Goal: Task Accomplishment & Management: Complete application form

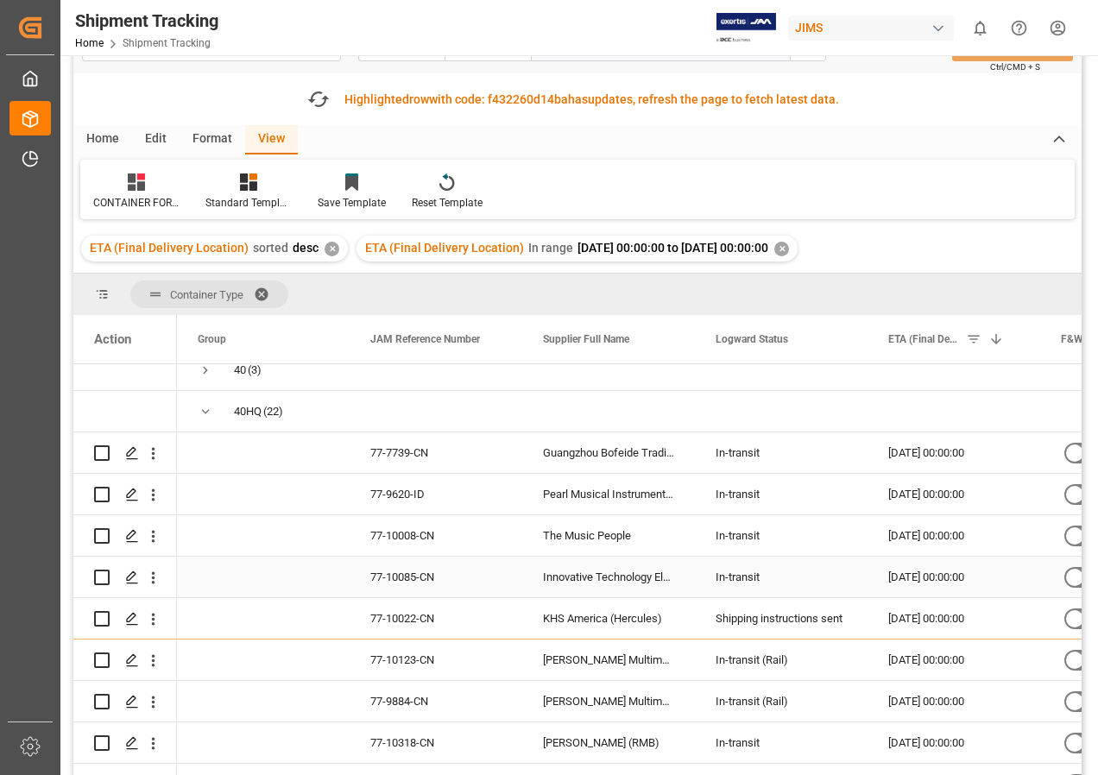
scroll to position [86, 0]
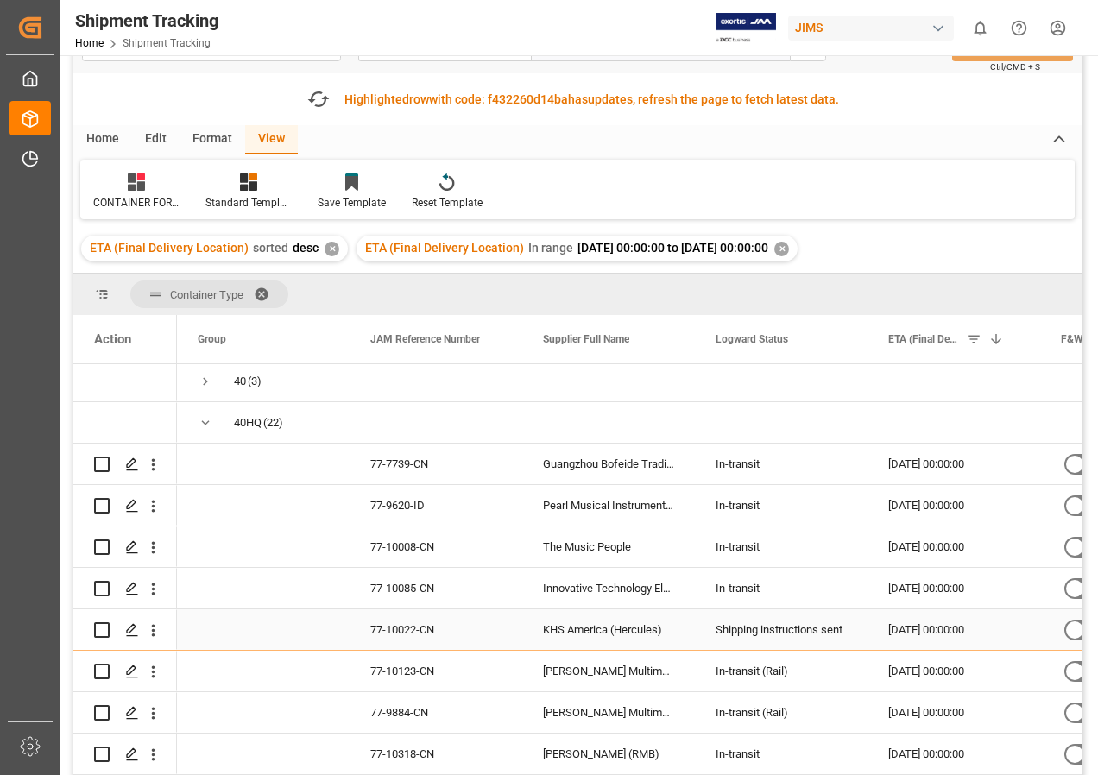
click at [98, 629] on input "Press Space to toggle row selection (unchecked)" at bounding box center [102, 631] width 16 height 16
checkbox input "true"
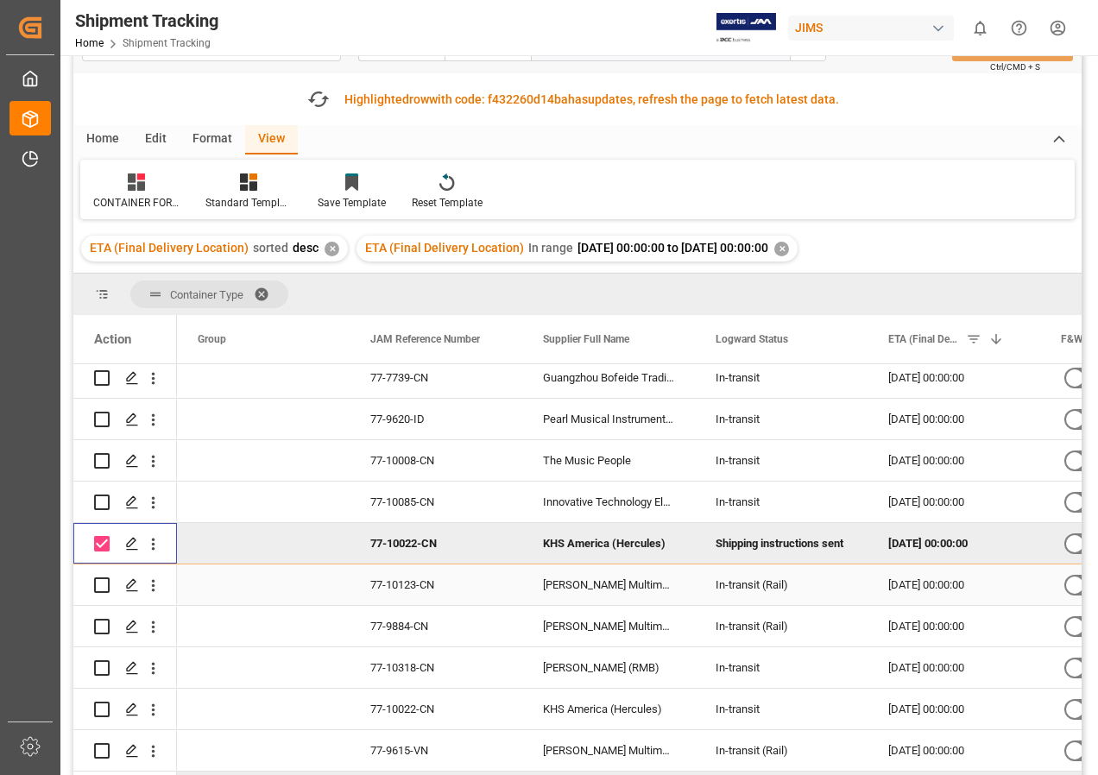
scroll to position [259, 0]
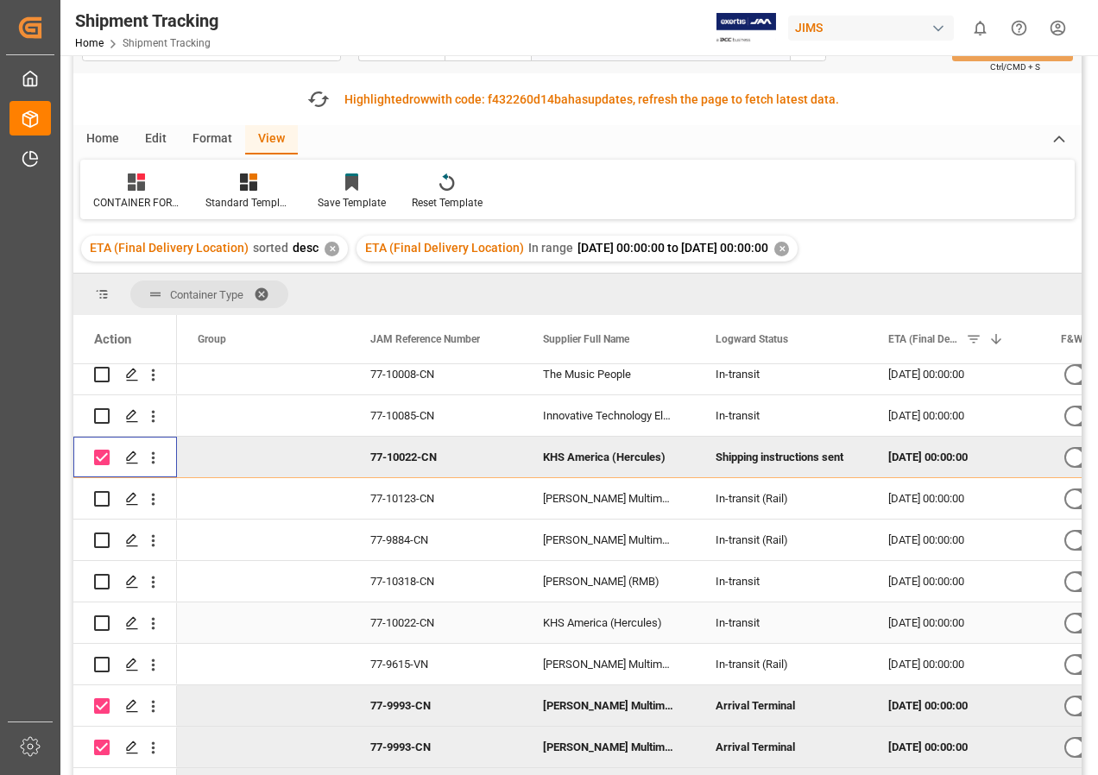
click at [102, 621] on input "Press Space to toggle row selection (unchecked)" at bounding box center [102, 624] width 16 height 16
checkbox input "true"
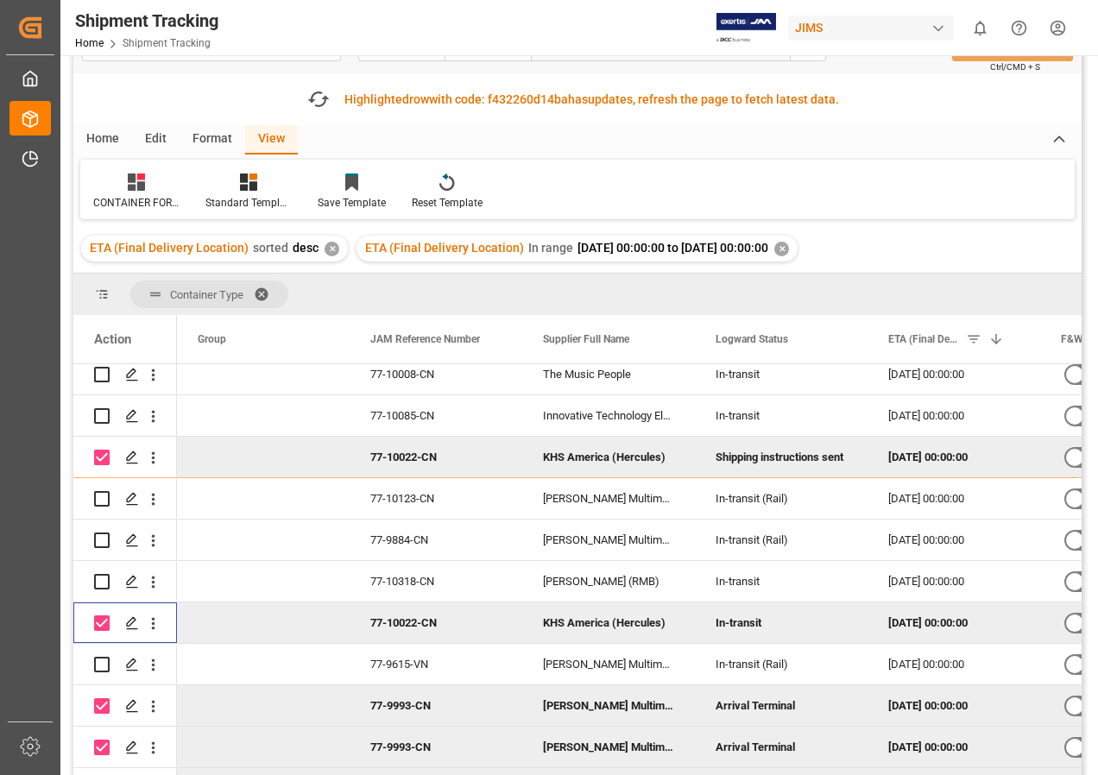
click at [98, 455] on input "Press Space to toggle row selection (checked)" at bounding box center [102, 458] width 16 height 16
checkbox input "false"
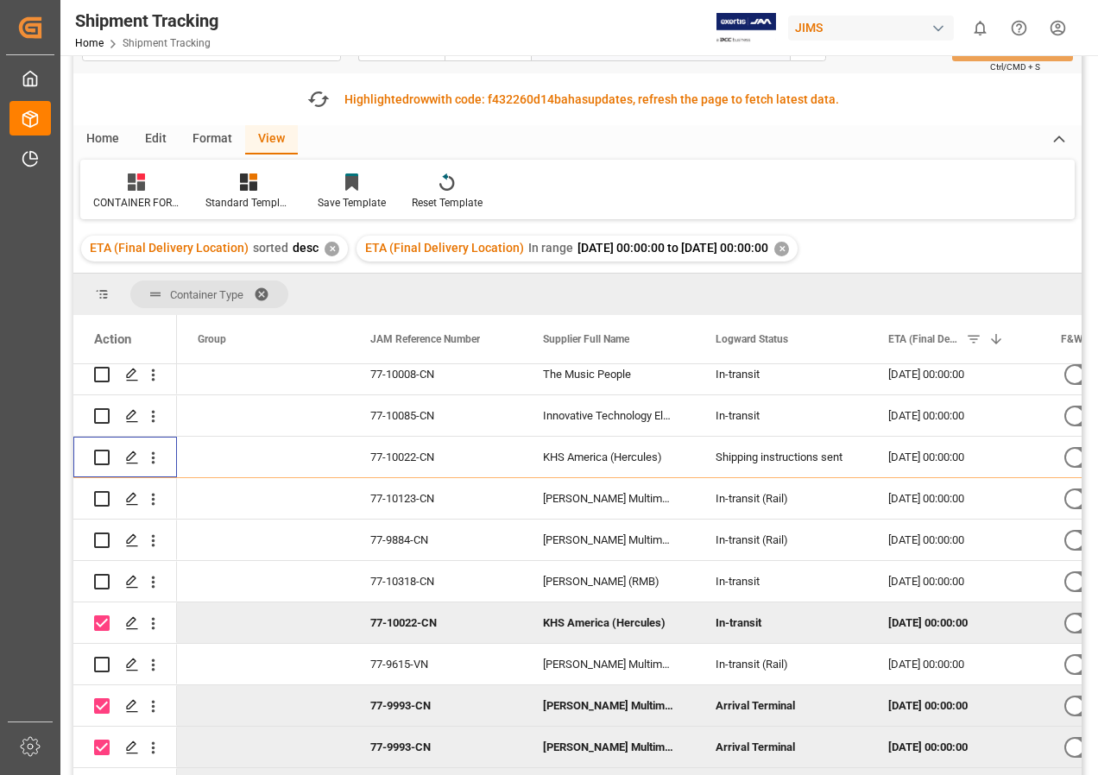
click at [101, 627] on input "Press Space to toggle row selection (checked)" at bounding box center [102, 624] width 16 height 16
checkbox input "false"
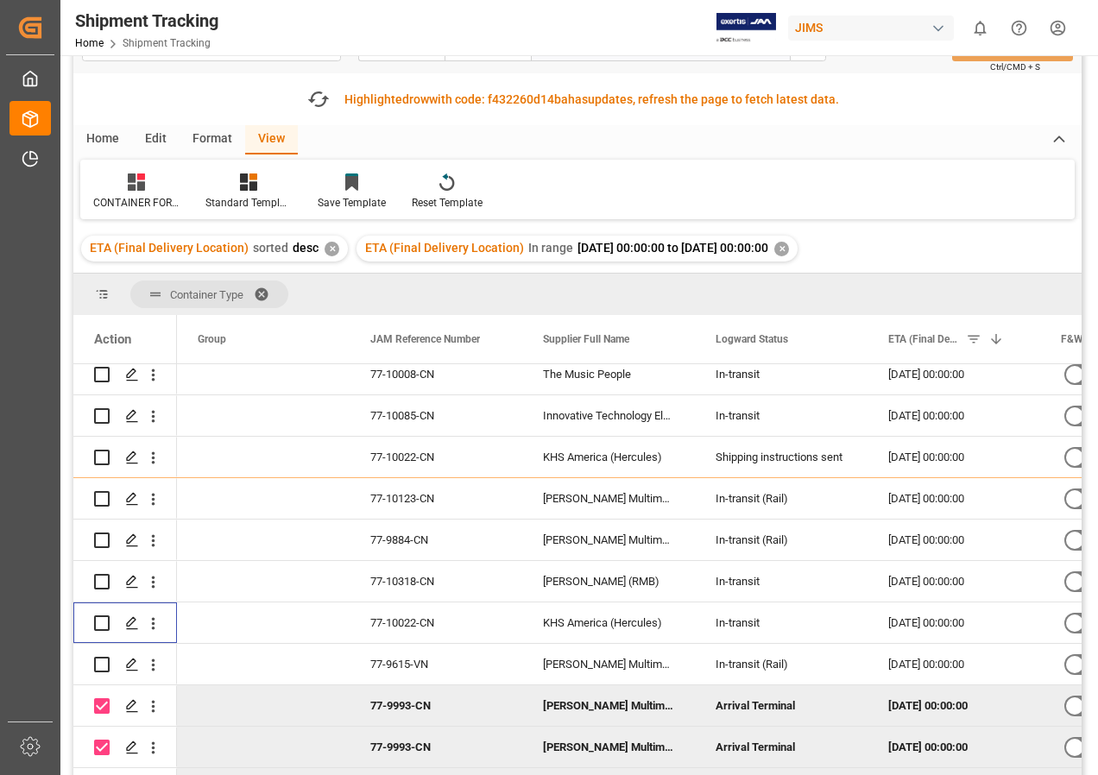
click at [104, 705] on input "Press Space to toggle row selection (checked)" at bounding box center [102, 707] width 16 height 16
checkbox input "false"
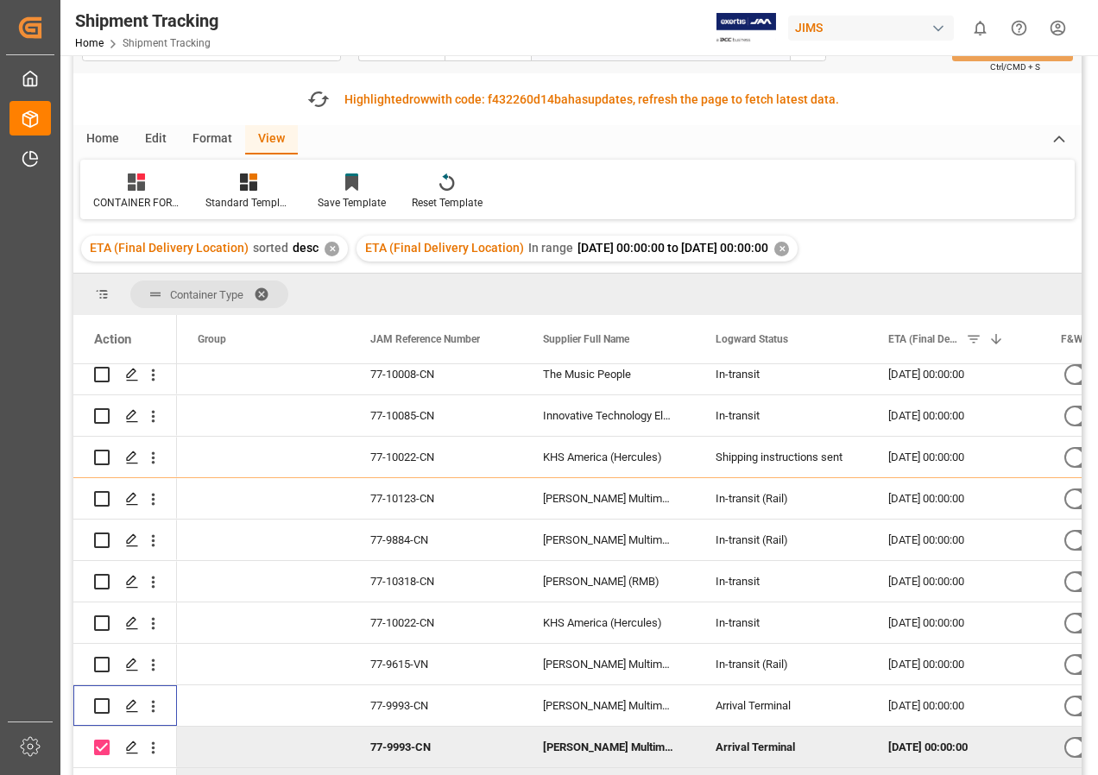
click at [104, 751] on input "Press Space to toggle row selection (checked)" at bounding box center [102, 748] width 16 height 16
checkbox input "false"
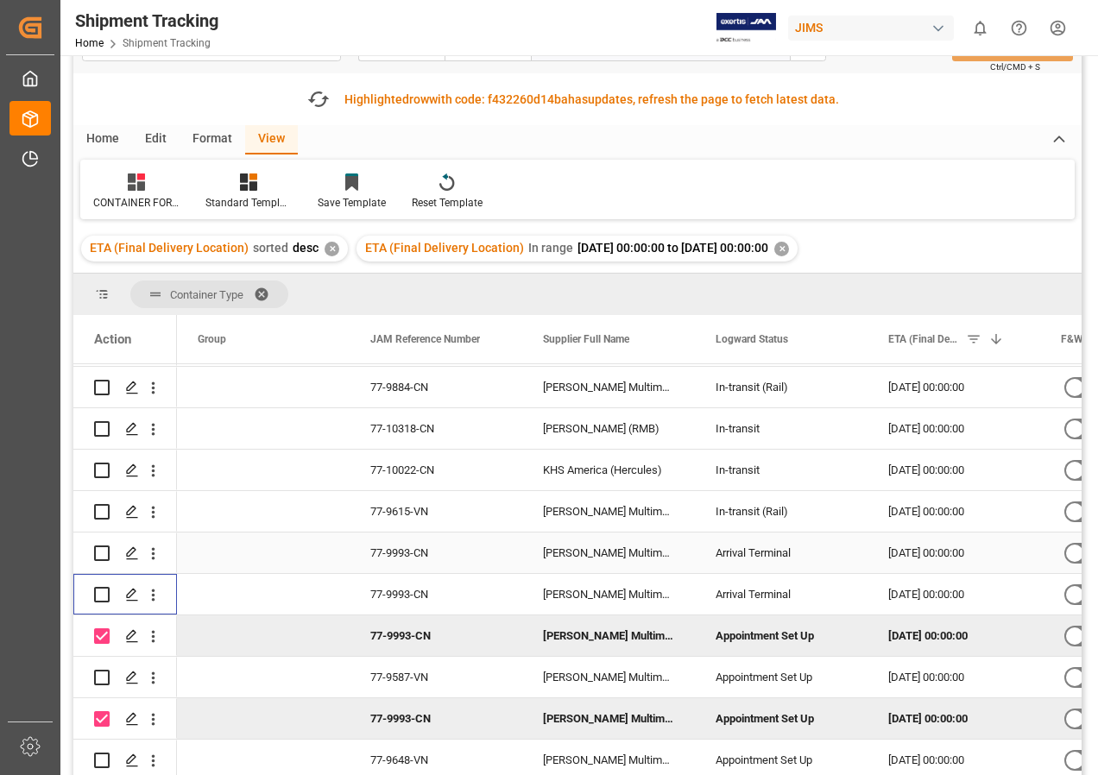
scroll to position [518, 0]
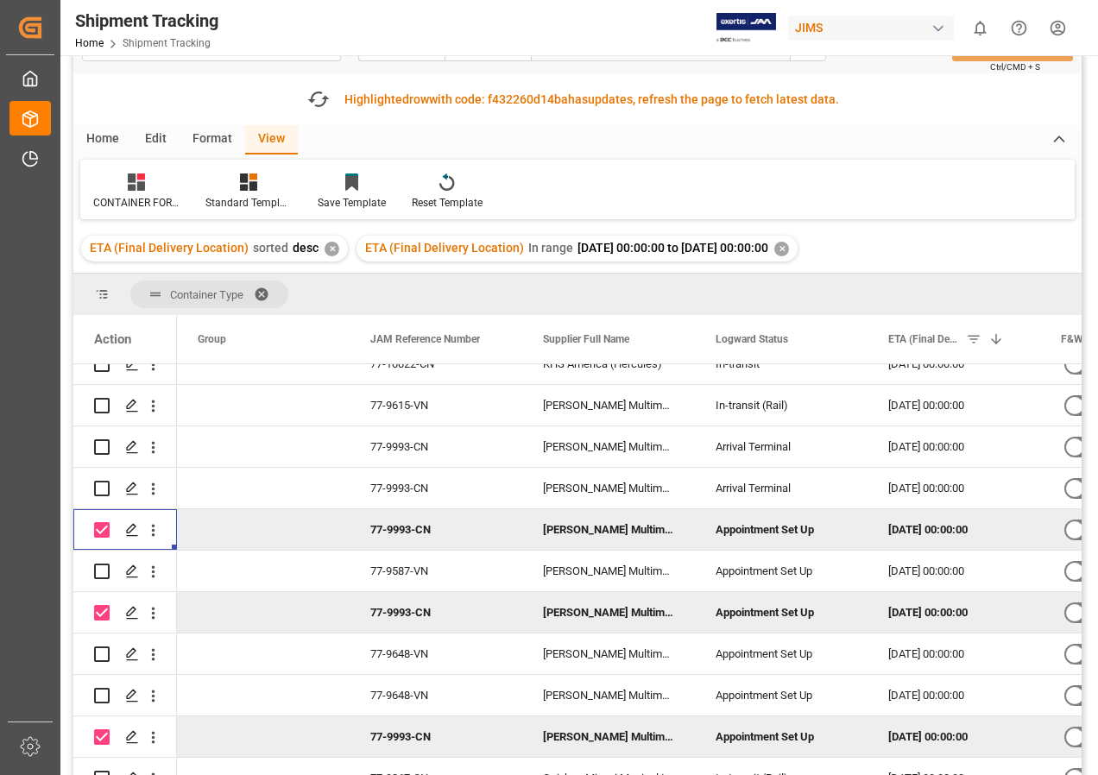
click at [110, 532] on div "Press SPACE to deselect this row." at bounding box center [125, 529] width 62 height 39
click at [103, 610] on input "Press Space to toggle row selection (checked)" at bounding box center [102, 613] width 16 height 16
checkbox input "false"
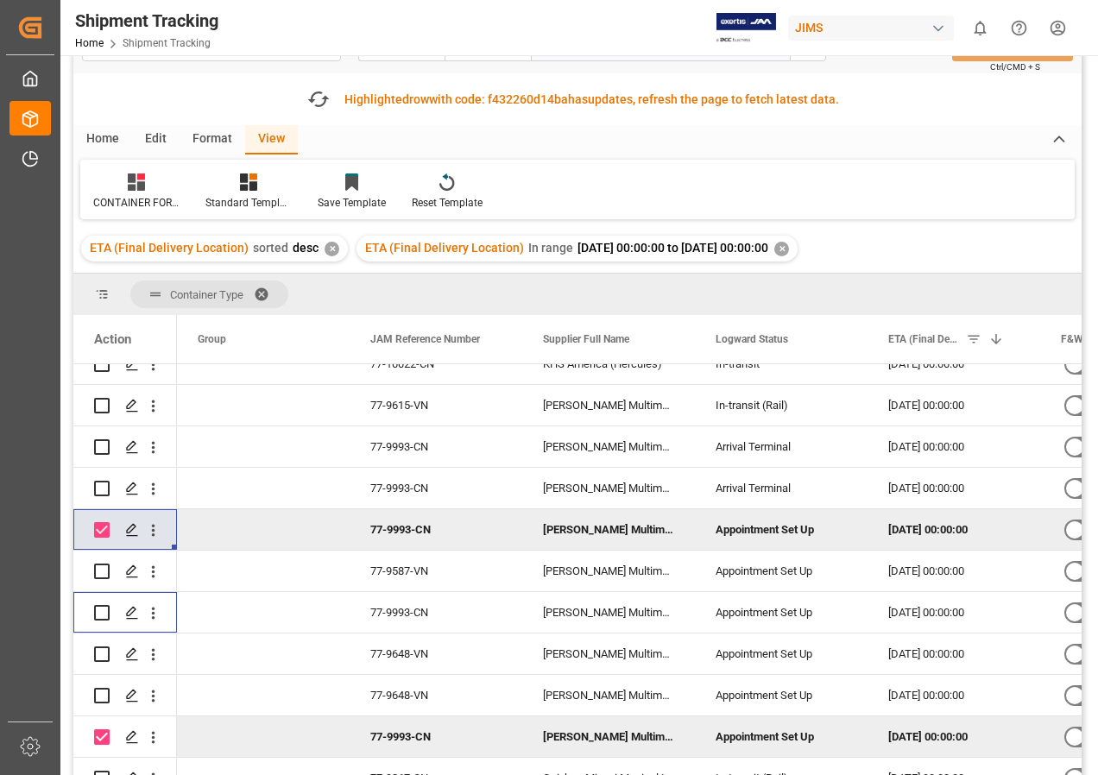
click at [97, 527] on input "Press Space to toggle row selection (checked)" at bounding box center [102, 530] width 16 height 16
checkbox input "false"
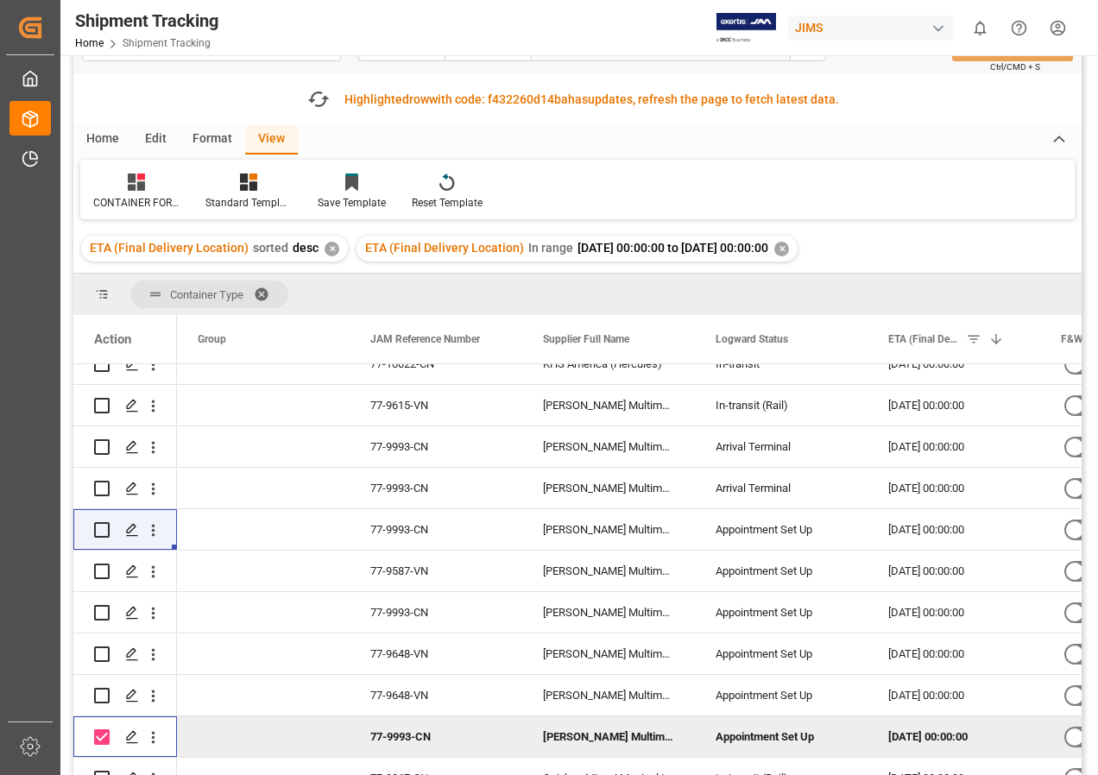
click at [104, 737] on input "Press Space to toggle row selection (checked)" at bounding box center [102, 738] width 16 height 16
checkbox input "false"
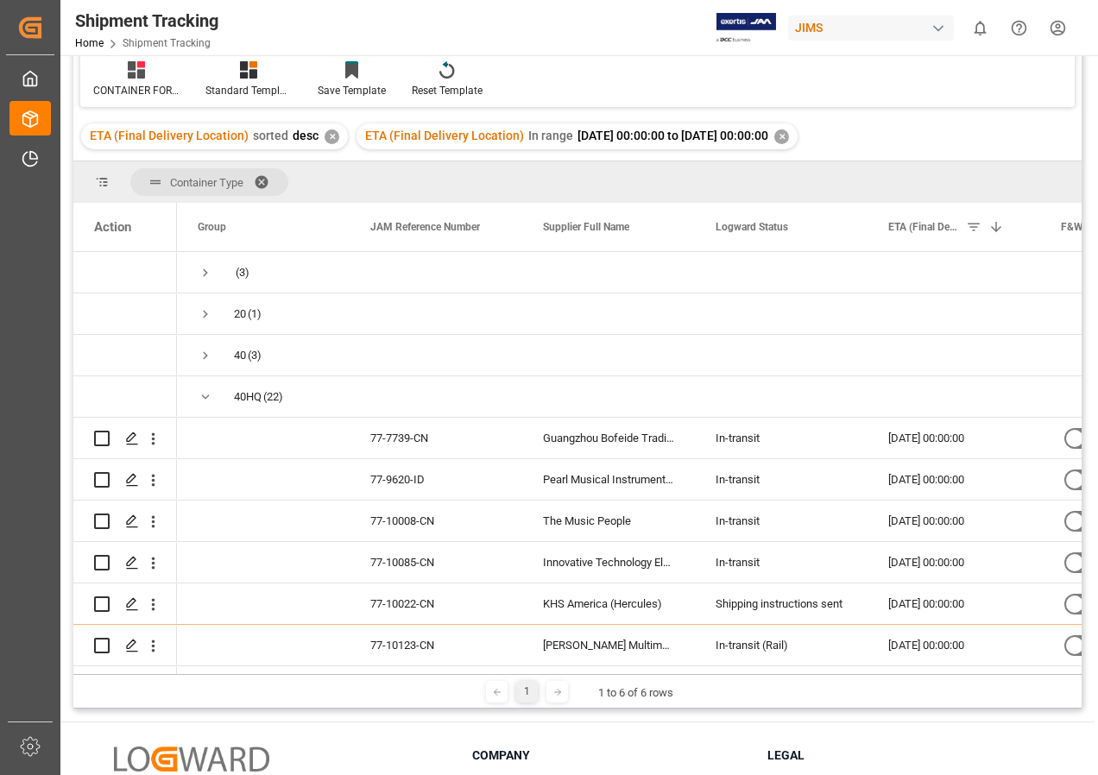
scroll to position [138, 0]
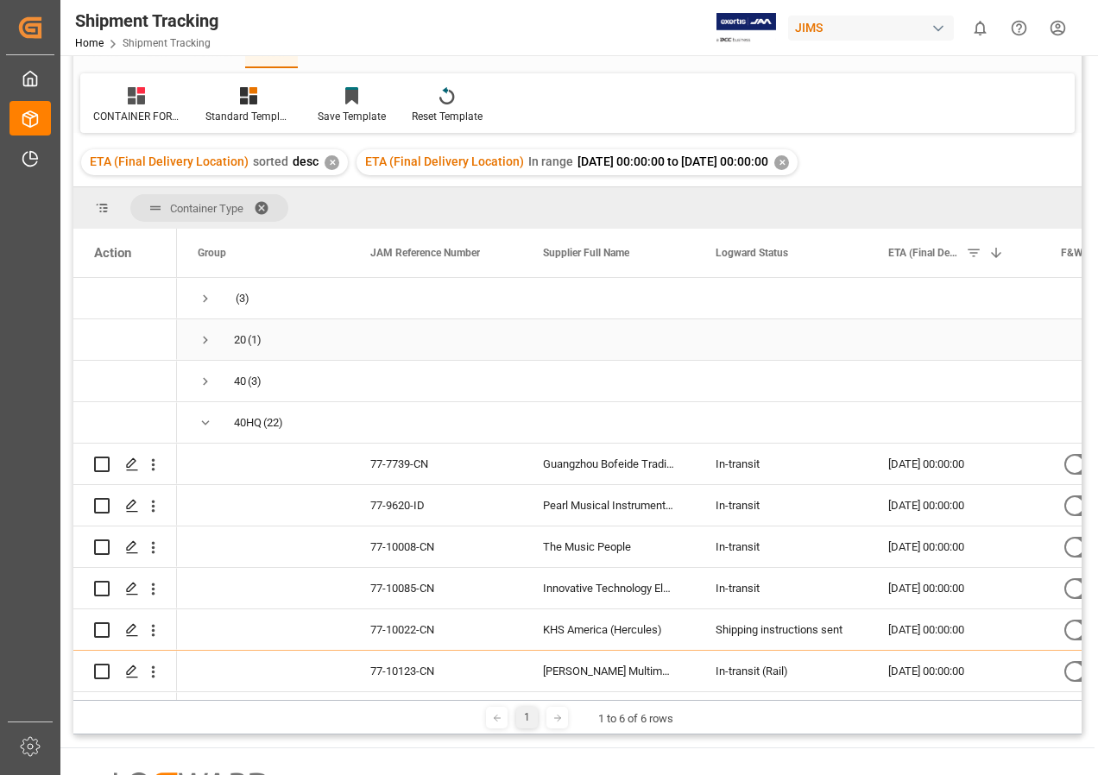
click at [202, 337] on span "Press SPACE to select this row." at bounding box center [206, 340] width 16 height 16
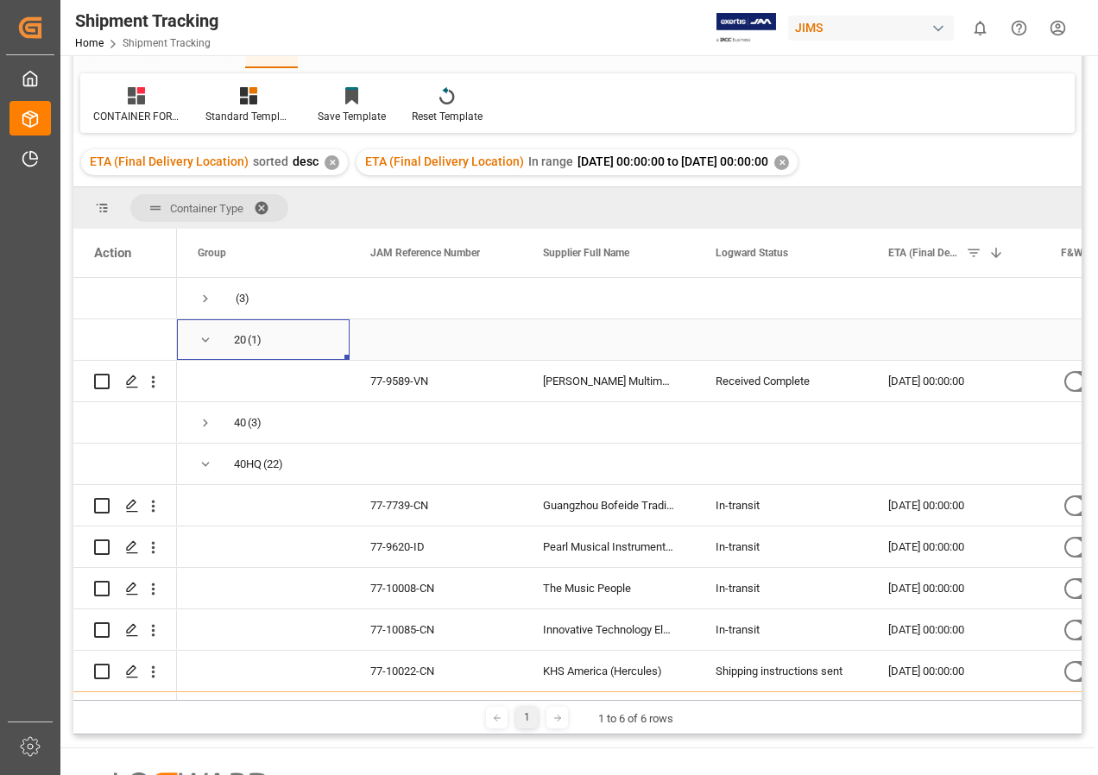
click at [204, 337] on span "Press SPACE to select this row." at bounding box center [206, 340] width 16 height 16
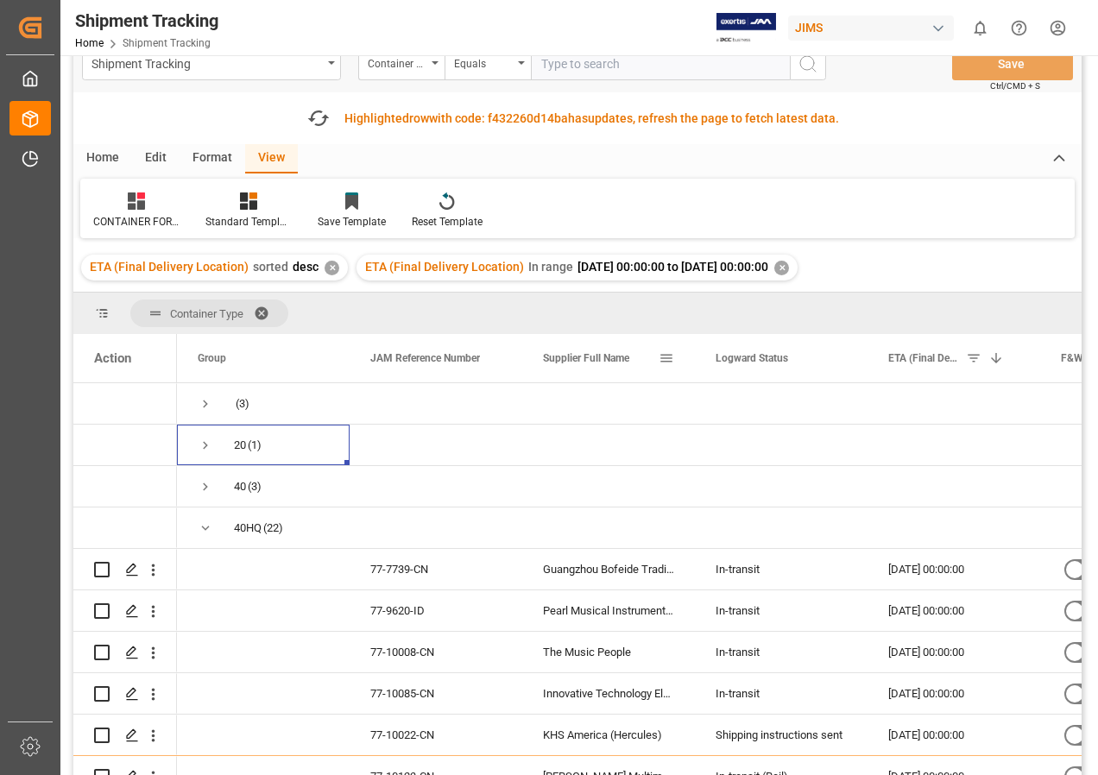
scroll to position [0, 0]
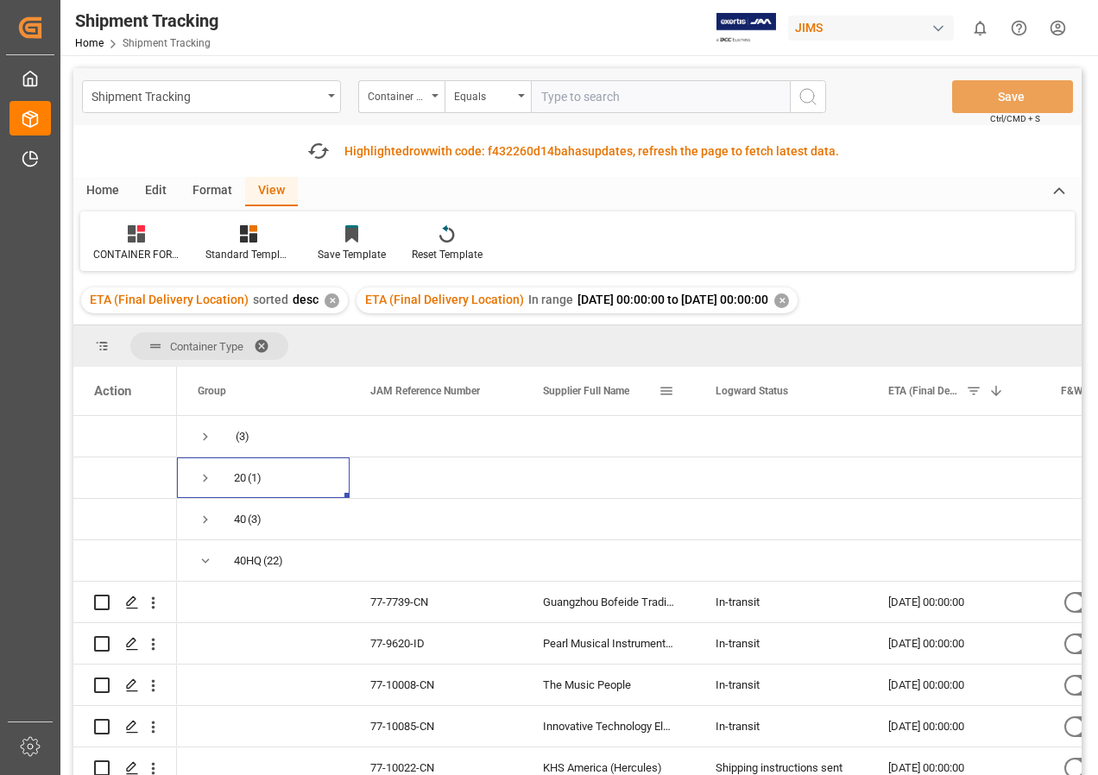
click at [663, 393] on span at bounding box center [667, 391] width 16 height 16
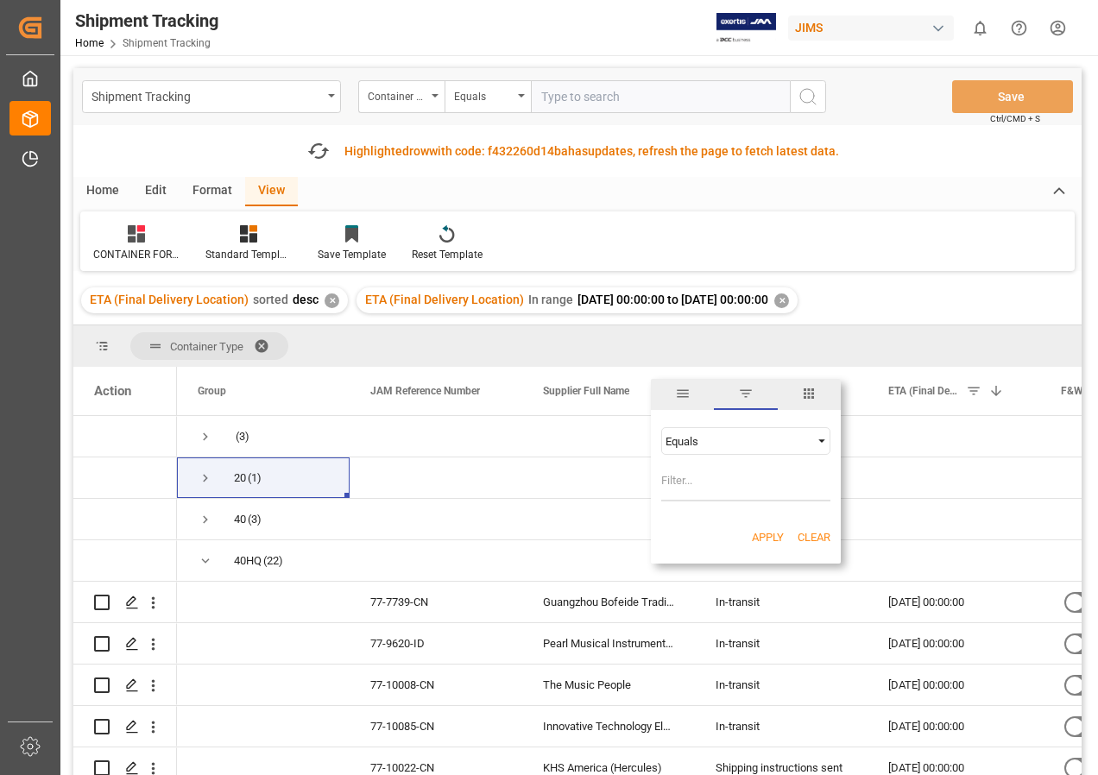
click at [821, 440] on span "Filtering operator" at bounding box center [822, 441] width 16 height 16
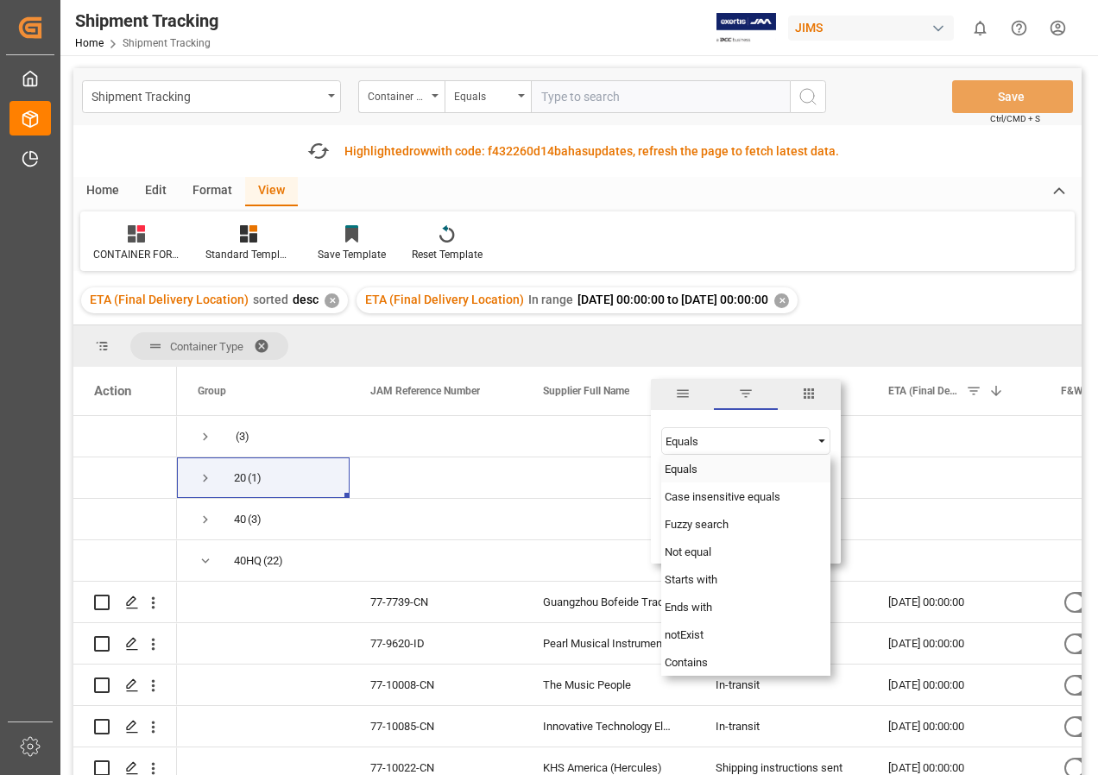
click at [674, 467] on span "Equals" at bounding box center [681, 469] width 33 height 13
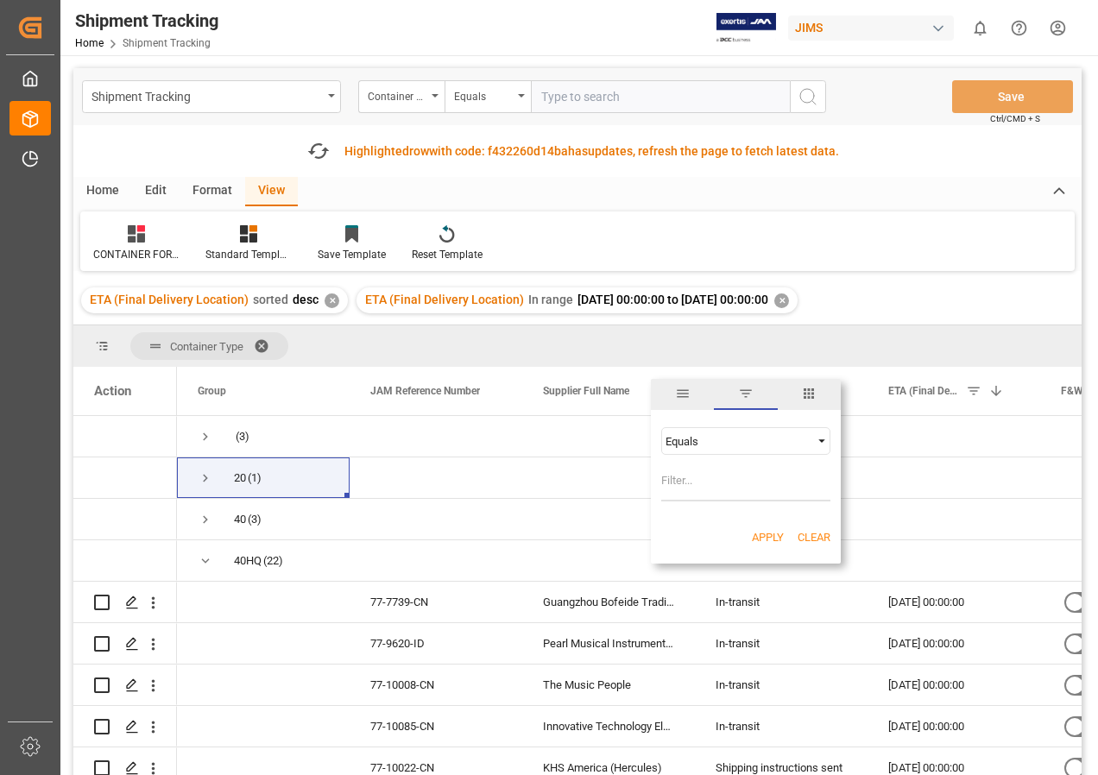
click at [702, 484] on input "Filter Value" at bounding box center [745, 484] width 169 height 35
type input "[PERSON_NAME]"
click at [768, 534] on button "Apply" at bounding box center [768, 537] width 32 height 17
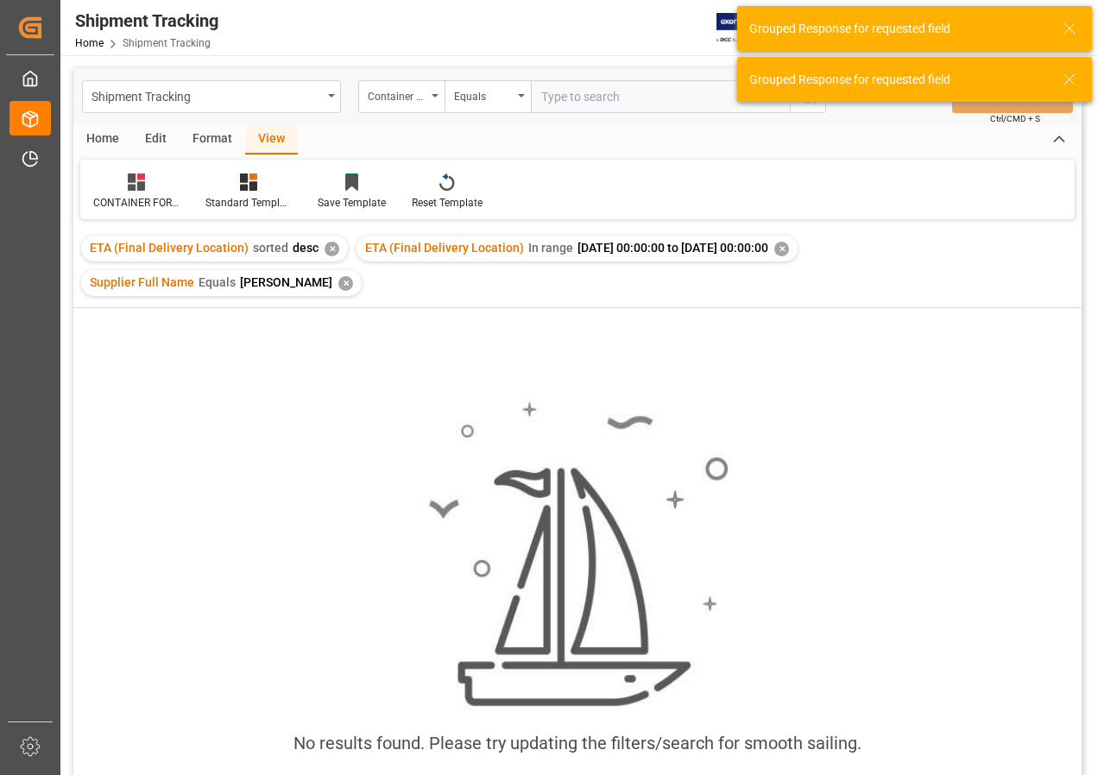
click at [294, 284] on div "Supplier Full Name Equals [PERSON_NAME] ✕" at bounding box center [221, 283] width 281 height 26
click at [338, 281] on div "✕" at bounding box center [345, 283] width 15 height 15
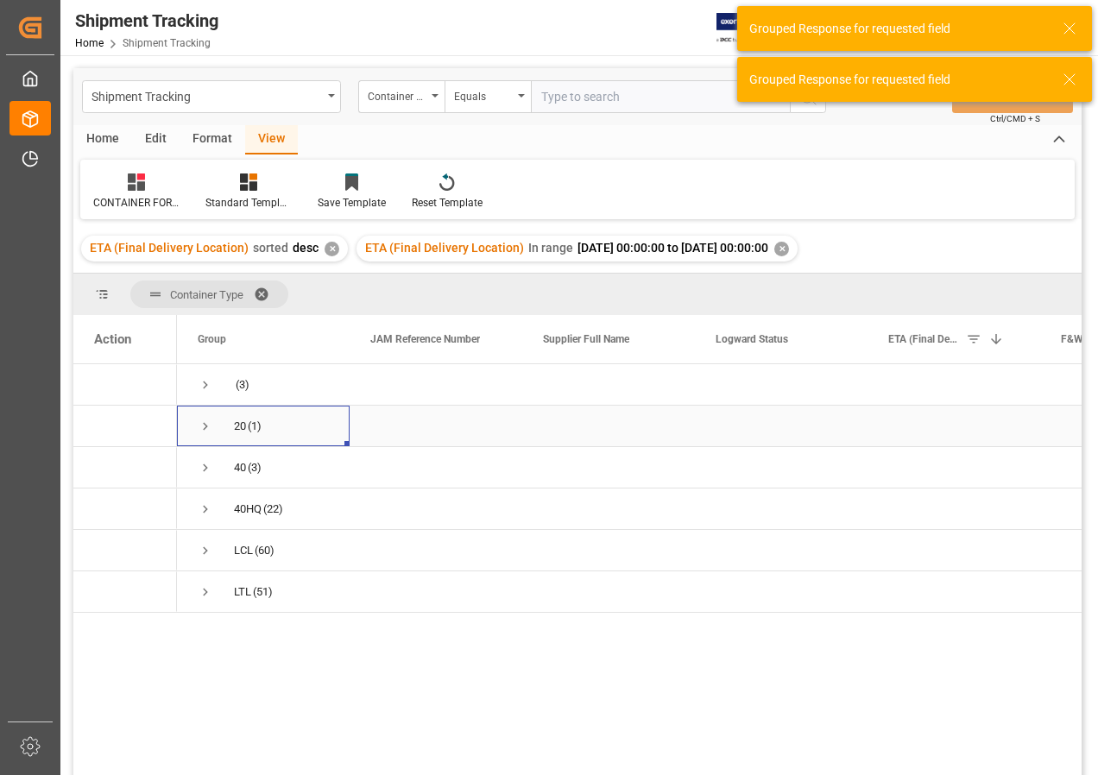
click at [205, 427] on span "Press SPACE to select this row." at bounding box center [206, 427] width 16 height 16
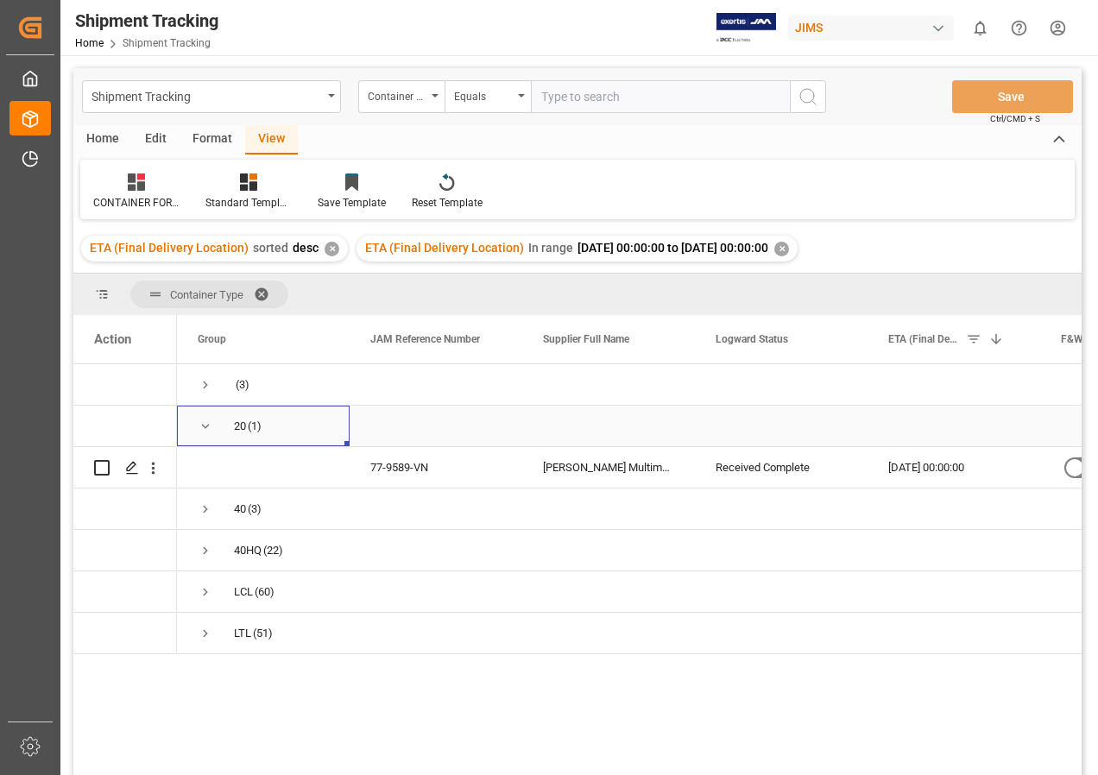
click at [206, 423] on span "Press SPACE to select this row." at bounding box center [206, 427] width 16 height 16
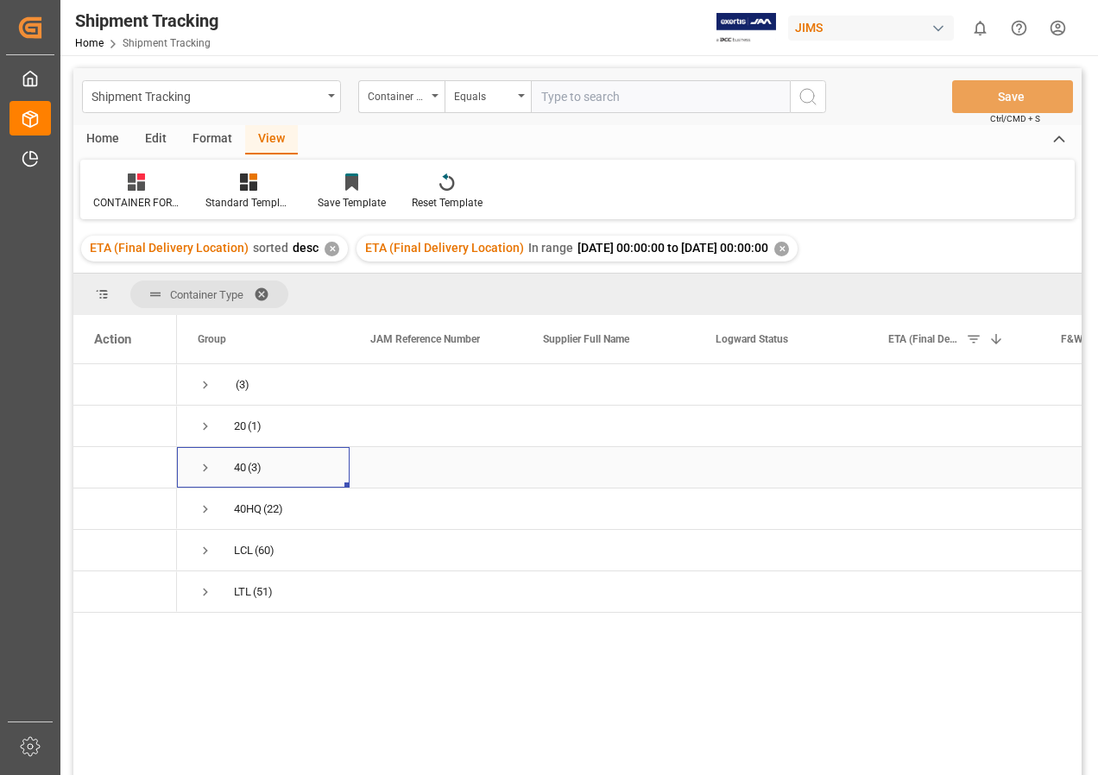
click at [204, 466] on span "Press SPACE to select this row." at bounding box center [206, 468] width 16 height 16
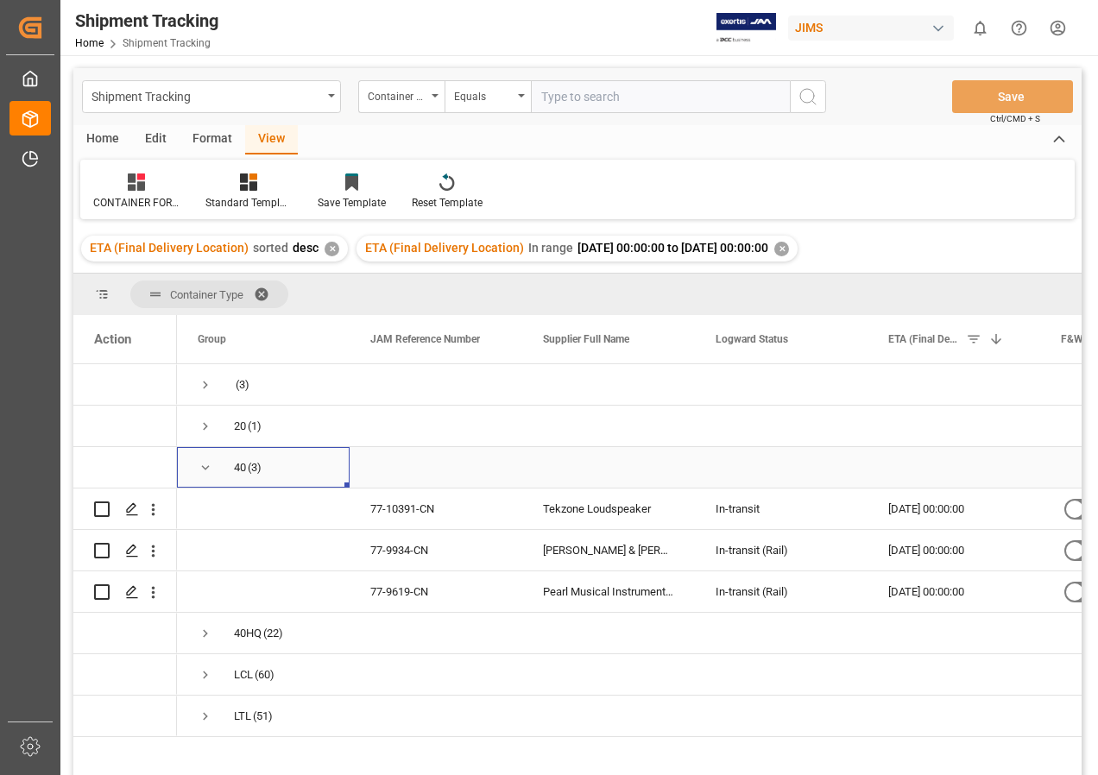
click at [202, 470] on span "Press SPACE to select this row." at bounding box center [206, 468] width 16 height 16
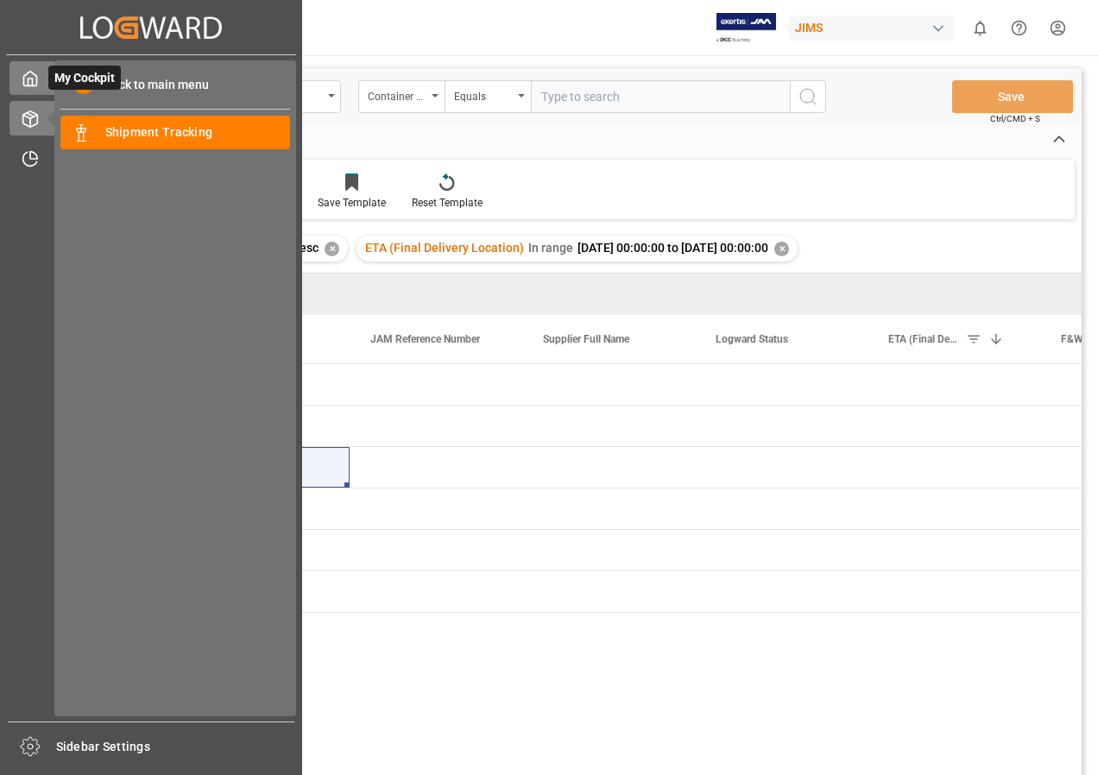
click at [30, 81] on icon at bounding box center [30, 78] width 17 height 17
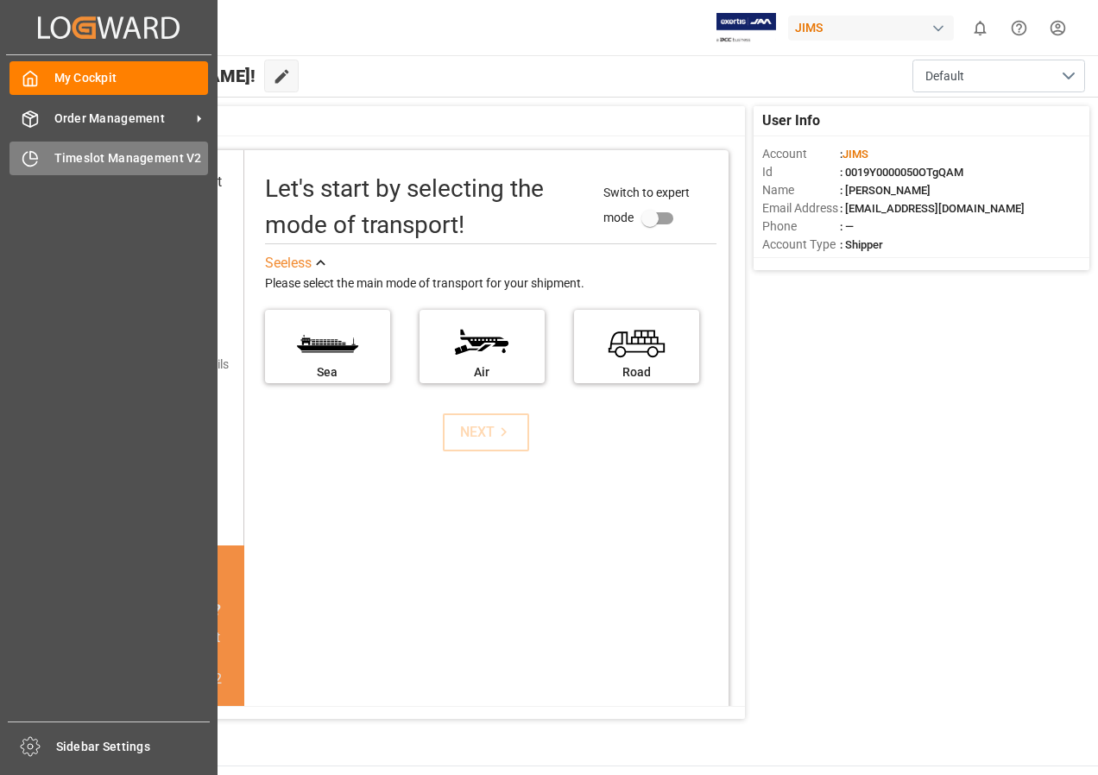
click at [96, 155] on span "Timeslot Management V2" at bounding box center [131, 158] width 155 height 18
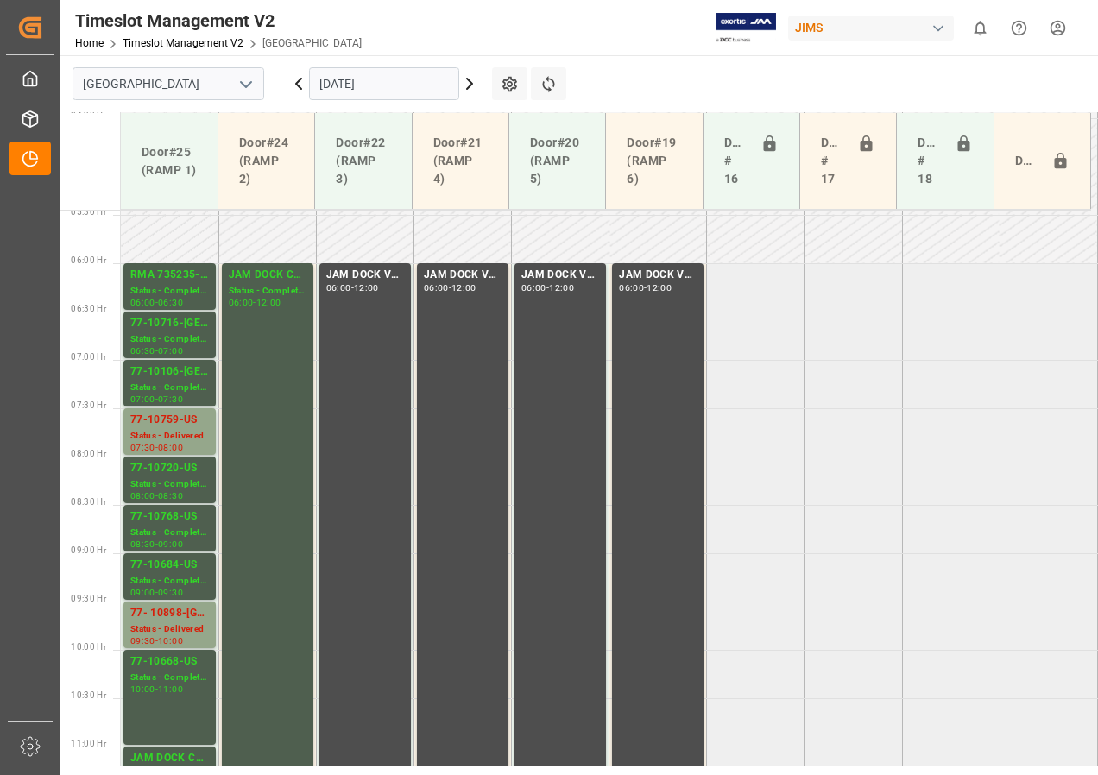
scroll to position [474, 0]
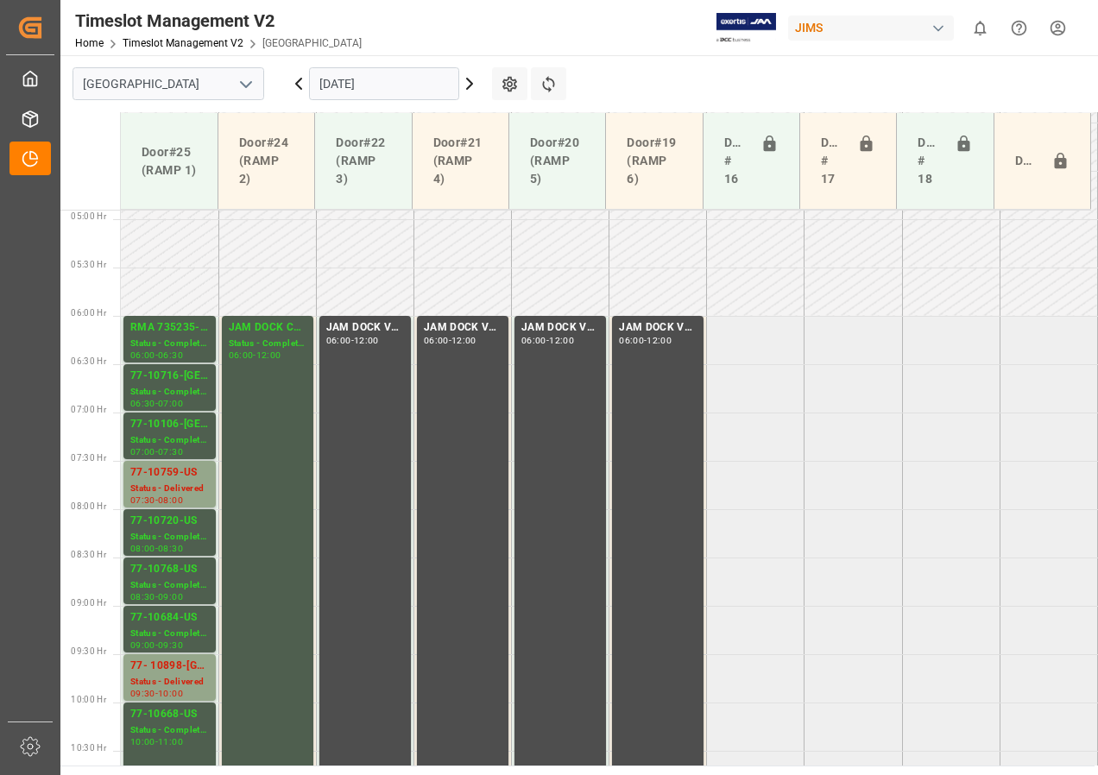
click at [470, 85] on icon at bounding box center [469, 83] width 21 height 21
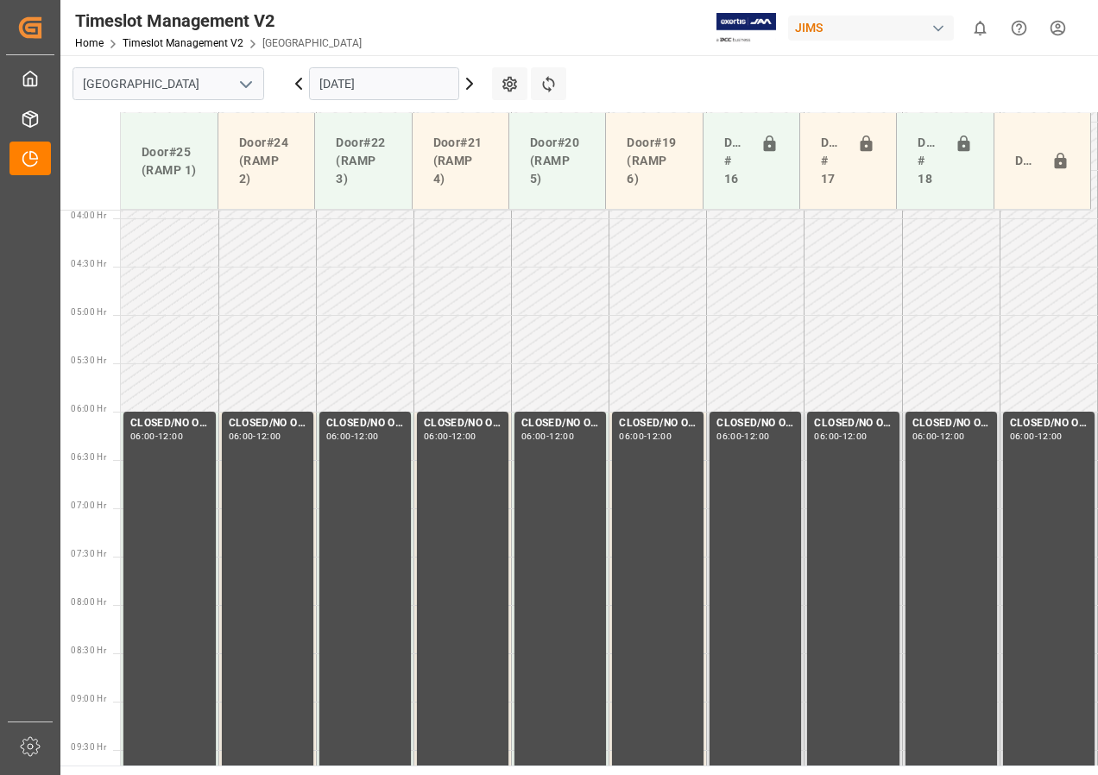
scroll to position [301, 0]
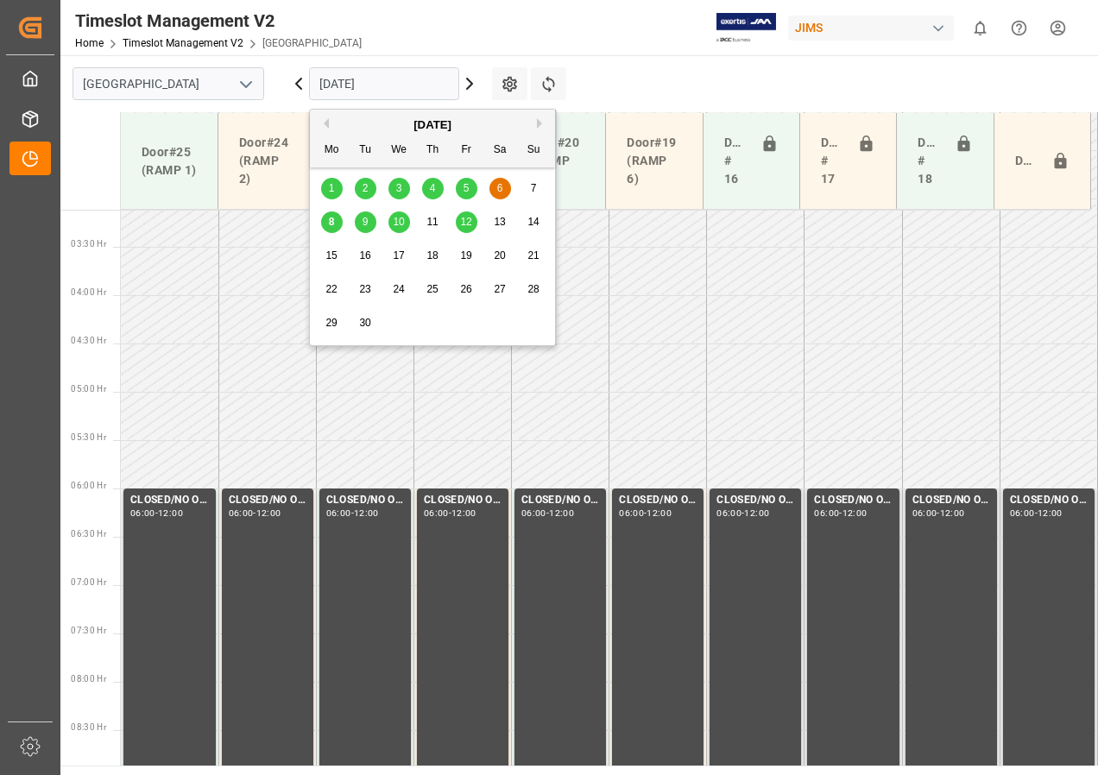
click at [415, 85] on input "[DATE]" at bounding box center [384, 83] width 150 height 33
click at [326, 225] on div "8" at bounding box center [332, 222] width 22 height 21
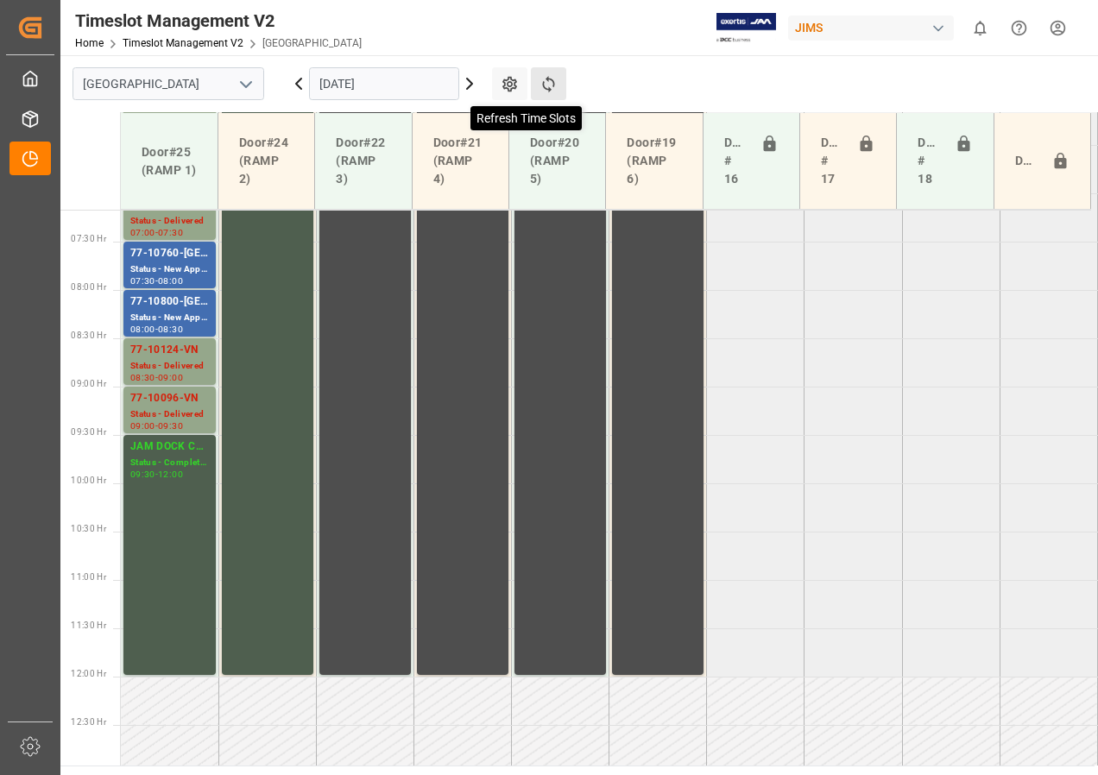
scroll to position [992, 0]
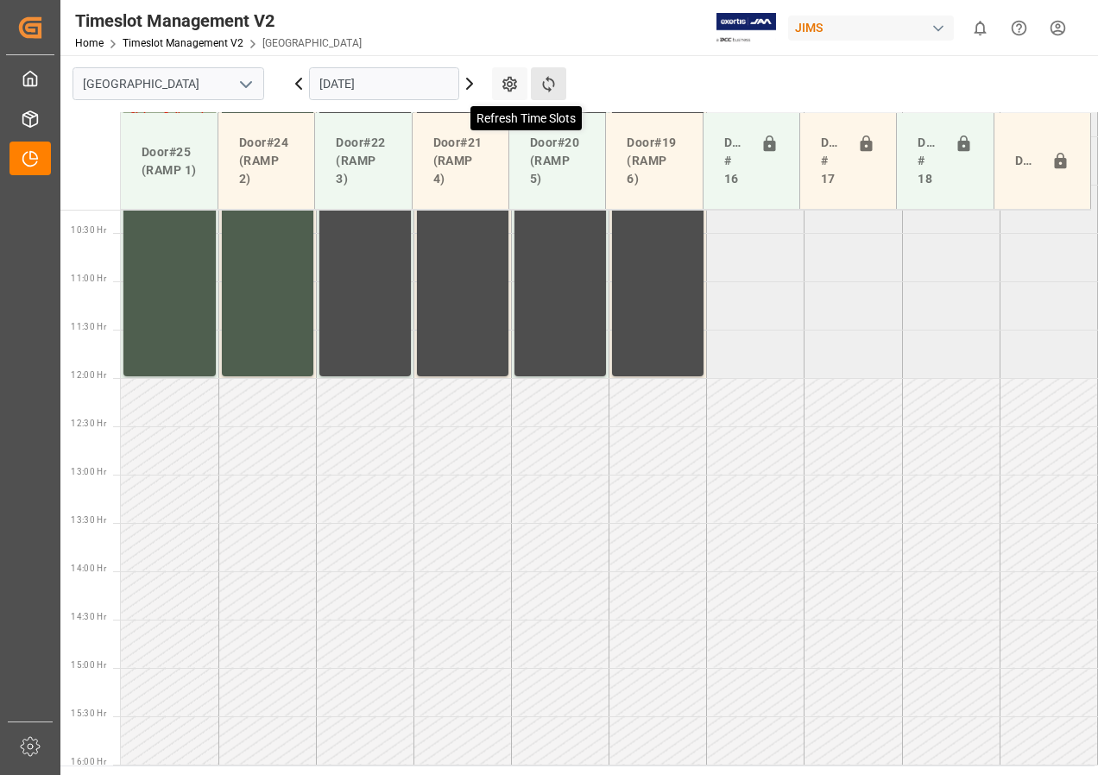
click at [543, 80] on icon at bounding box center [549, 84] width 18 height 18
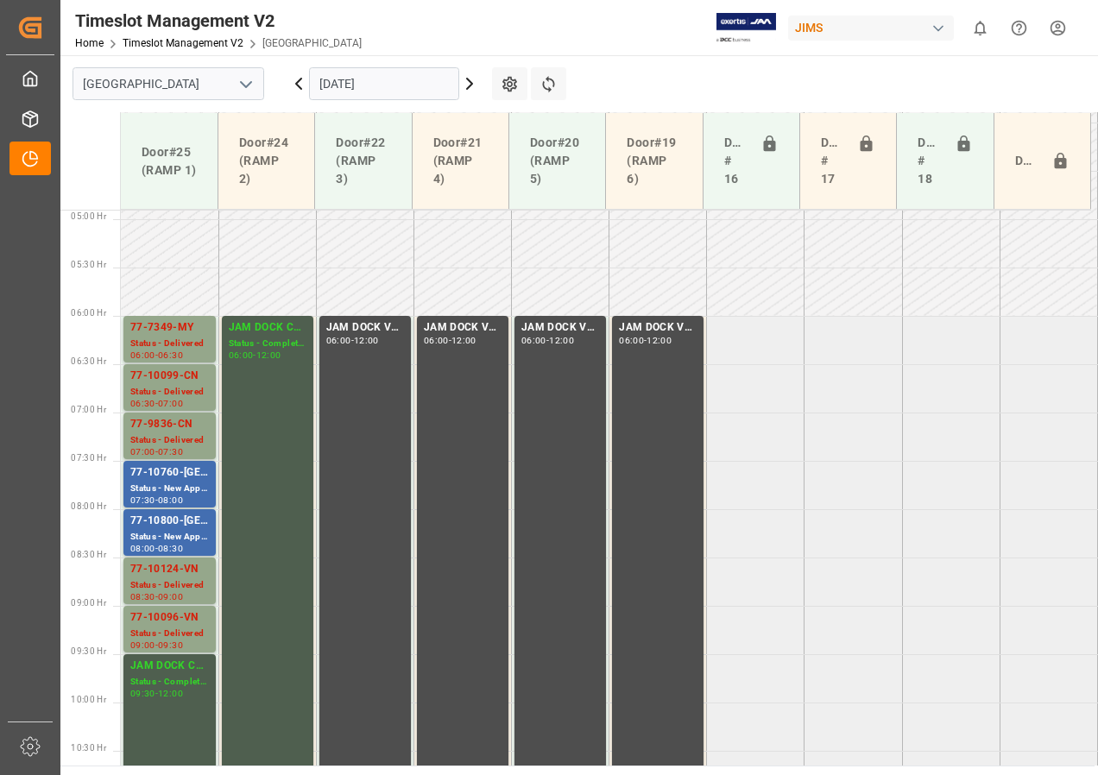
scroll to position [560, 0]
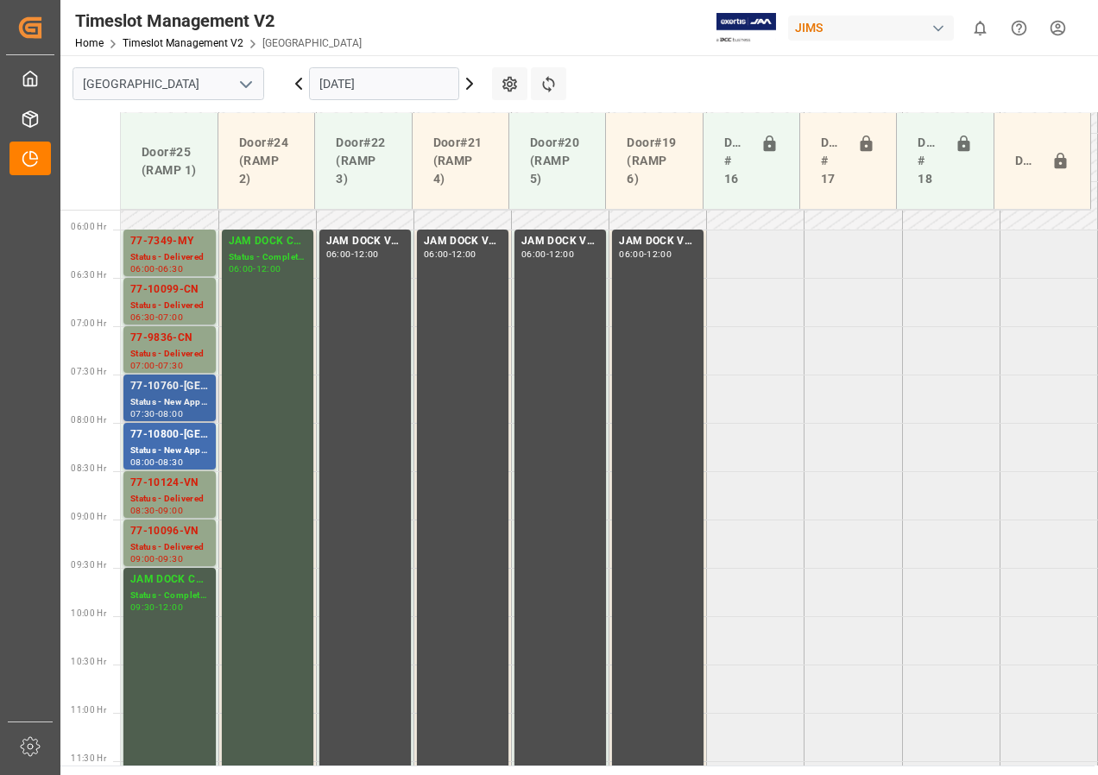
click at [200, 397] on div "Status - New Appointment" at bounding box center [169, 402] width 79 height 15
click at [193, 446] on div "Status - New Appointment" at bounding box center [169, 451] width 79 height 15
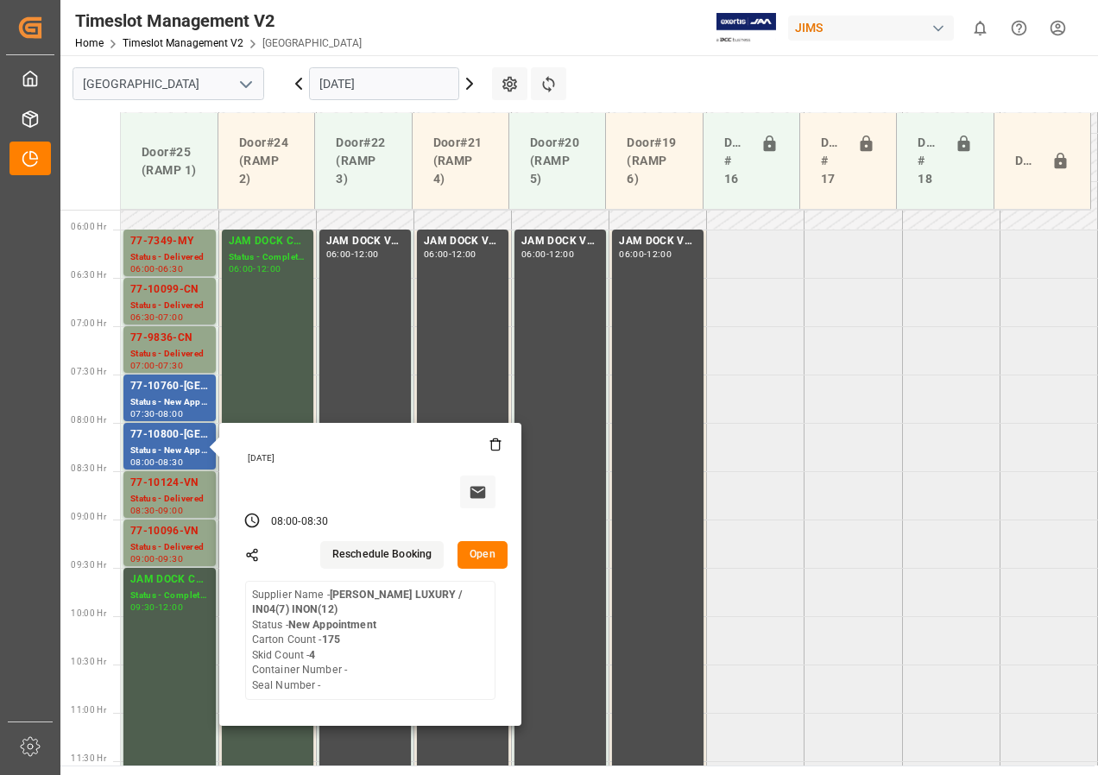
click at [413, 87] on input "[DATE]" at bounding box center [384, 83] width 150 height 33
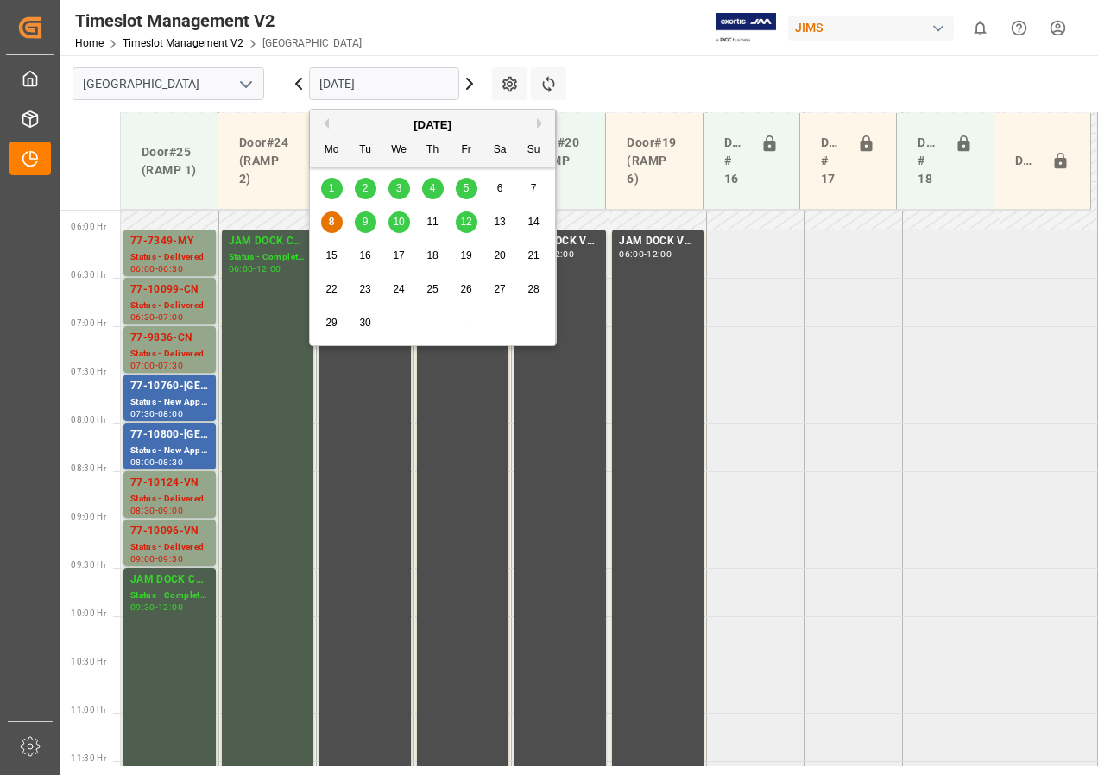
click at [364, 223] on span "9" at bounding box center [366, 222] width 6 height 12
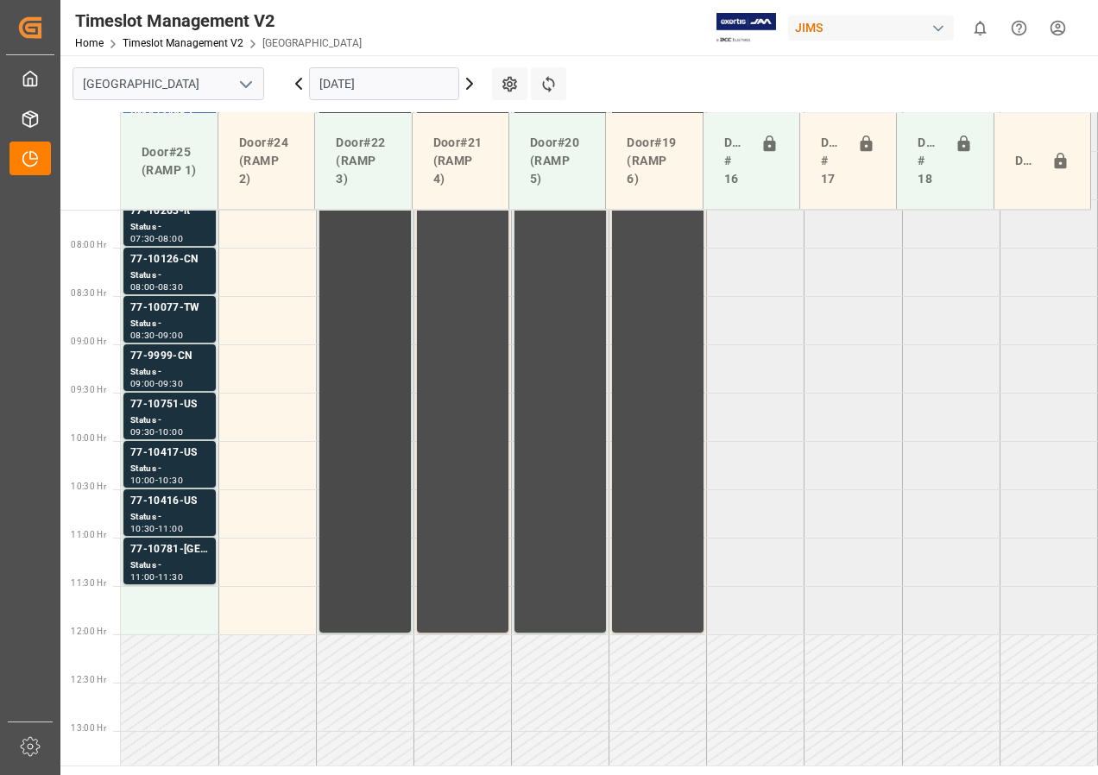
scroll to position [563, 0]
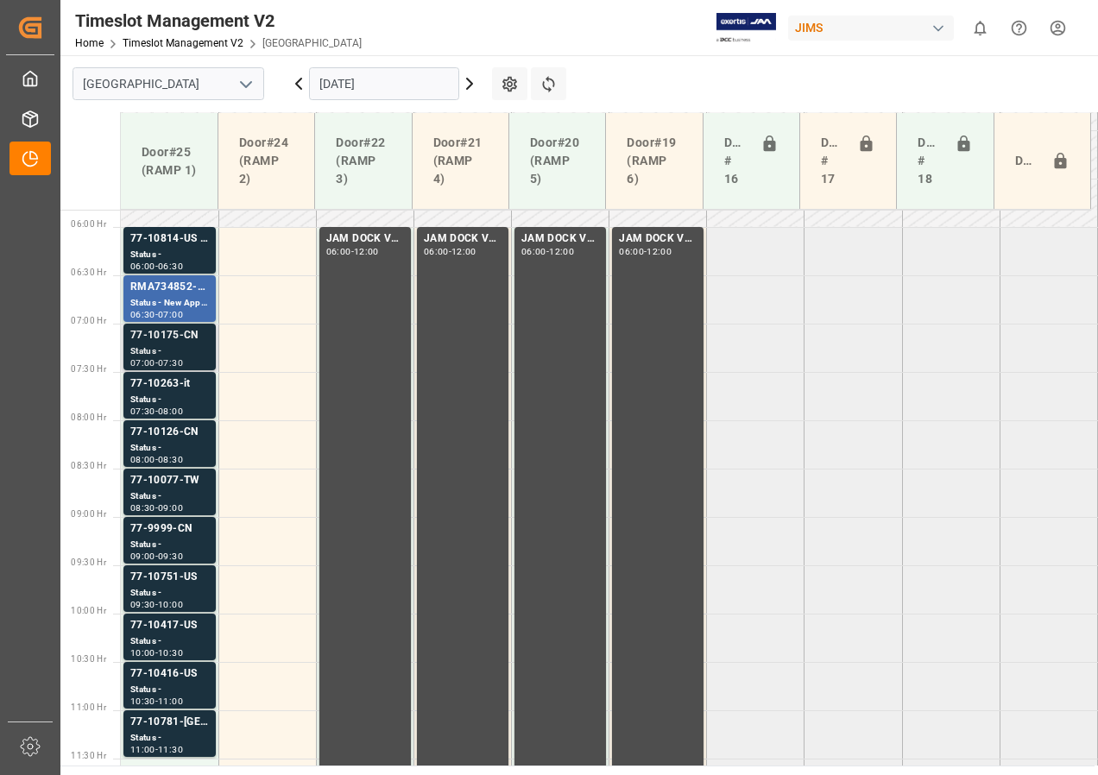
click at [193, 345] on div "Status -" at bounding box center [169, 352] width 79 height 15
click at [269, 255] on td at bounding box center [267, 251] width 98 height 48
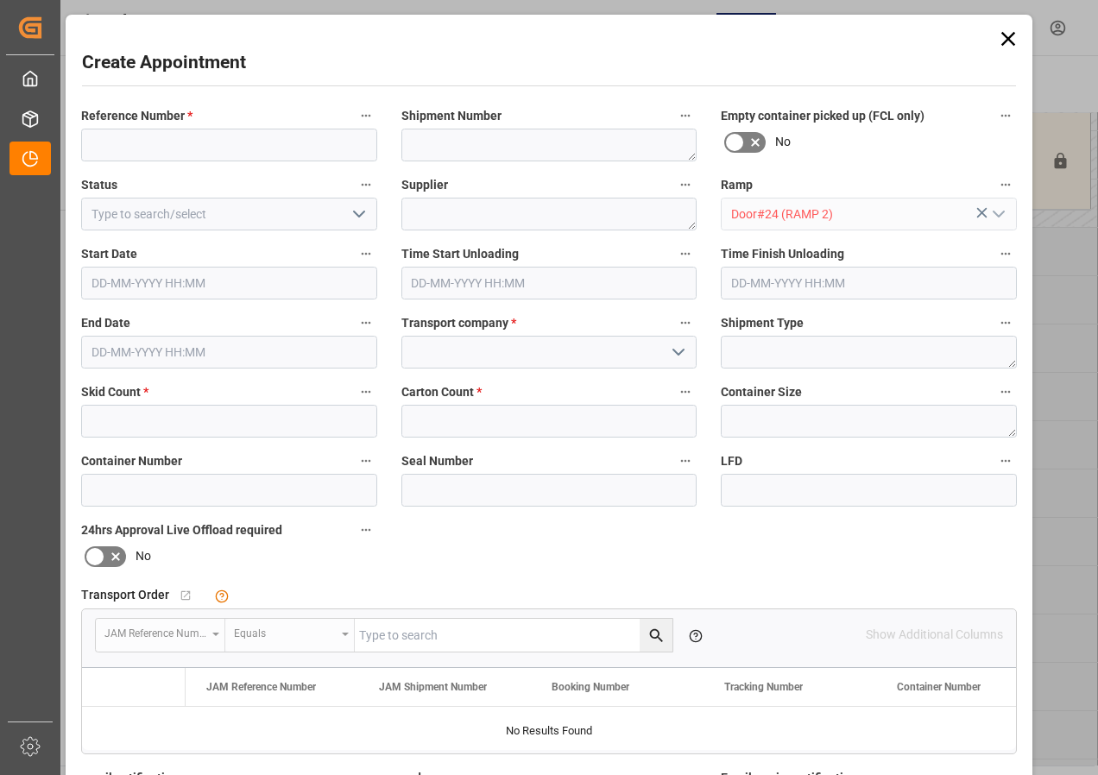
type input "[DATE] 06:00"
type input "[DATE] 06:30"
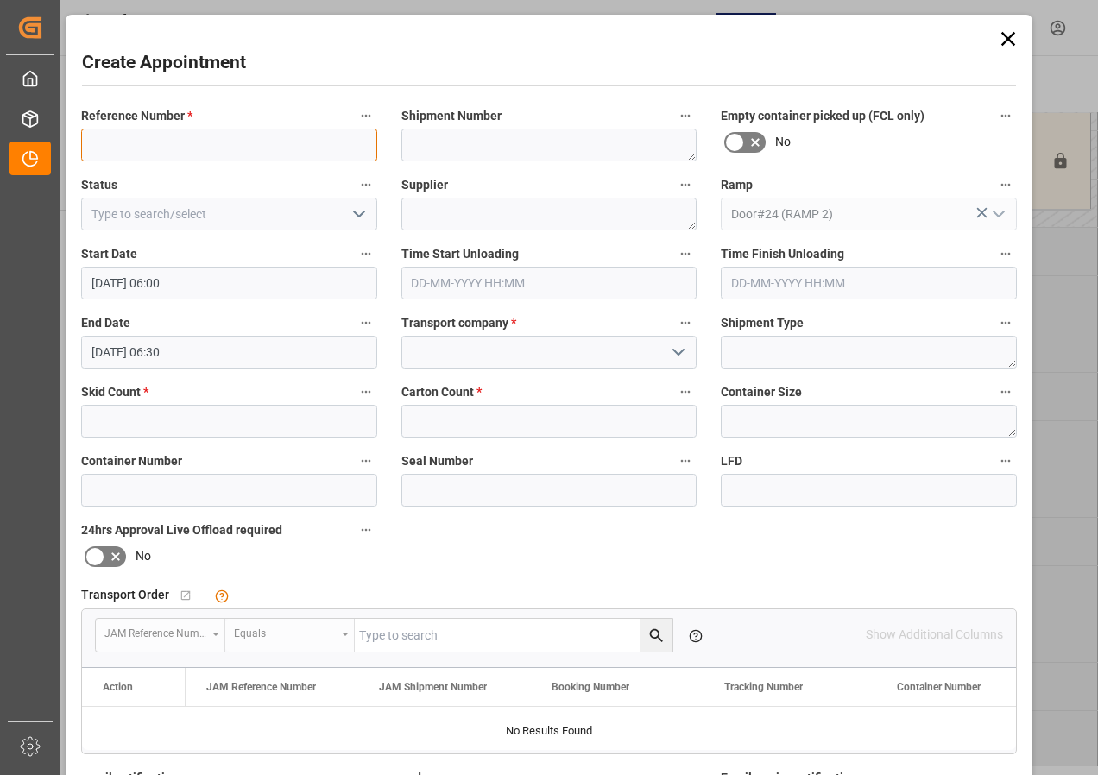
click at [145, 139] on input at bounding box center [229, 145] width 296 height 33
drag, startPoint x: 210, startPoint y: 141, endPoint x: 60, endPoint y: 145, distance: 149.4
click at [60, 145] on div "Create Appointment Reference Number * JAM DOCK CONTROL Shipment Number Empty co…" at bounding box center [549, 387] width 1098 height 775
type input "JAM DOCK CONTROL"
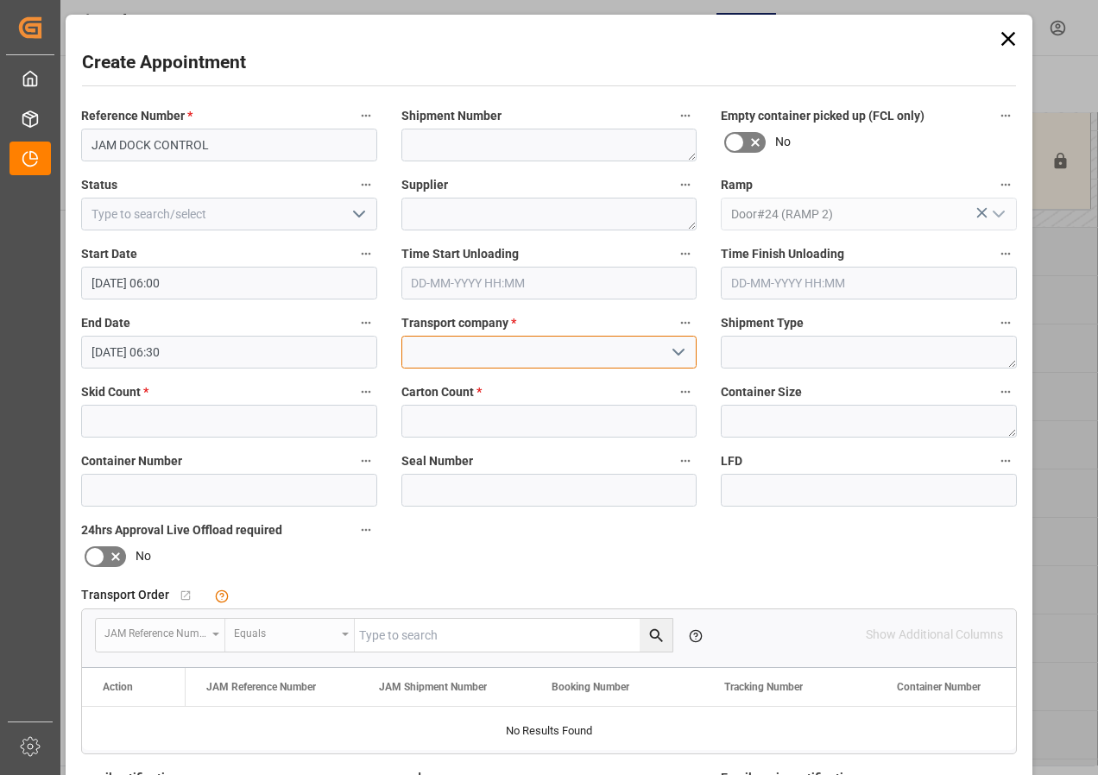
click at [428, 351] on input at bounding box center [550, 352] width 296 height 33
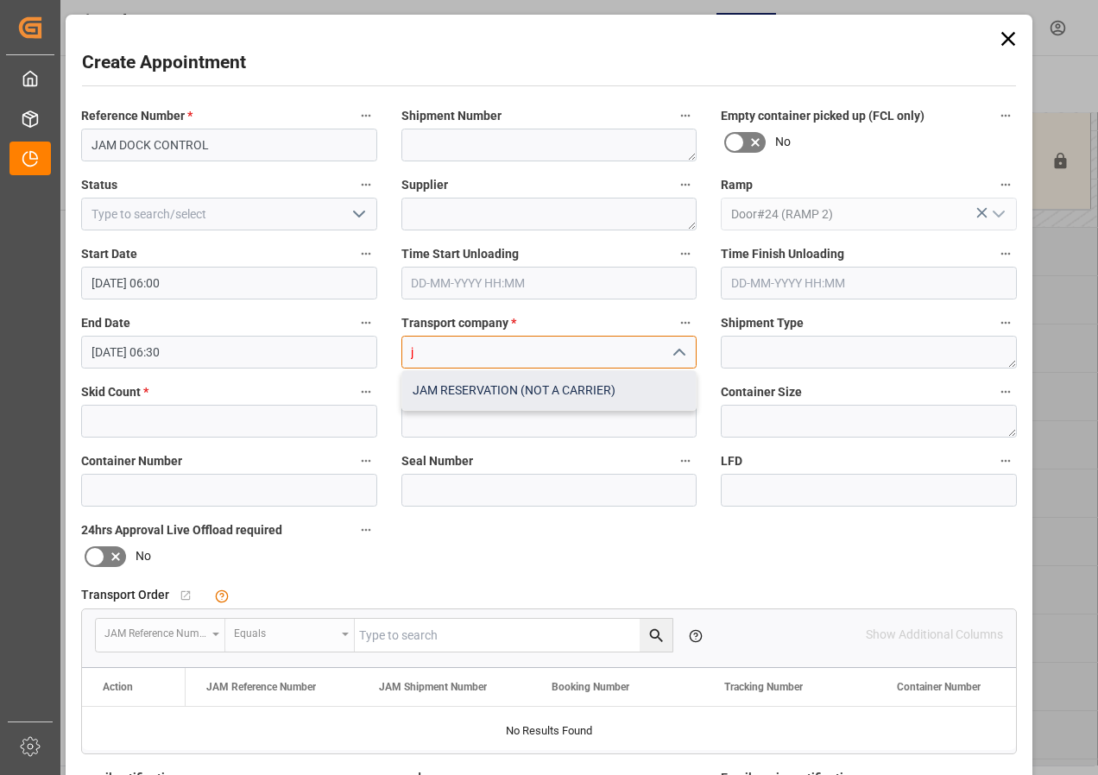
click at [462, 382] on div "JAM RESERVATION (NOT A CARRIER)" at bounding box center [549, 390] width 294 height 39
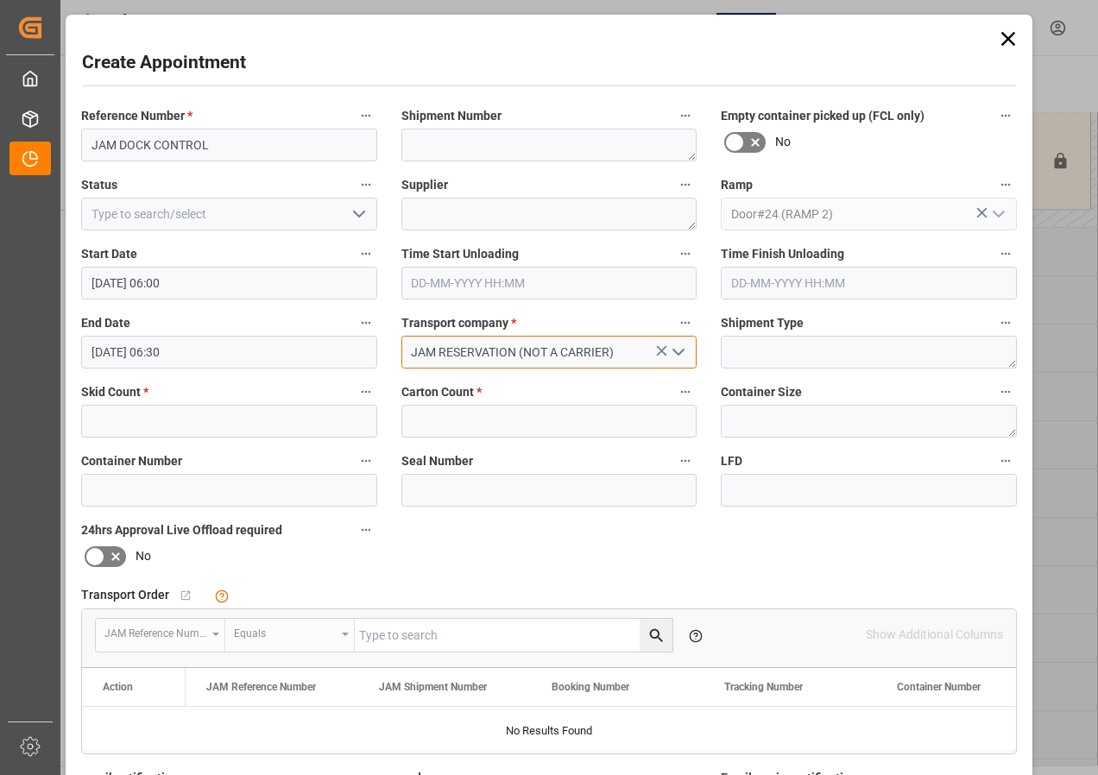
type input "JAM RESERVATION (NOT A CARRIER)"
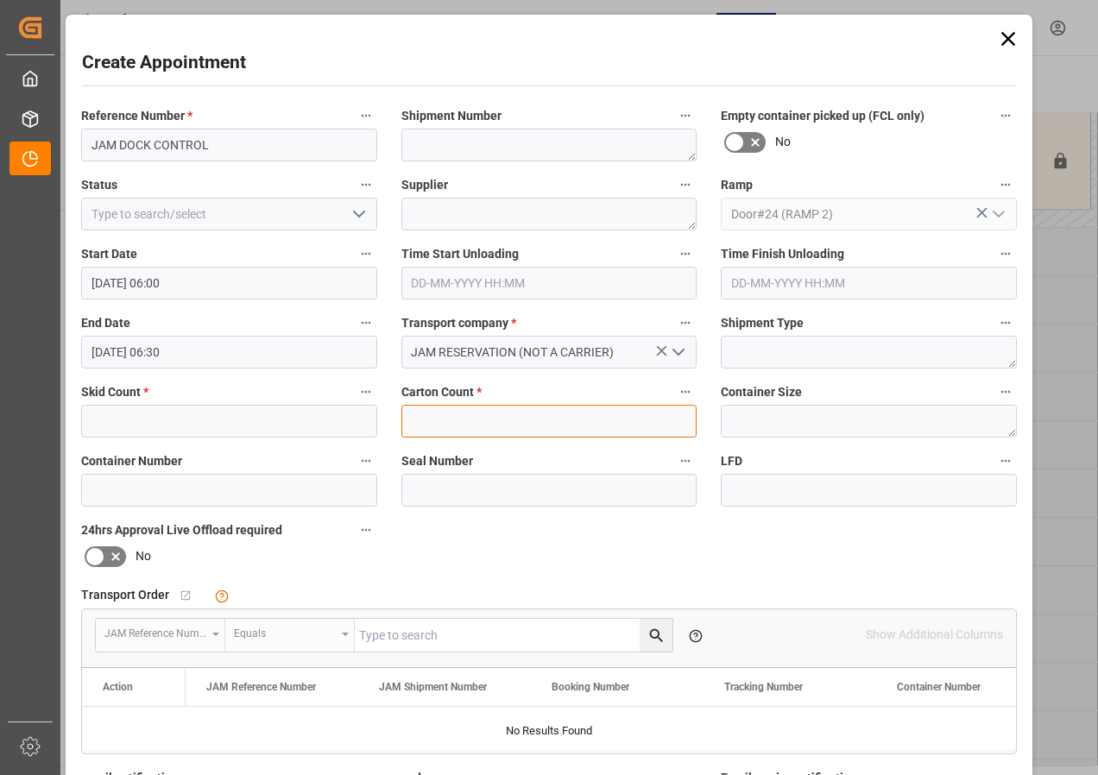
click at [459, 414] on input "text" at bounding box center [550, 421] width 296 height 33
type input "0"
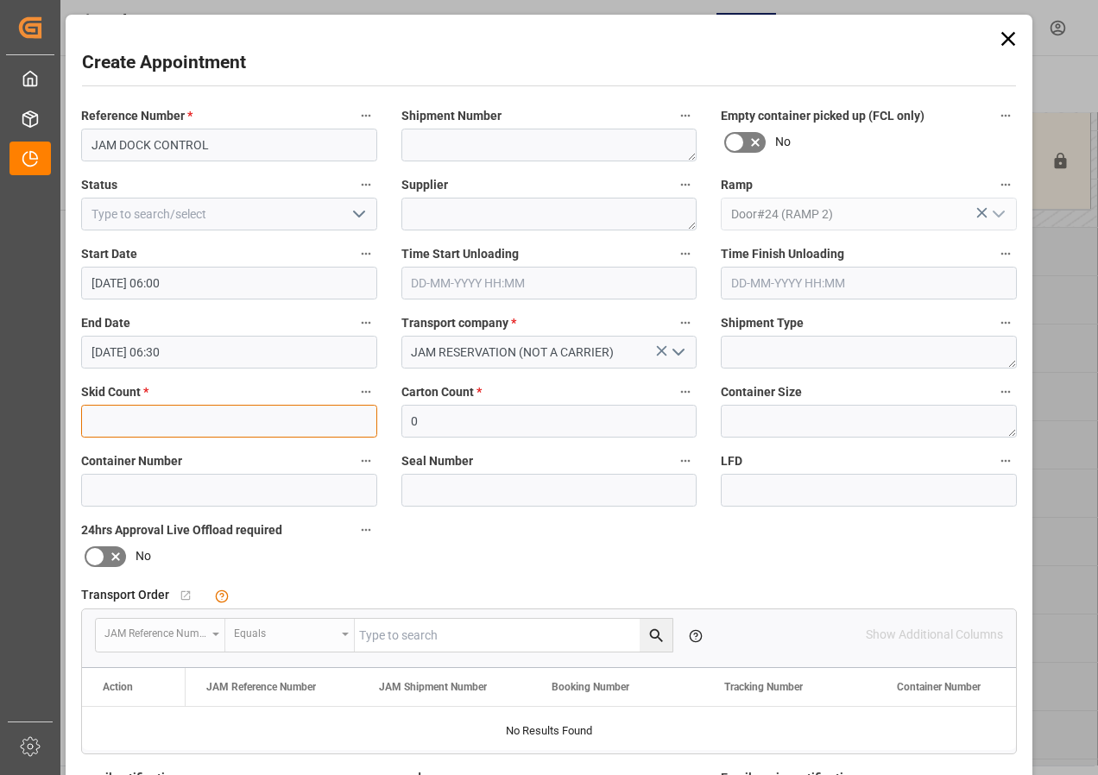
click at [200, 426] on input "text" at bounding box center [229, 421] width 296 height 33
type input "0"
click at [153, 352] on input "[DATE] 06:30" at bounding box center [229, 352] width 296 height 33
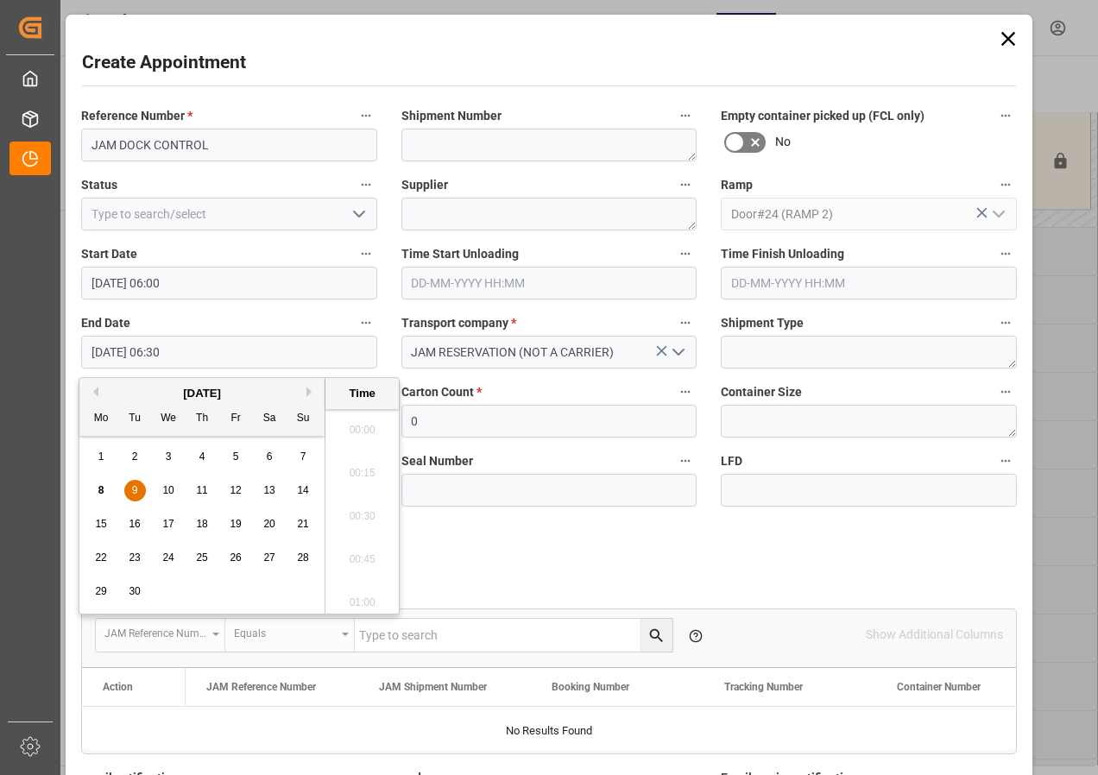
scroll to position [1042, 0]
click at [134, 490] on span "9" at bounding box center [135, 490] width 6 height 12
click at [356, 509] on li "12:00" at bounding box center [362, 511] width 73 height 43
type input "[DATE] 12:00"
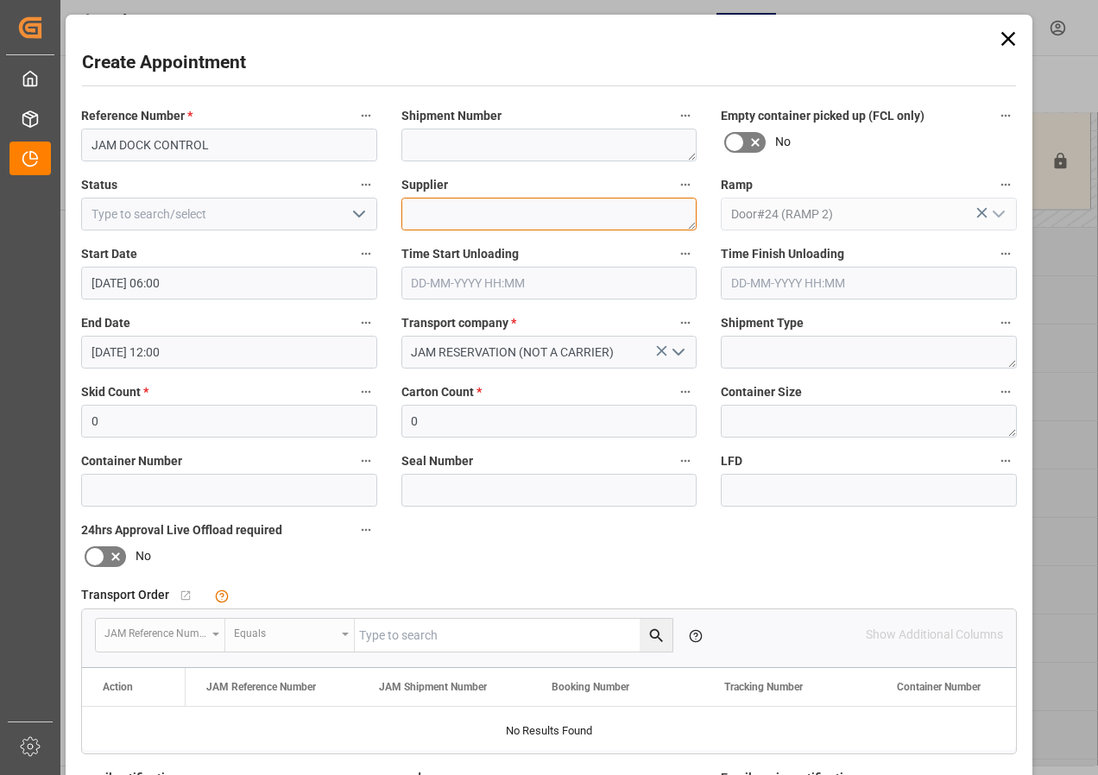
click at [422, 205] on textarea at bounding box center [550, 214] width 296 height 33
paste textarea "JAM DOCK CONTROL"
type textarea "JAM DOCK CONTROL"
click at [358, 217] on icon "open menu" at bounding box center [359, 214] width 21 height 21
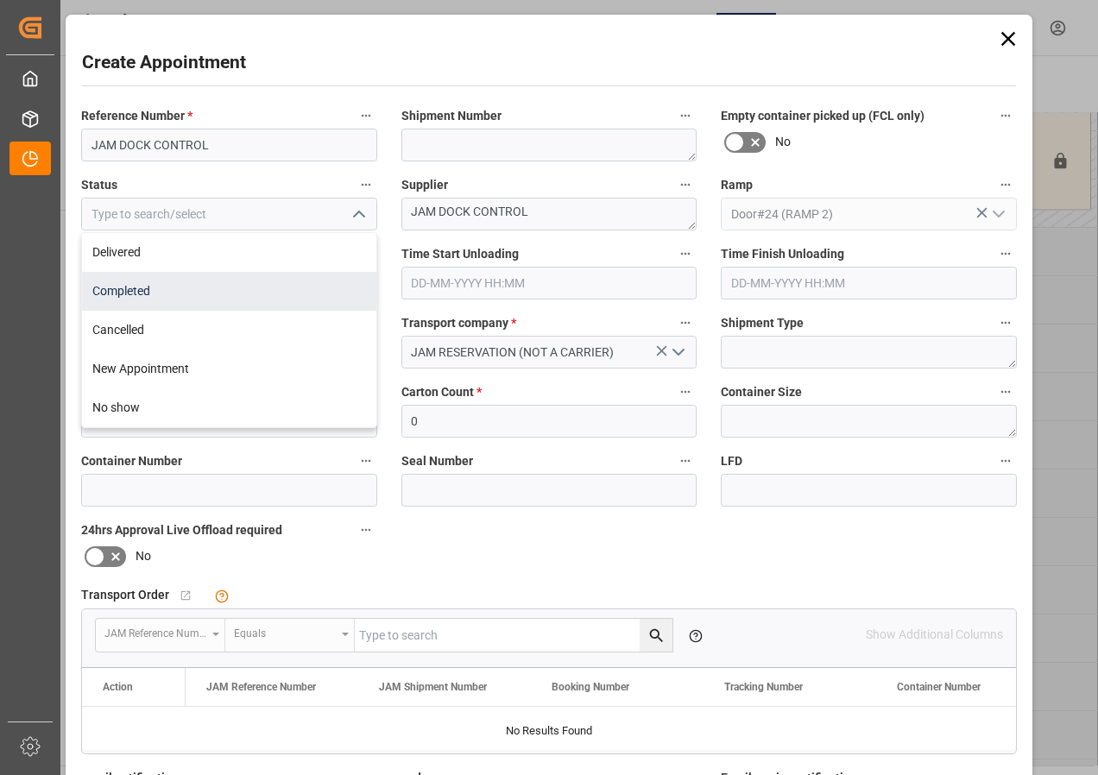
click at [108, 290] on div "Completed" at bounding box center [229, 291] width 294 height 39
type input "Completed"
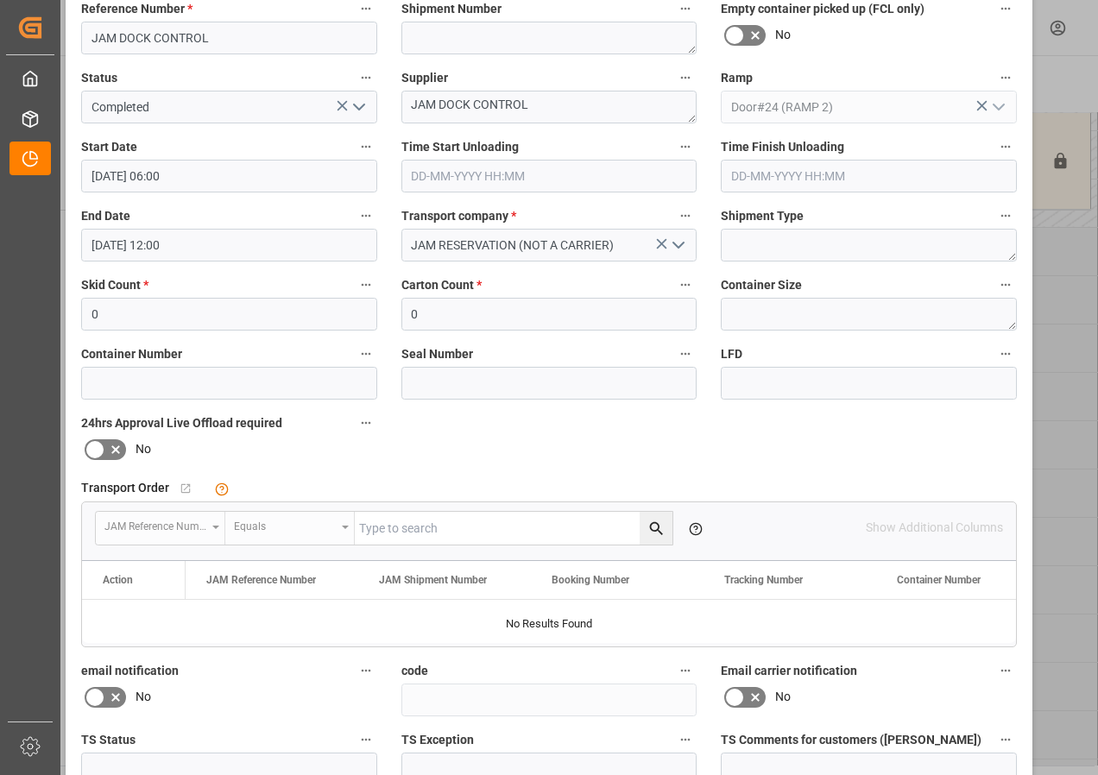
scroll to position [259, 0]
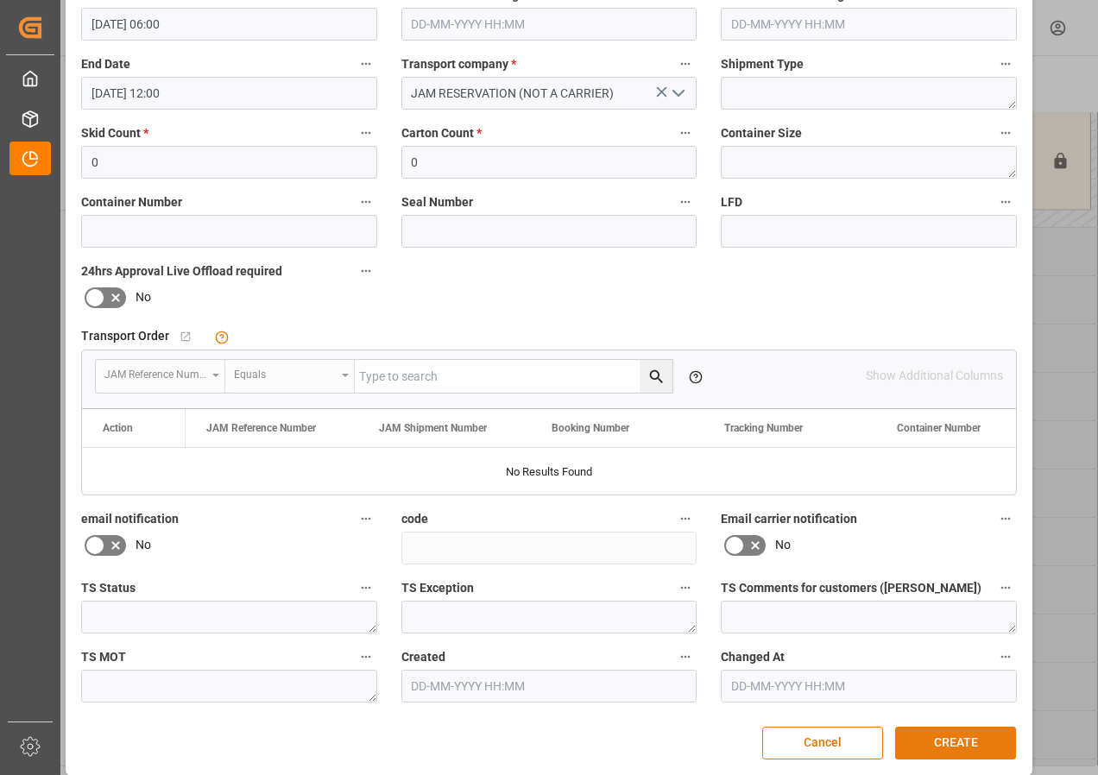
click at [977, 748] on button "CREATE" at bounding box center [955, 743] width 121 height 33
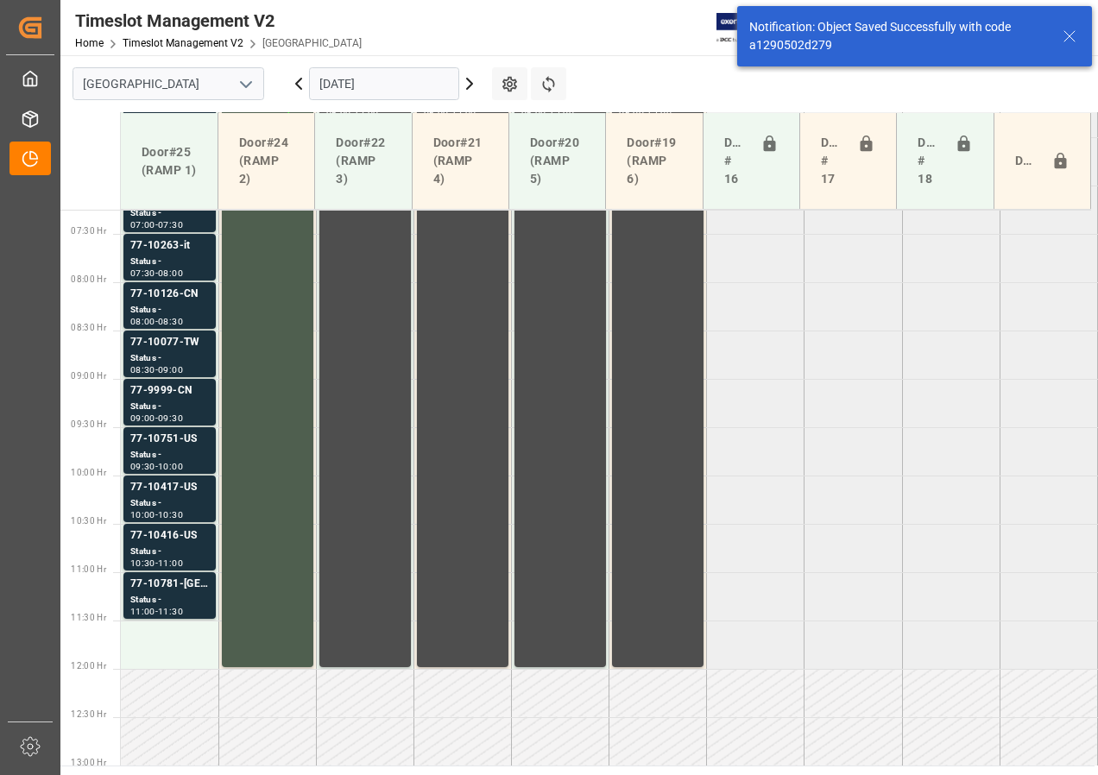
scroll to position [854, 0]
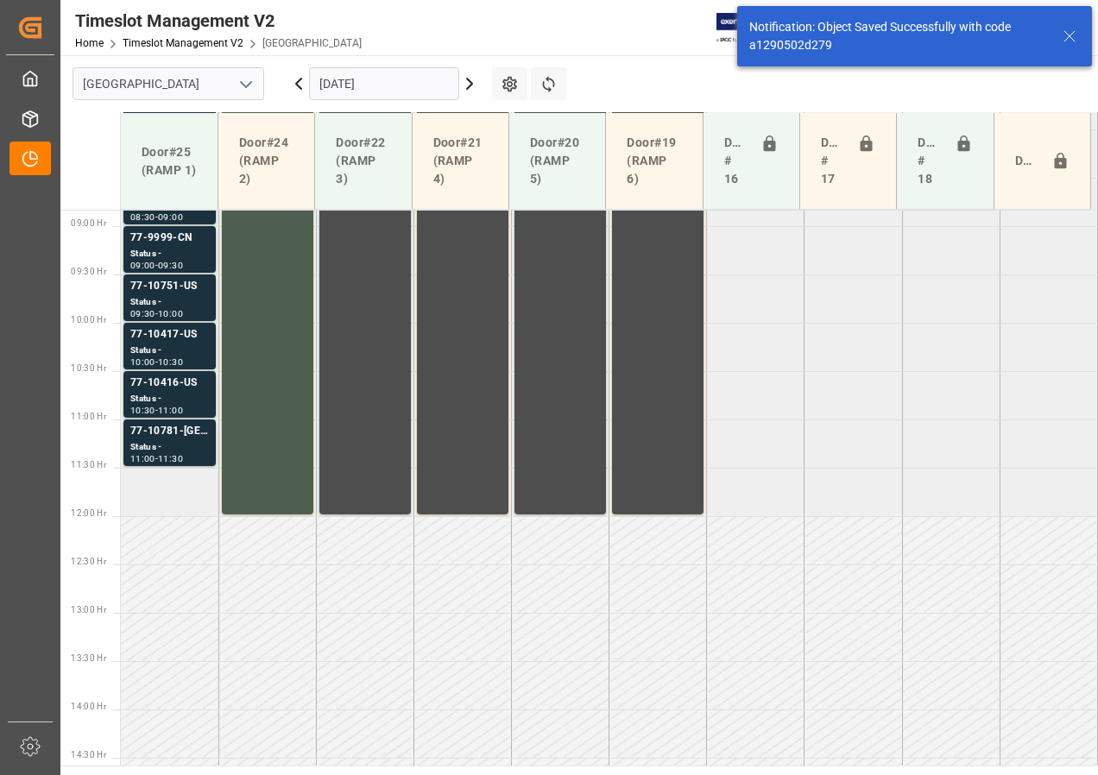
click at [171, 497] on td at bounding box center [170, 492] width 98 height 48
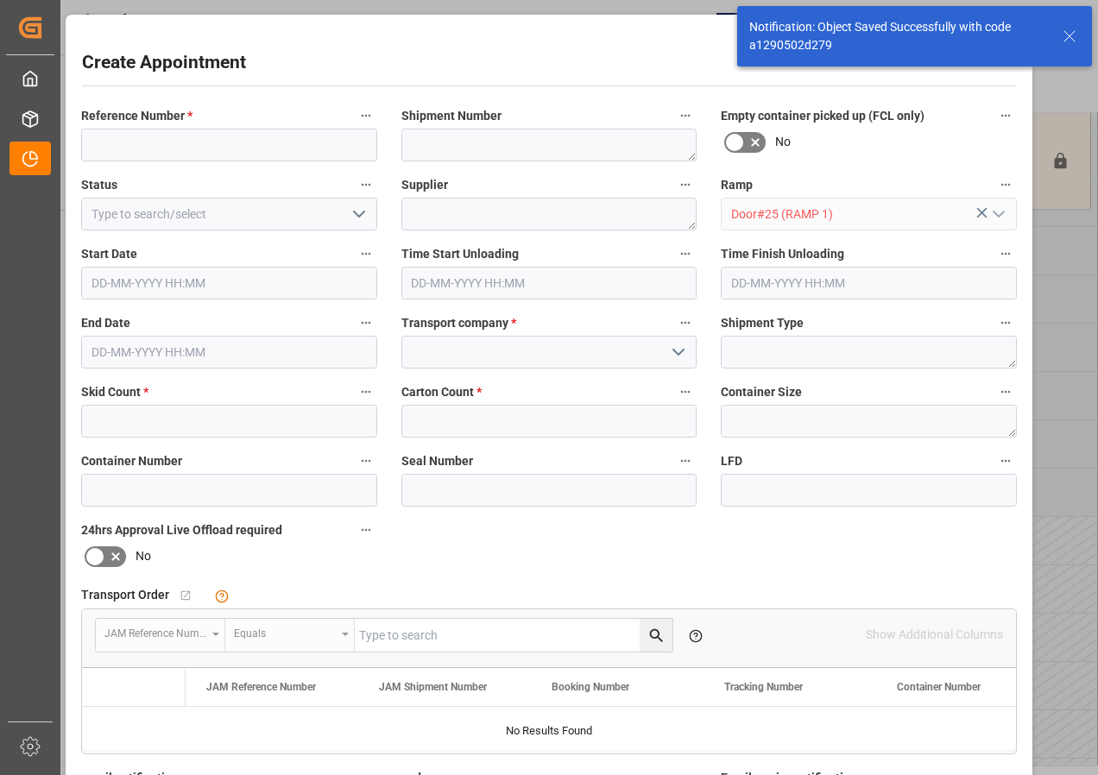
type input "[DATE] 11:30"
type input "[DATE] 12:00"
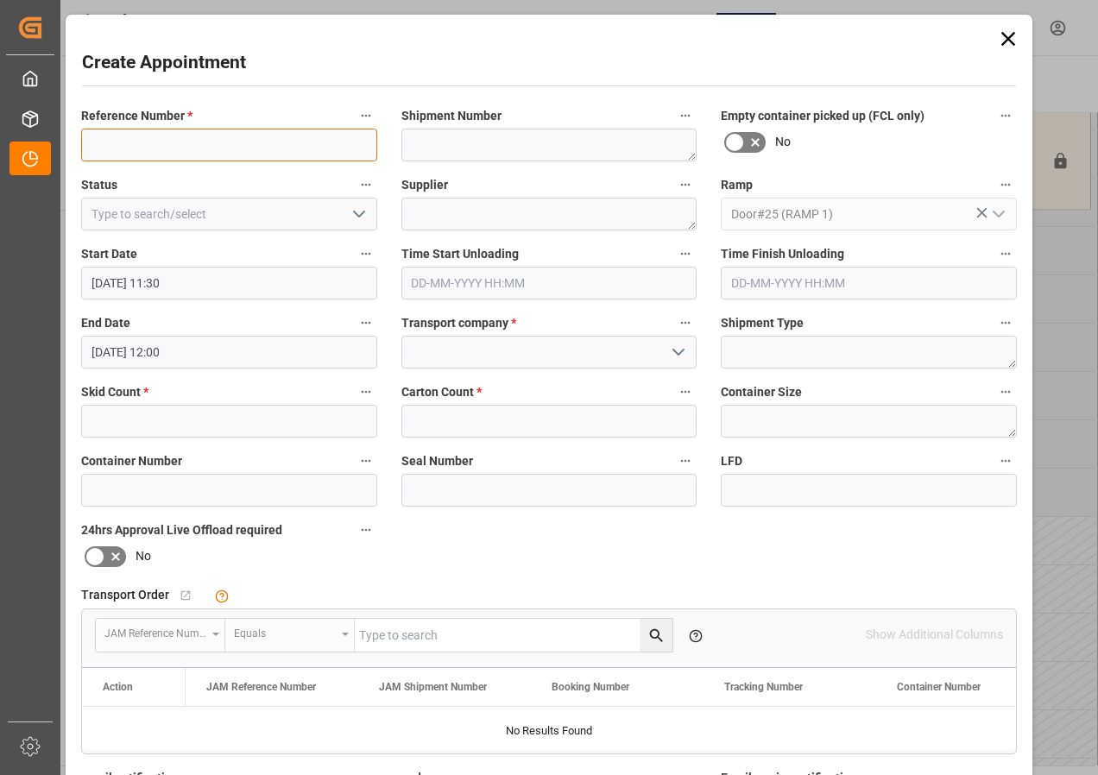
click at [115, 148] on input at bounding box center [229, 145] width 296 height 33
paste input "JAM DOCK CONTROL"
type input "JAM DOCK CONTROL"
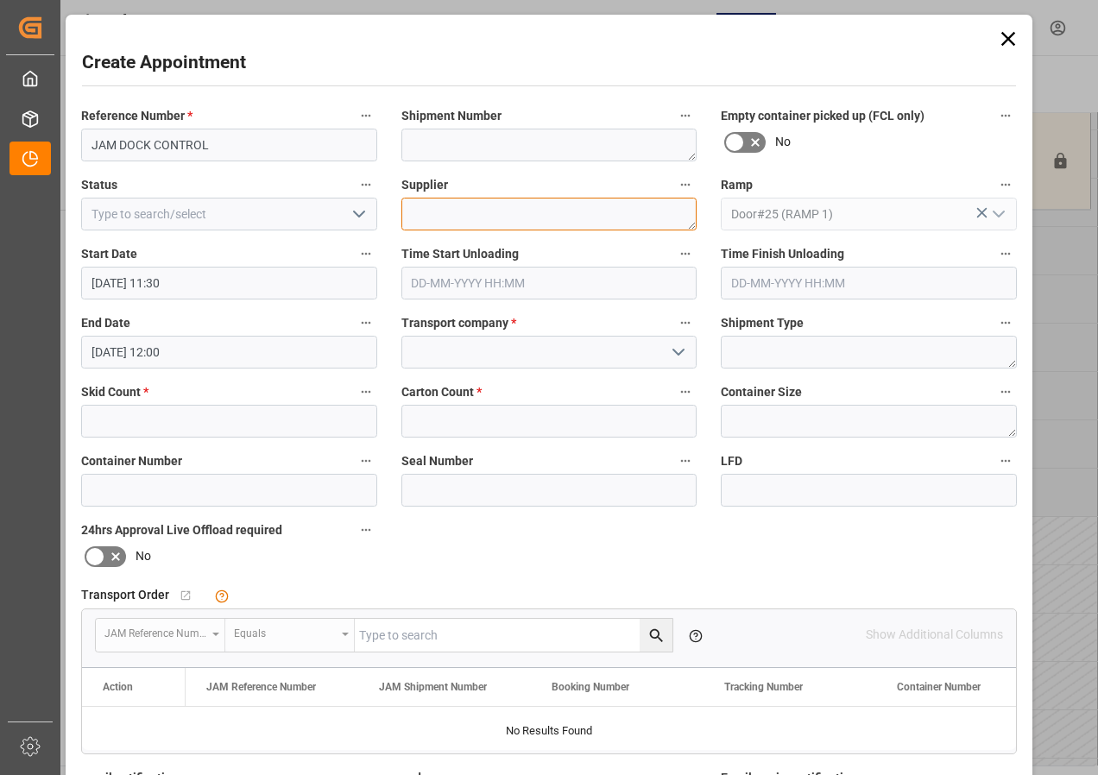
click at [427, 211] on textarea at bounding box center [550, 214] width 296 height 33
paste textarea "JAM DOCK CONTROL"
type textarea "JAM DOCK CONTROL"
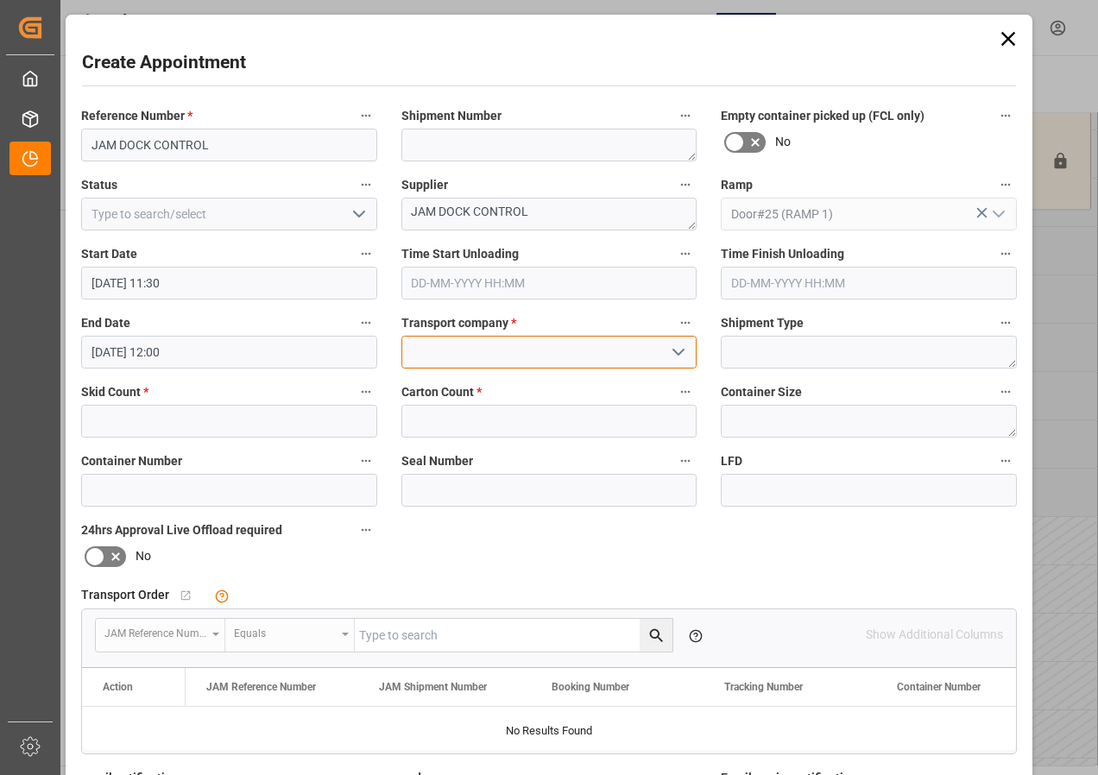
click at [496, 343] on input at bounding box center [550, 352] width 296 height 33
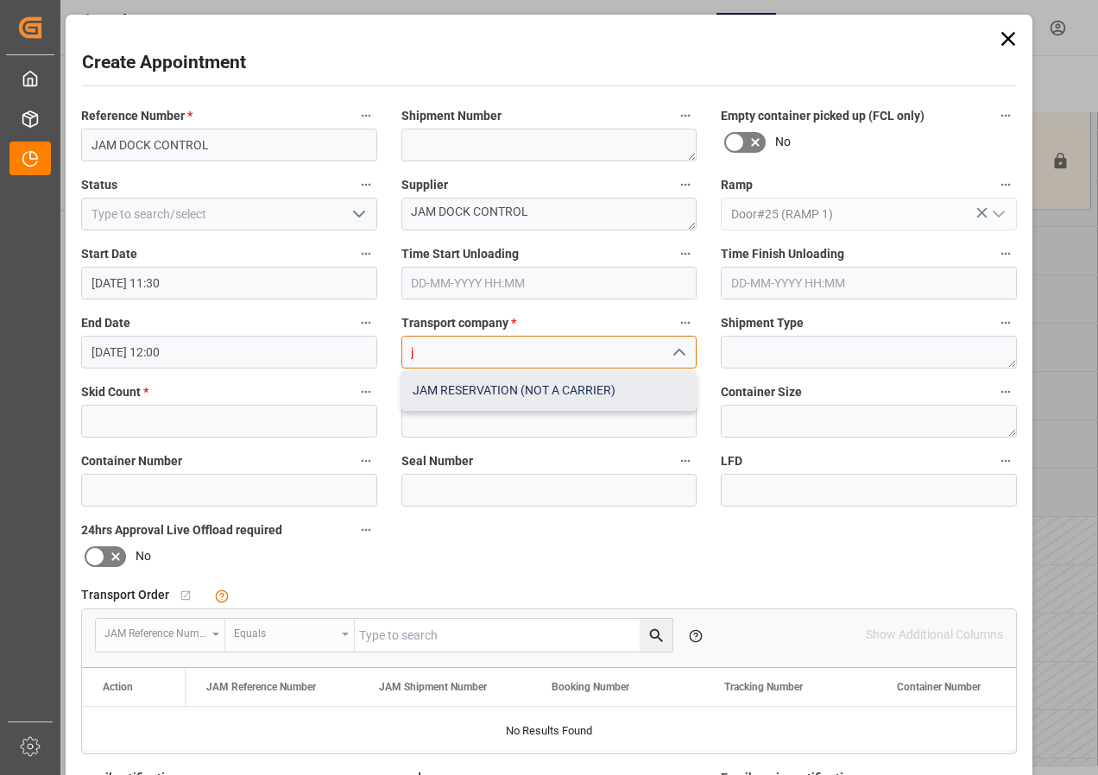
click at [508, 385] on div "JAM RESERVATION (NOT A CARRIER)" at bounding box center [549, 390] width 294 height 39
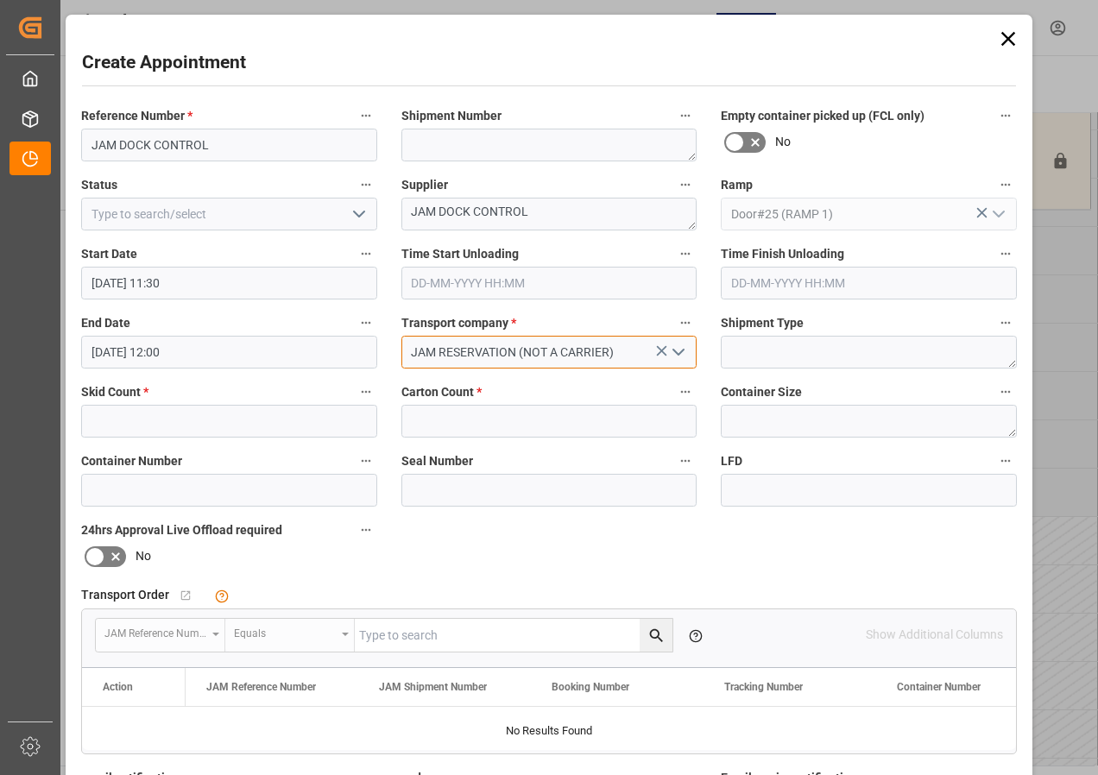
type input "JAM RESERVATION (NOT A CARRIER)"
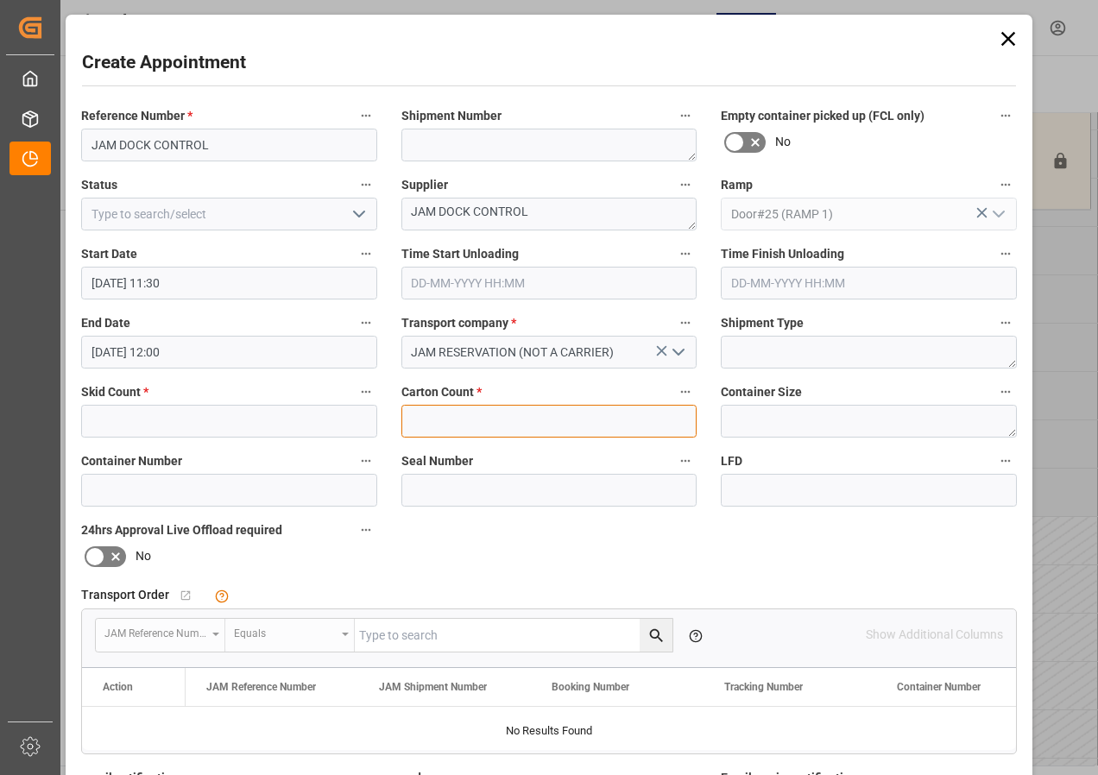
click at [458, 424] on input "text" at bounding box center [550, 421] width 296 height 33
type input "0"
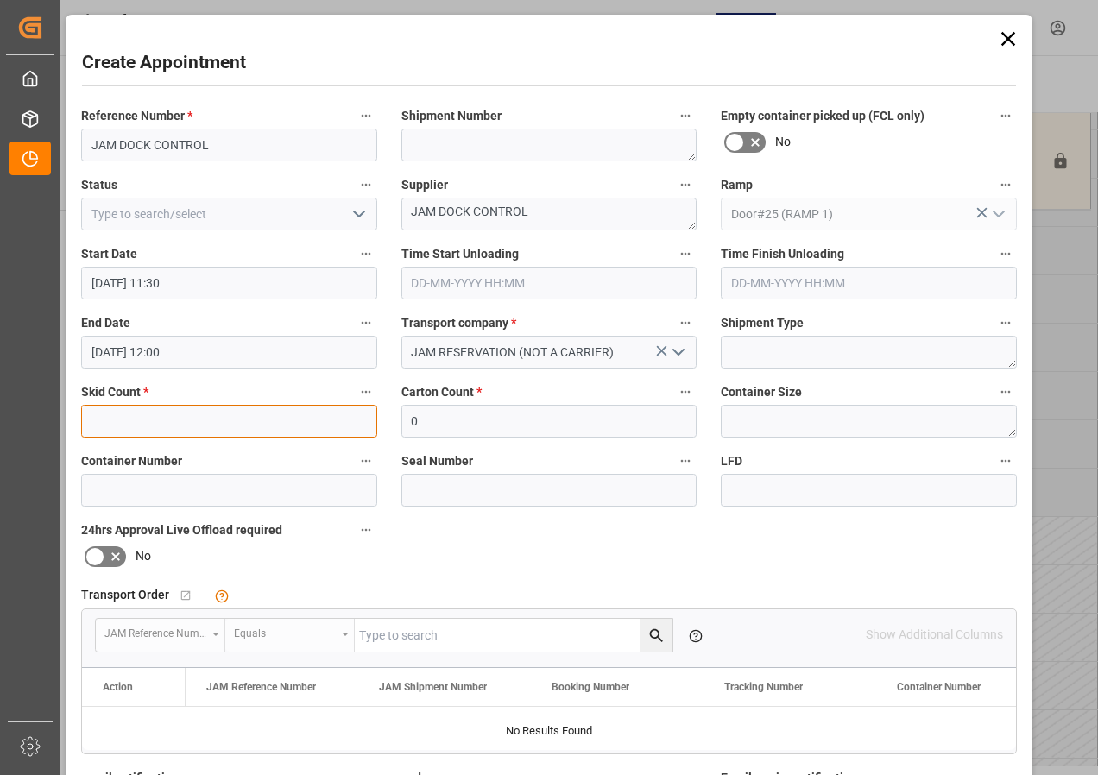
click at [203, 422] on input "text" at bounding box center [229, 421] width 296 height 33
type input "0"
click at [359, 217] on icon "open menu" at bounding box center [359, 214] width 21 height 21
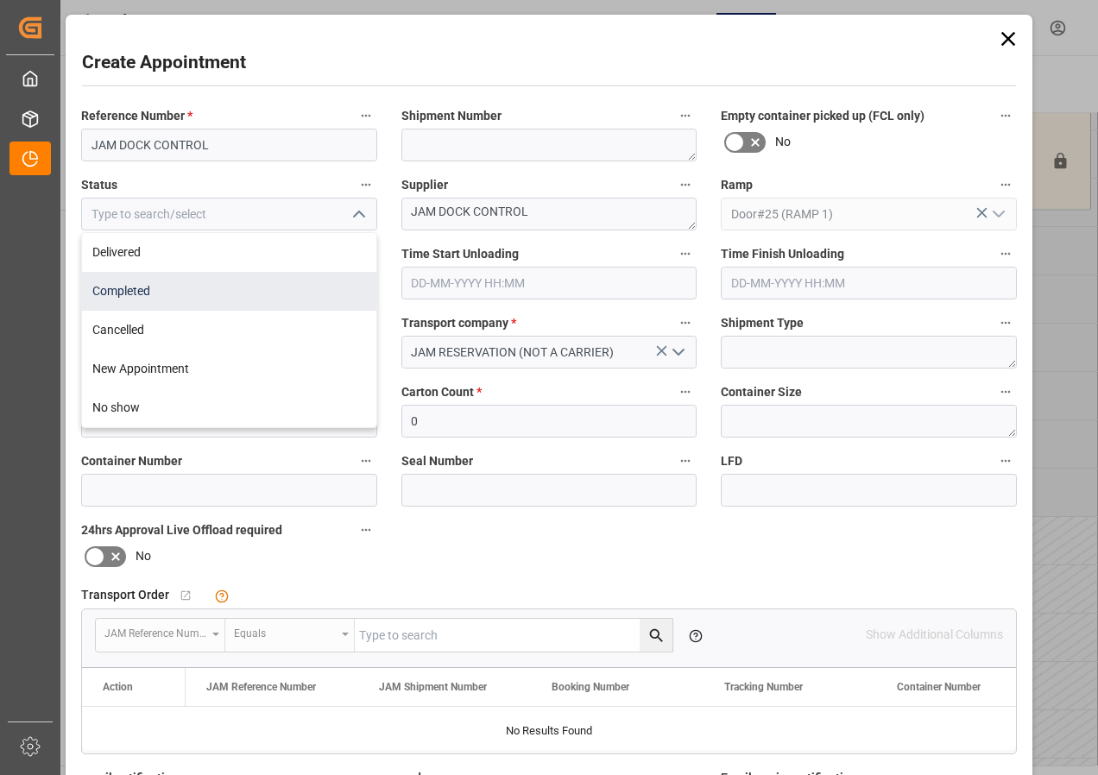
click at [129, 293] on div "Completed" at bounding box center [229, 291] width 294 height 39
type input "Completed"
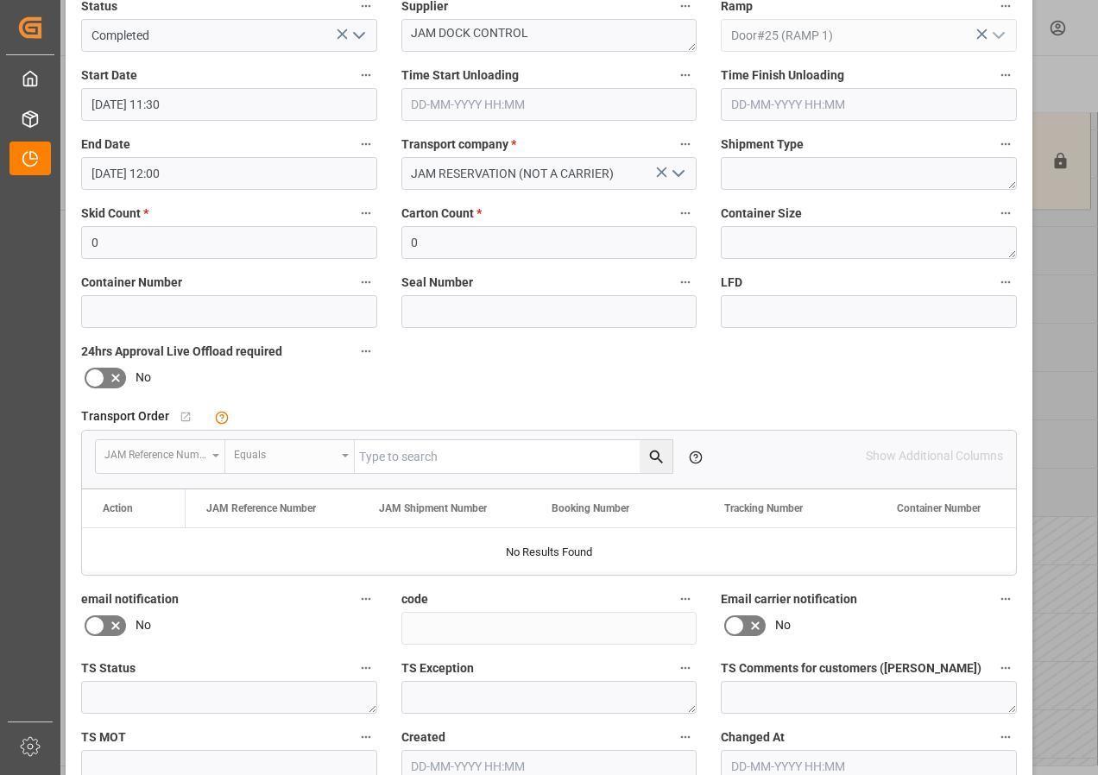
scroll to position [275, 0]
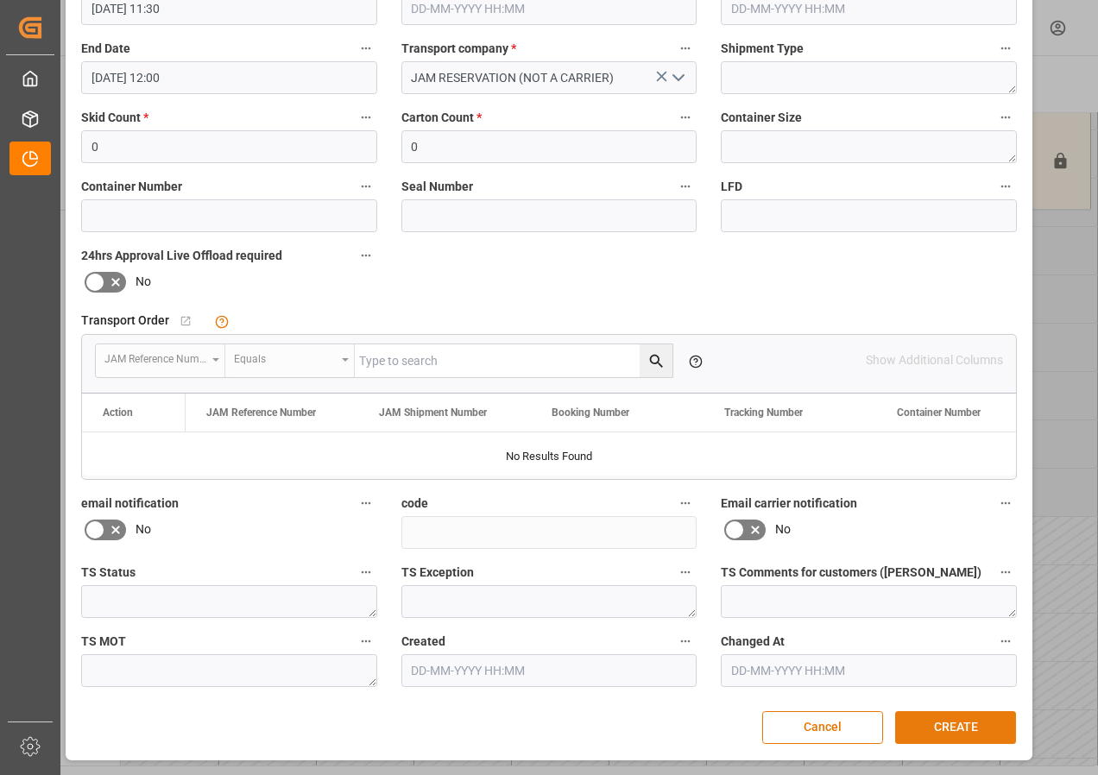
click at [948, 726] on button "CREATE" at bounding box center [955, 727] width 121 height 33
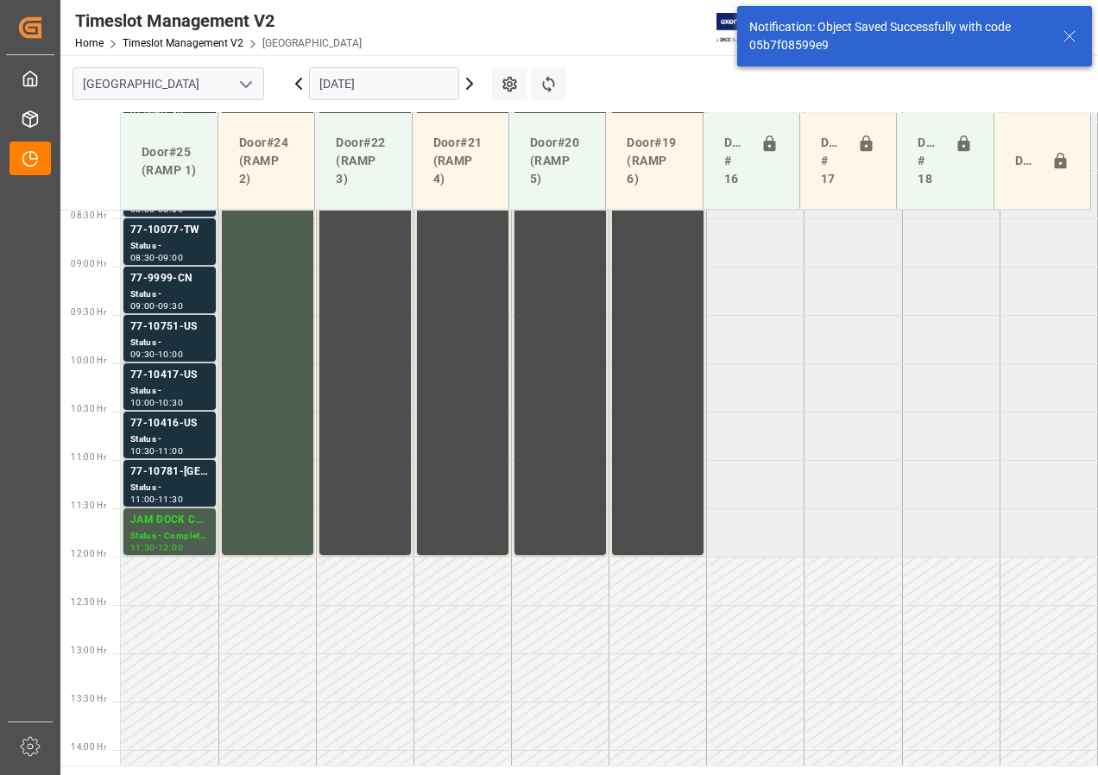
scroll to position [730, 0]
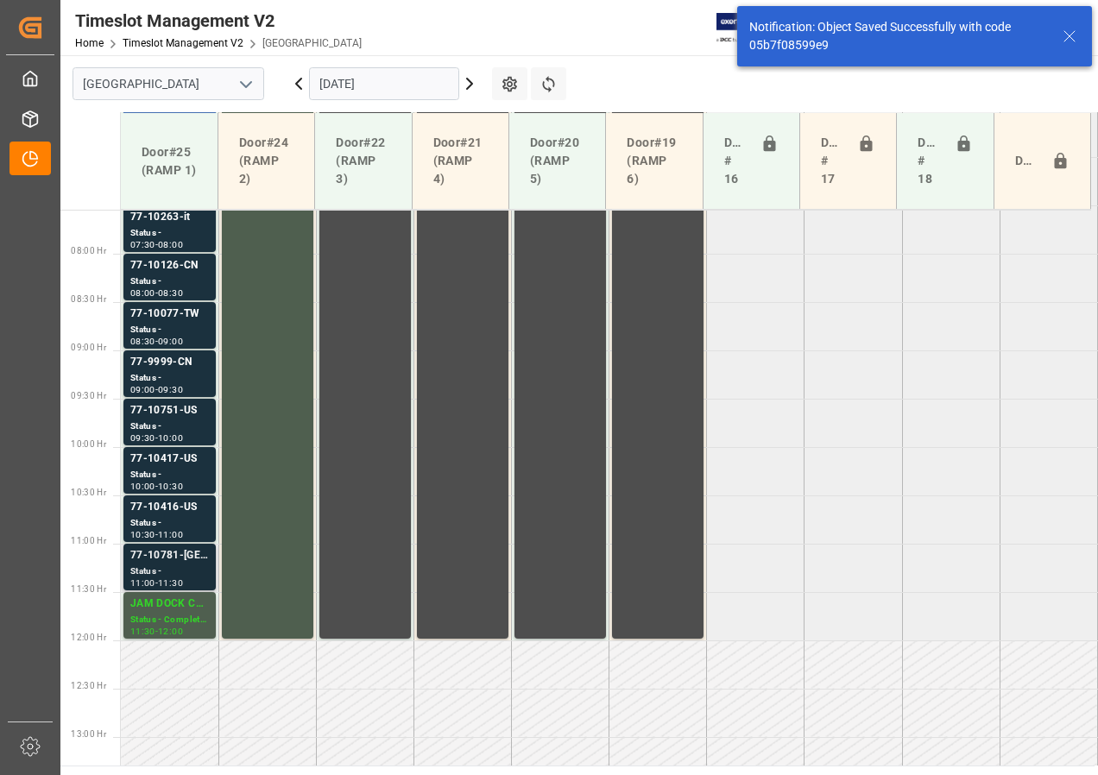
click at [175, 553] on div "77-10781-[GEOGRAPHIC_DATA]" at bounding box center [169, 555] width 79 height 17
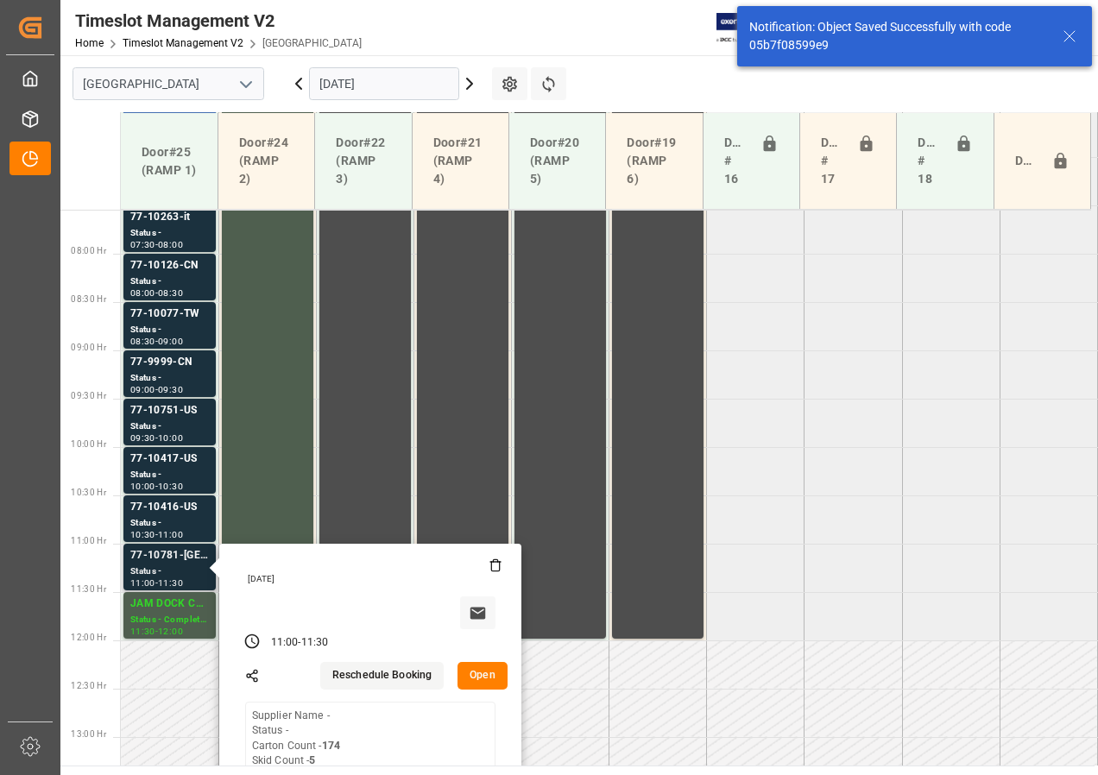
scroll to position [816, 0]
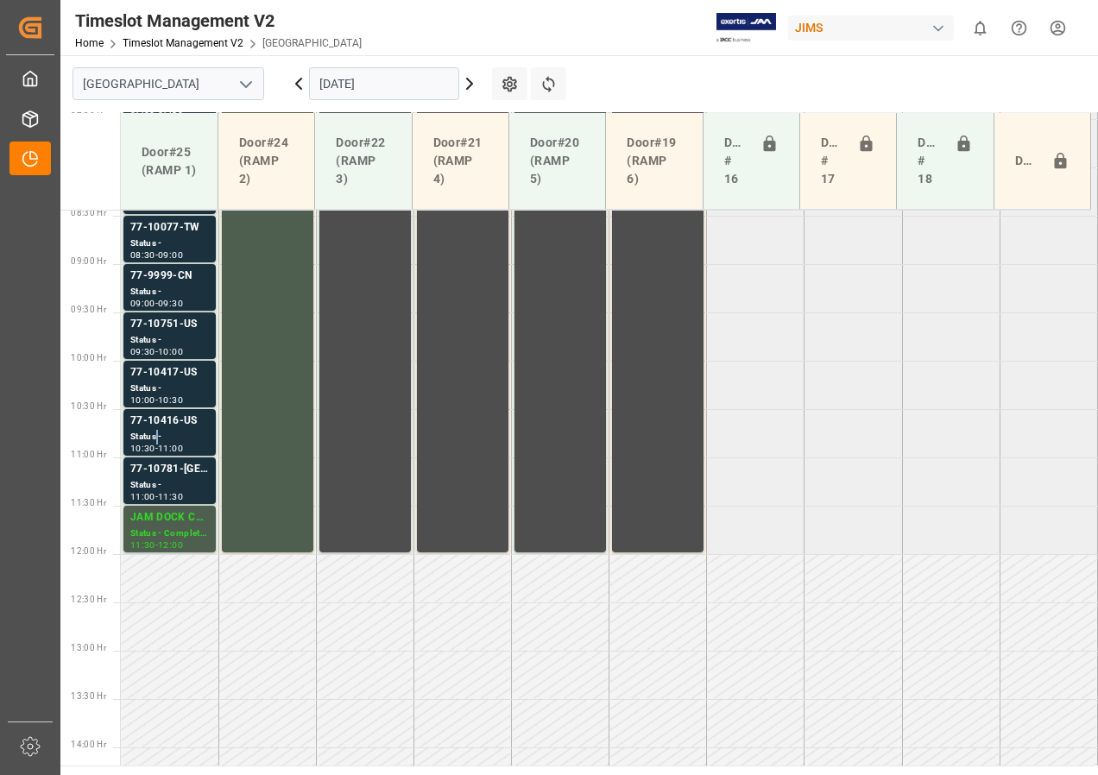
click at [156, 430] on div "Status -" at bounding box center [169, 437] width 79 height 15
click at [161, 379] on div "77-10417-US" at bounding box center [169, 372] width 79 height 17
click at [167, 326] on div "77-10751-US" at bounding box center [169, 324] width 79 height 17
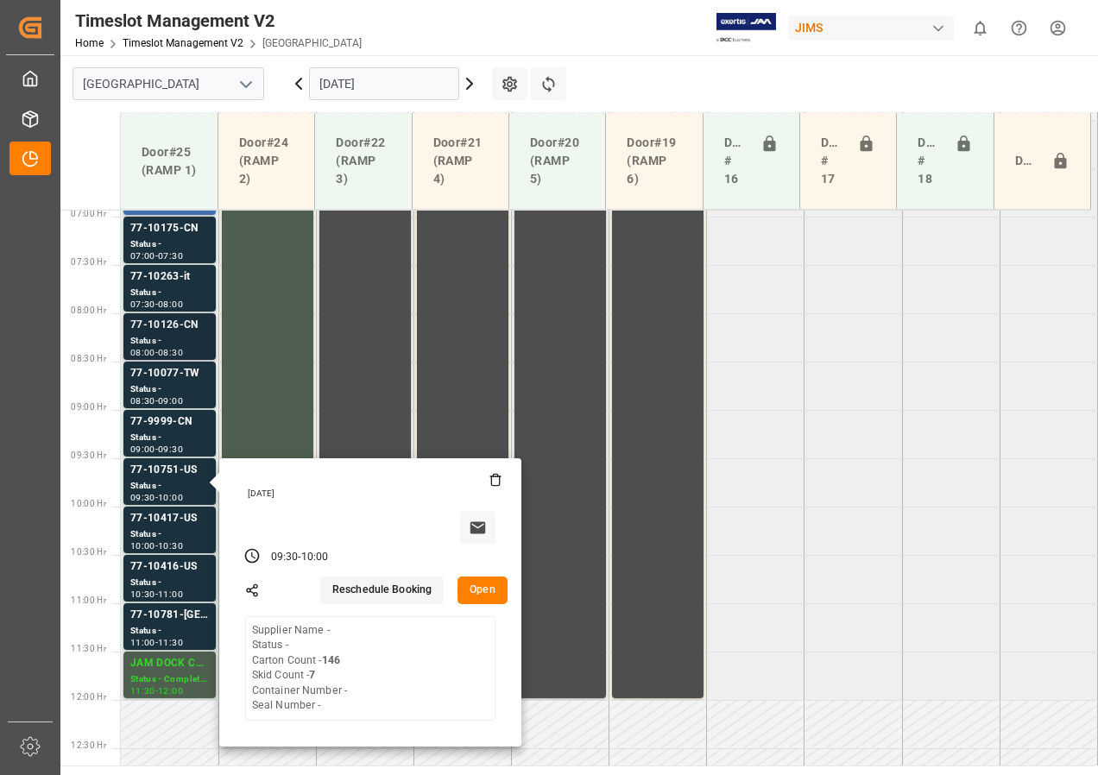
scroll to position [643, 0]
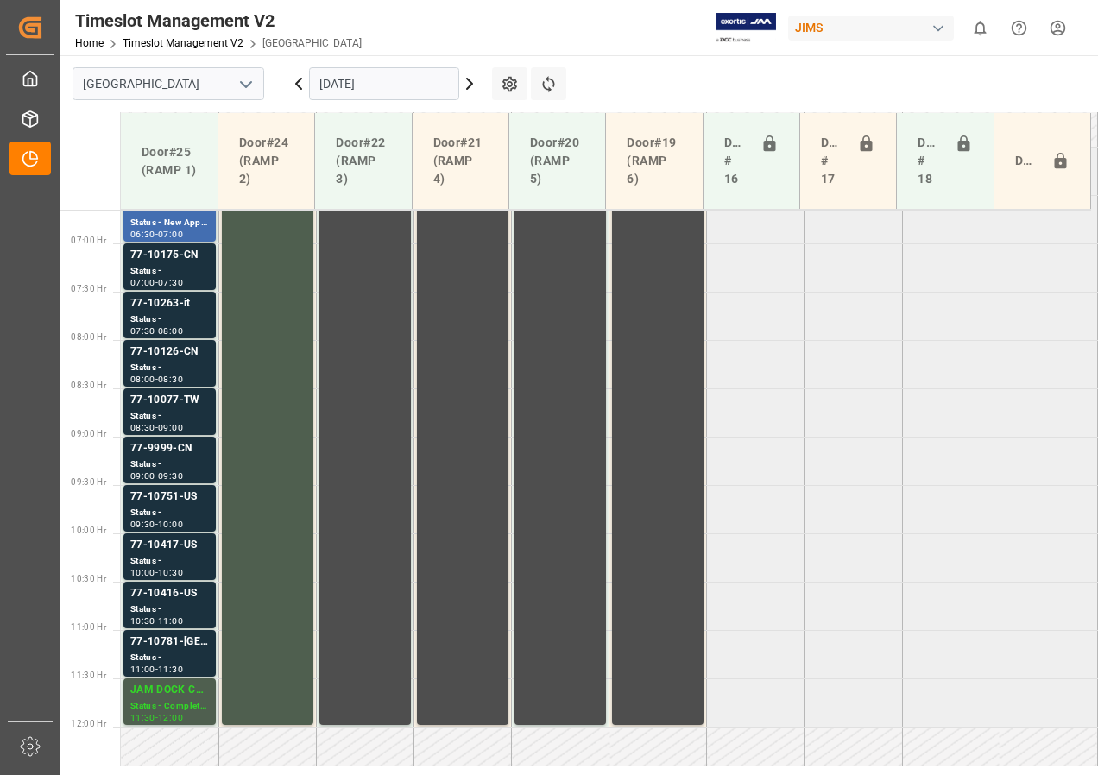
click at [168, 461] on div "Status -" at bounding box center [169, 465] width 79 height 15
click at [161, 412] on div "Status -" at bounding box center [169, 416] width 79 height 15
click at [170, 364] on div "Status -" at bounding box center [169, 368] width 79 height 15
click at [168, 313] on div "Status -" at bounding box center [169, 320] width 79 height 15
click at [171, 262] on div "77-10175-CN" at bounding box center [169, 255] width 79 height 17
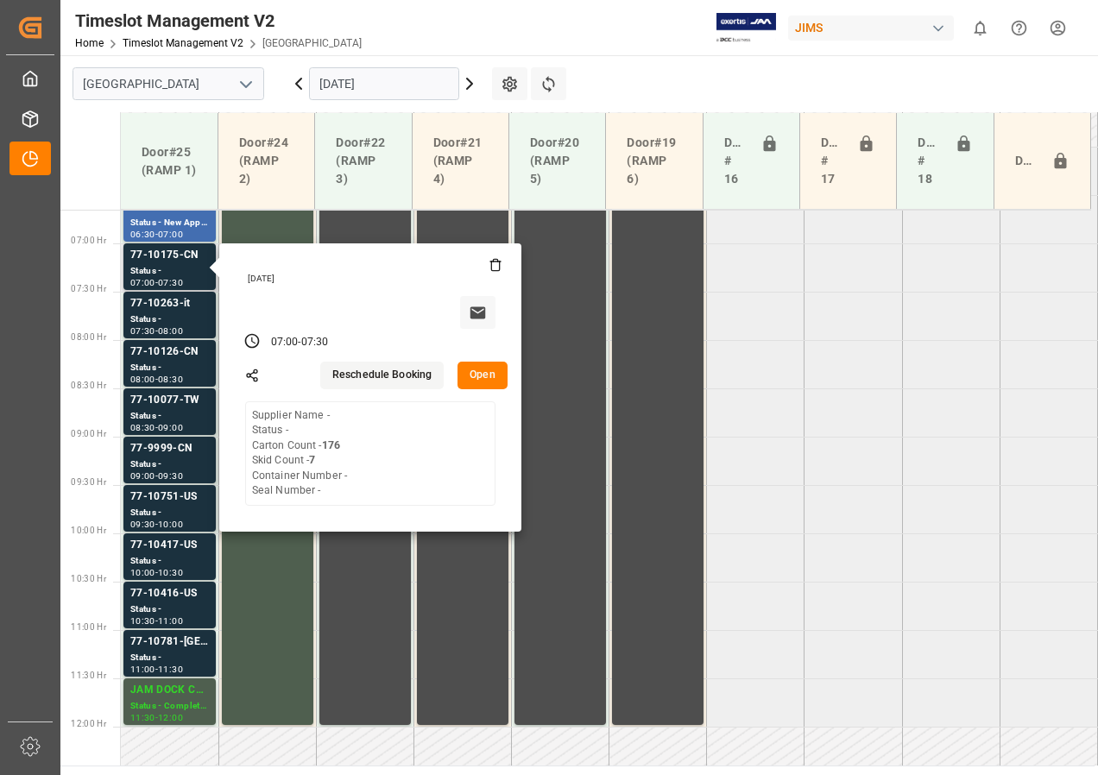
click at [484, 373] on button "Open" at bounding box center [483, 376] width 50 height 28
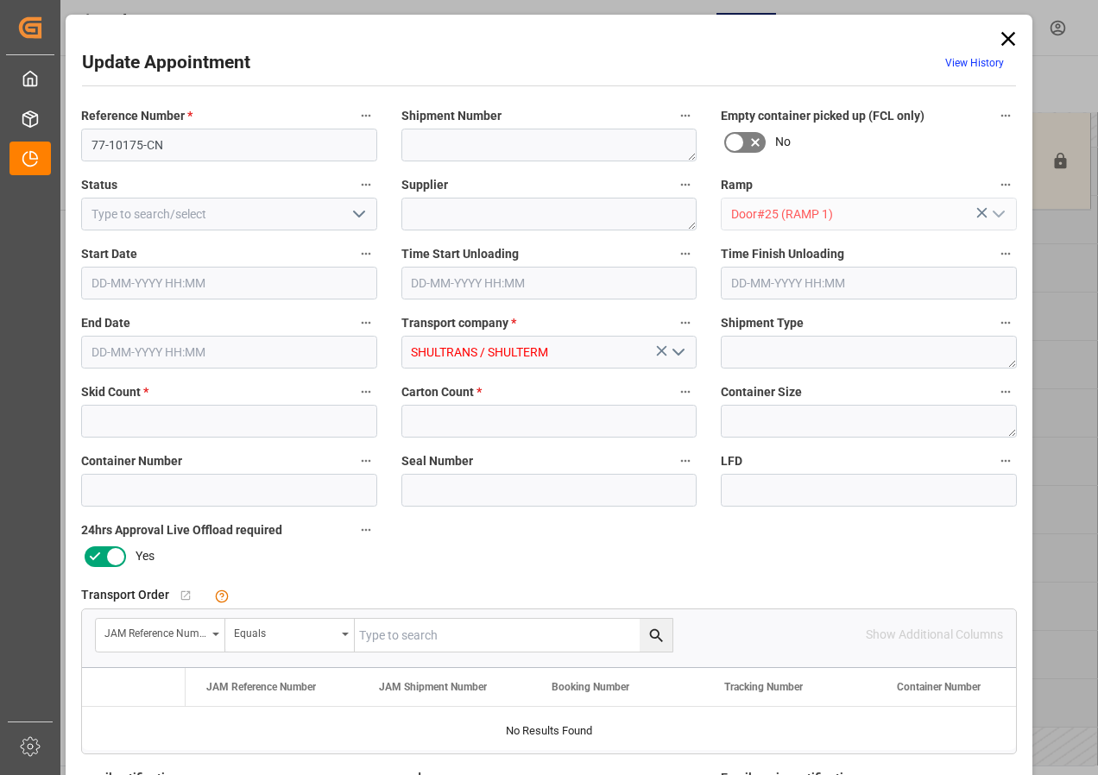
type input "7"
type input "176"
type input "[DATE] 07:00"
type input "[DATE] 07:30"
type input "[DATE] 13:09"
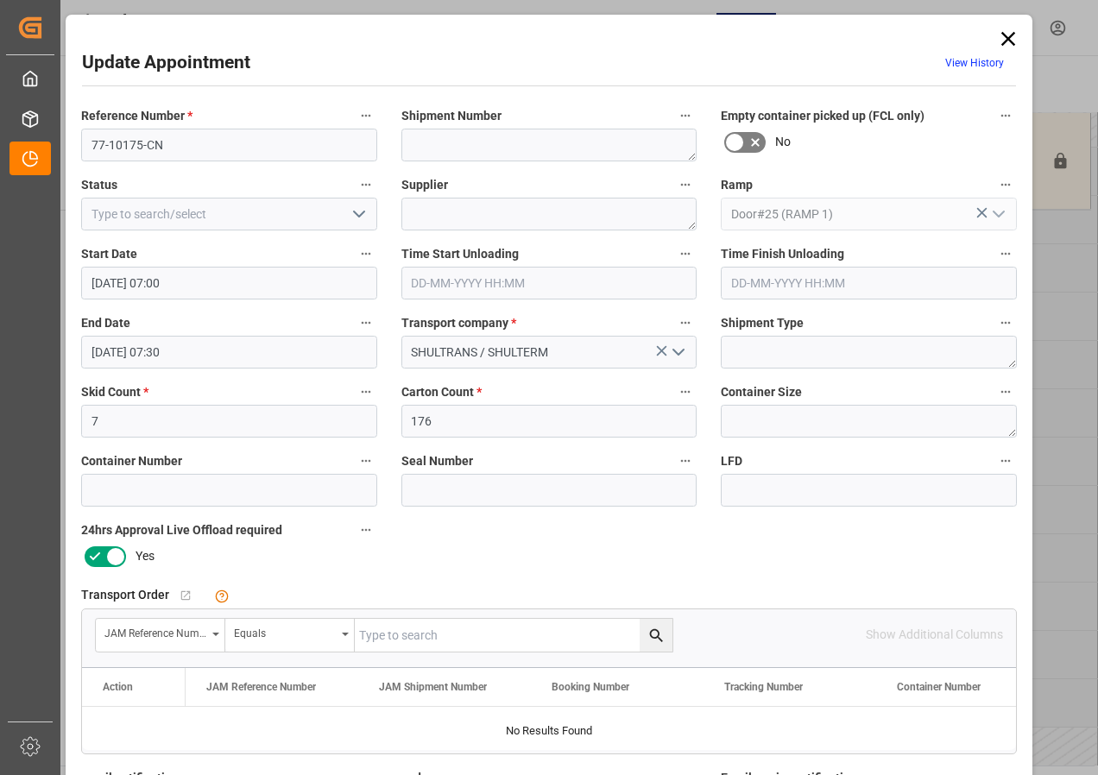
click at [1013, 37] on icon at bounding box center [1008, 39] width 24 height 24
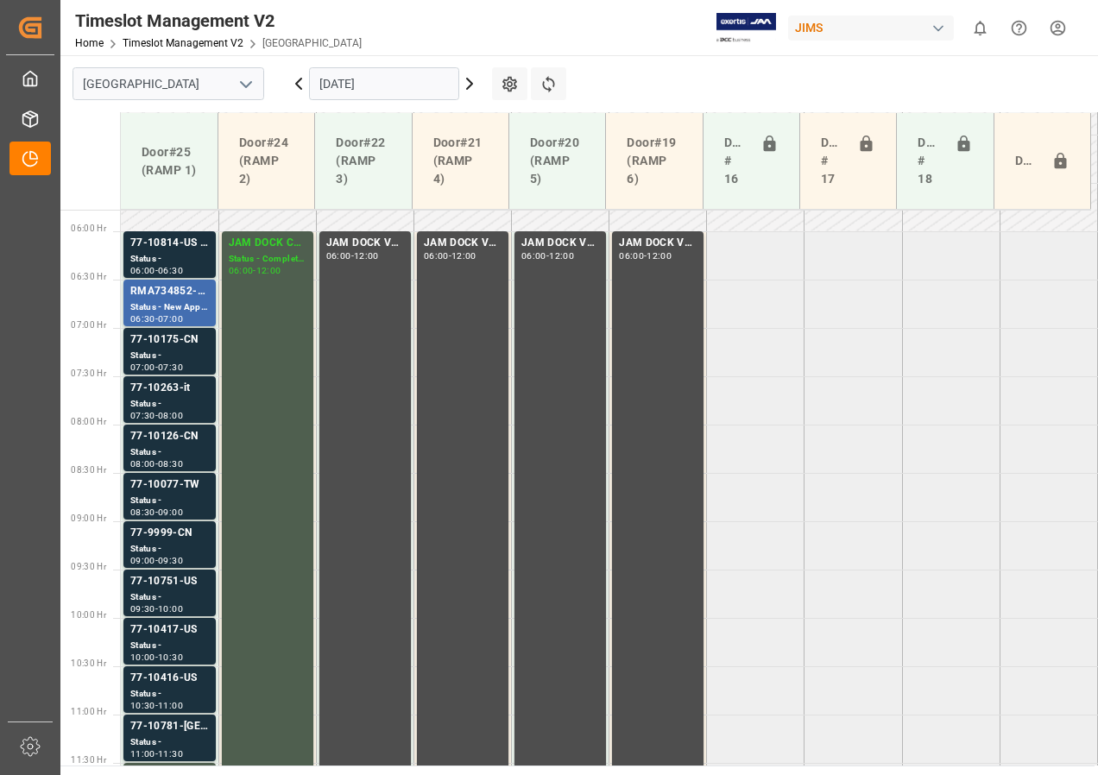
scroll to position [730, 0]
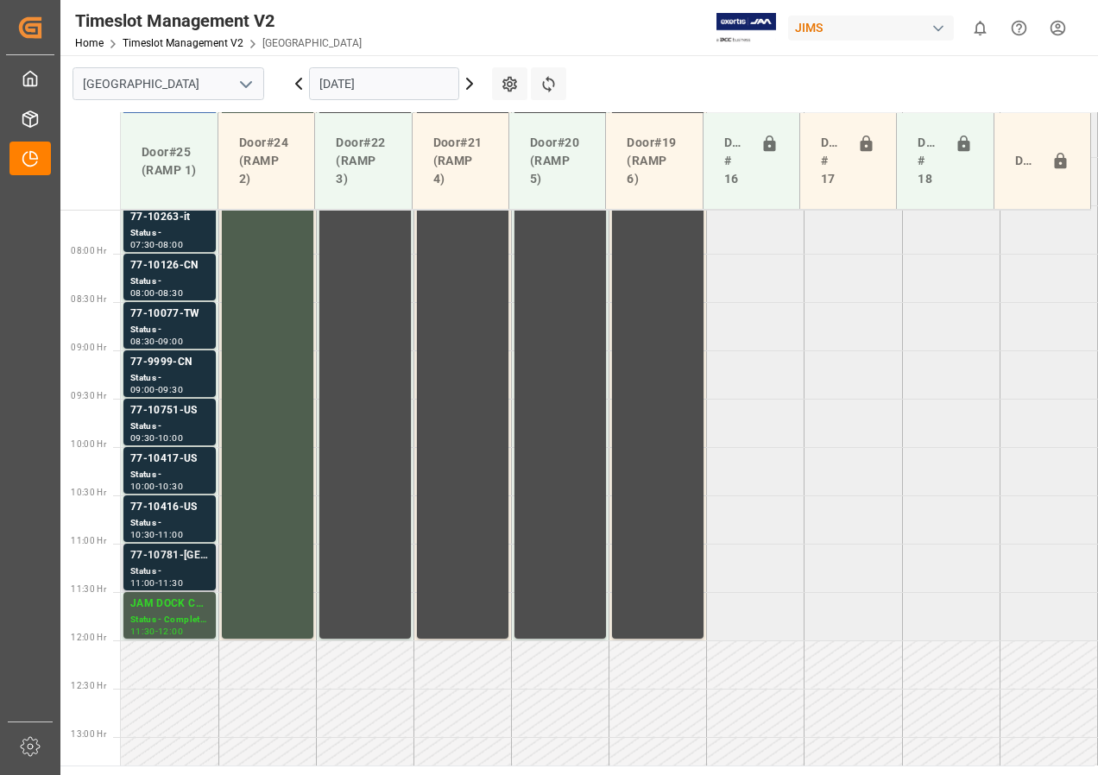
click at [193, 572] on div "Status -" at bounding box center [169, 572] width 79 height 15
click at [170, 518] on div "Status -" at bounding box center [169, 523] width 79 height 15
click at [167, 472] on div "Status -" at bounding box center [169, 475] width 79 height 15
click at [174, 421] on div "Status -" at bounding box center [169, 427] width 79 height 15
click at [162, 376] on div "Status -" at bounding box center [169, 378] width 79 height 15
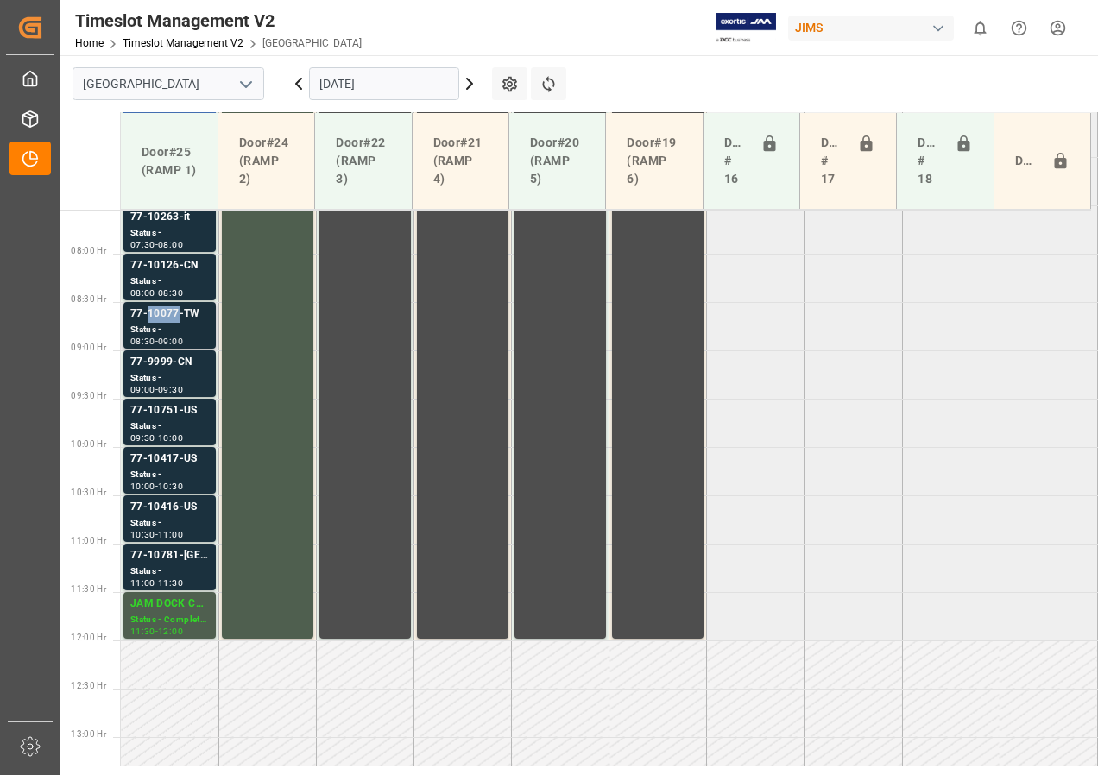
click at [162, 317] on div "77-10077-TW" at bounding box center [169, 314] width 79 height 17
click at [172, 282] on div "Status -" at bounding box center [169, 282] width 79 height 15
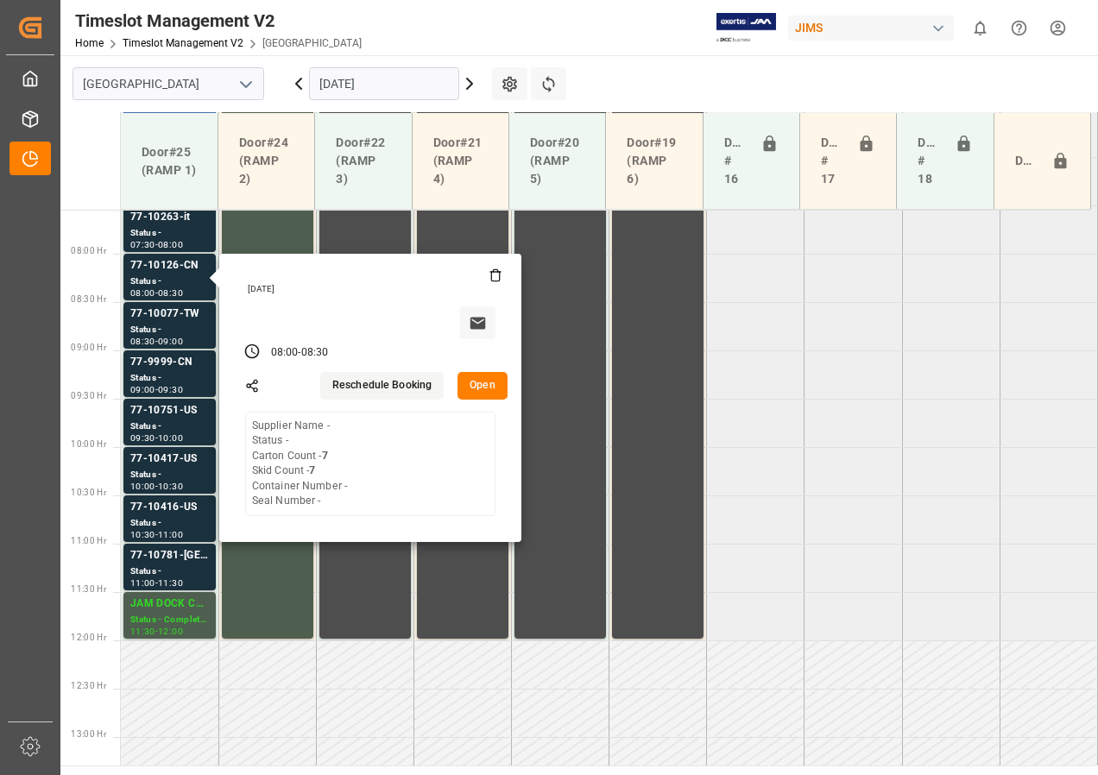
scroll to position [643, 0]
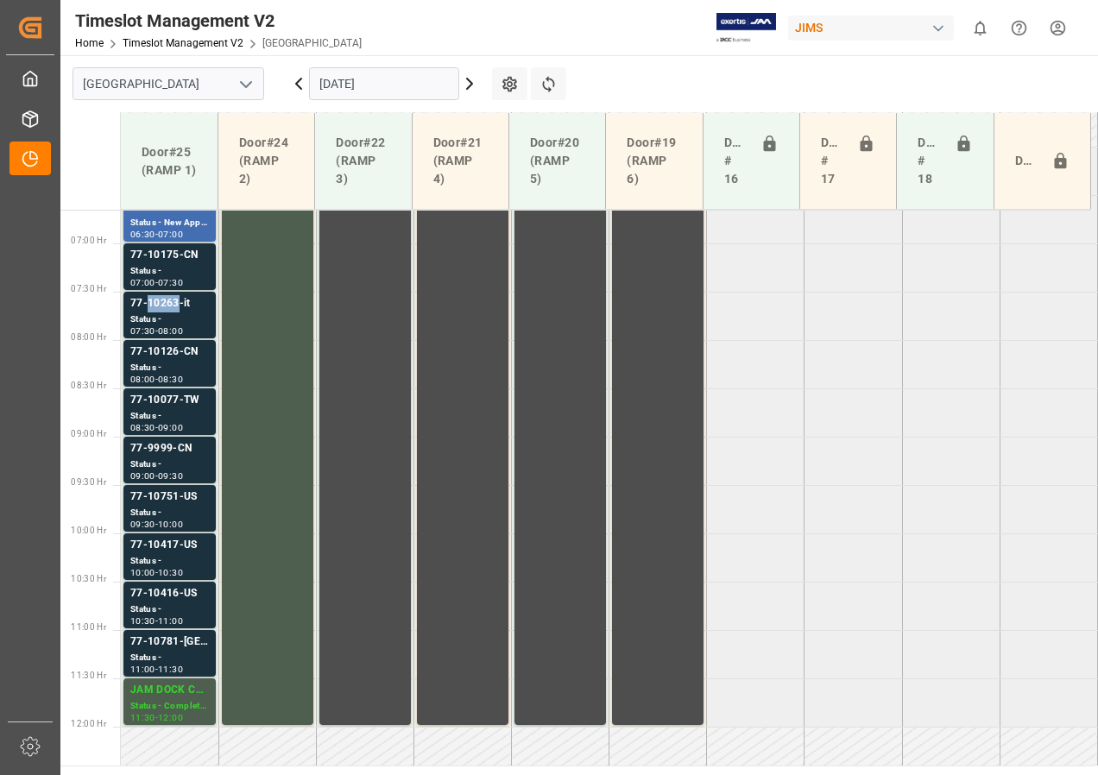
click at [174, 304] on div "77-10263-it" at bounding box center [169, 303] width 79 height 17
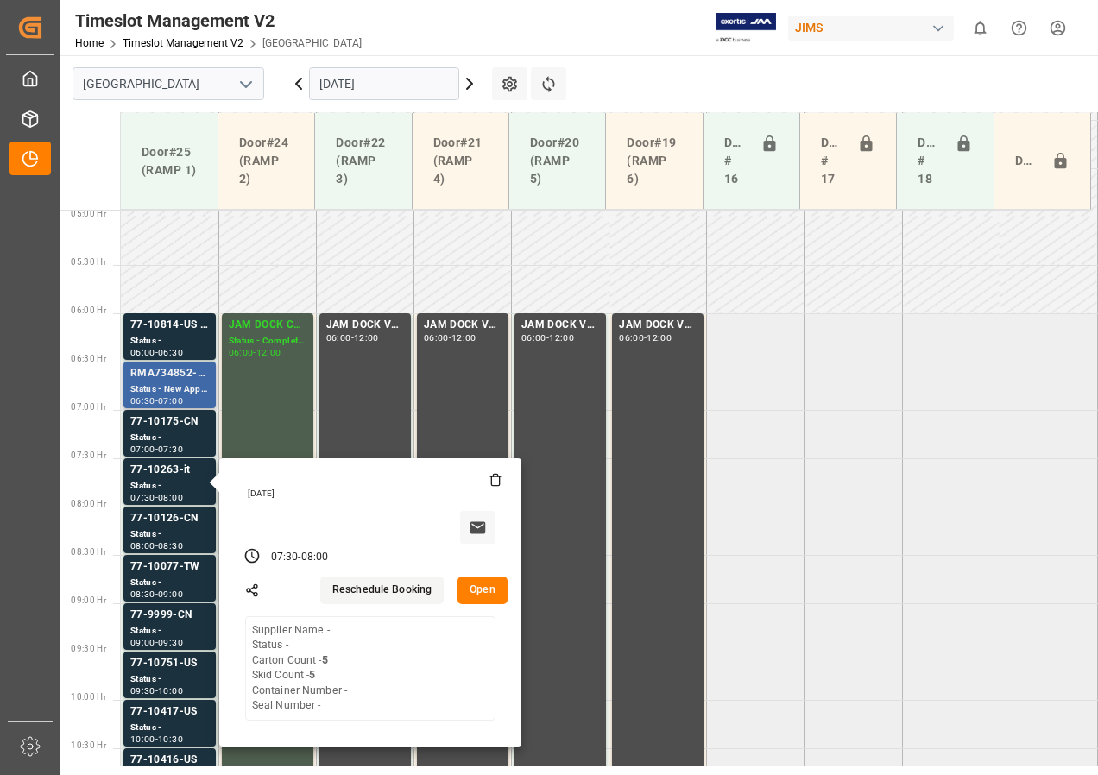
scroll to position [471, 0]
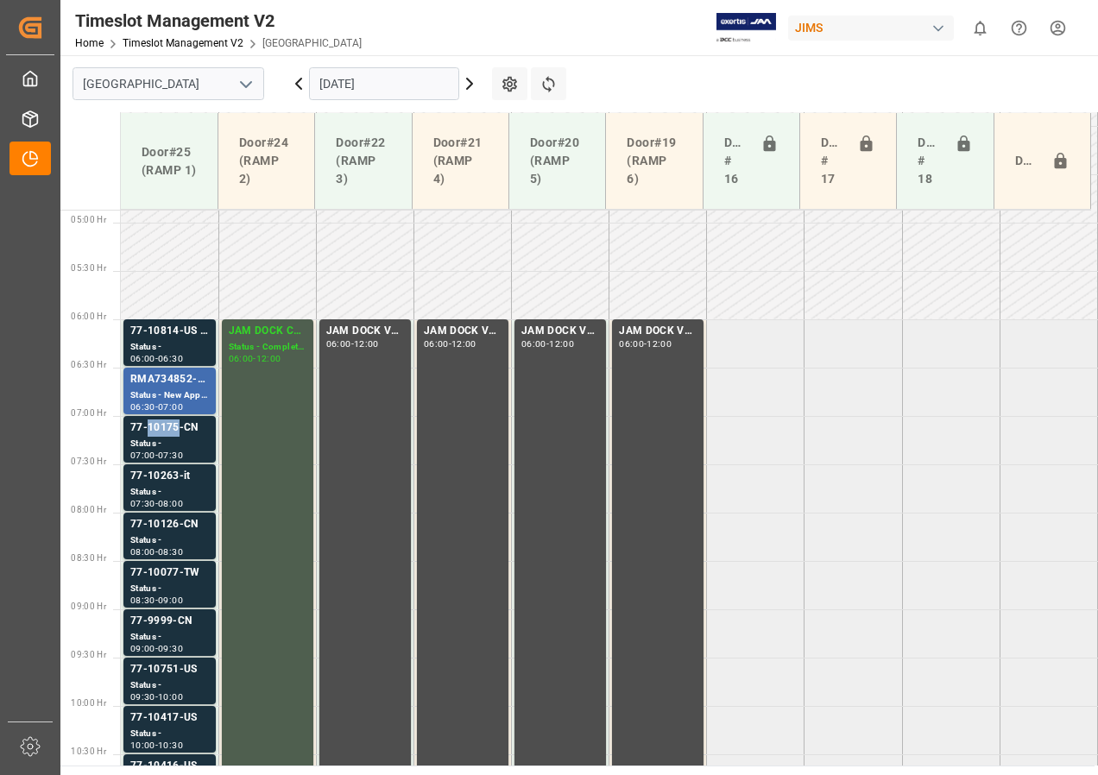
click at [168, 429] on div "77-10175-CN" at bounding box center [169, 428] width 79 height 17
click at [179, 339] on div "77-10814-US SHIP#/M" at bounding box center [169, 331] width 79 height 17
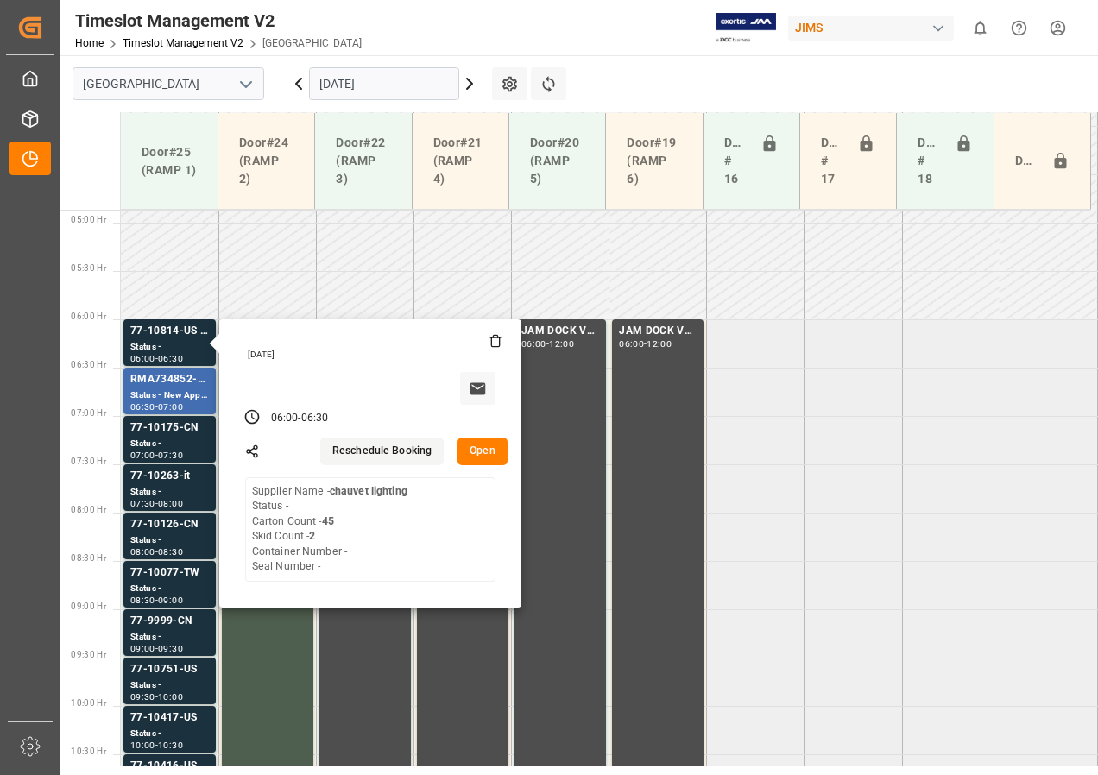
click at [401, 77] on input "[DATE]" at bounding box center [384, 83] width 150 height 33
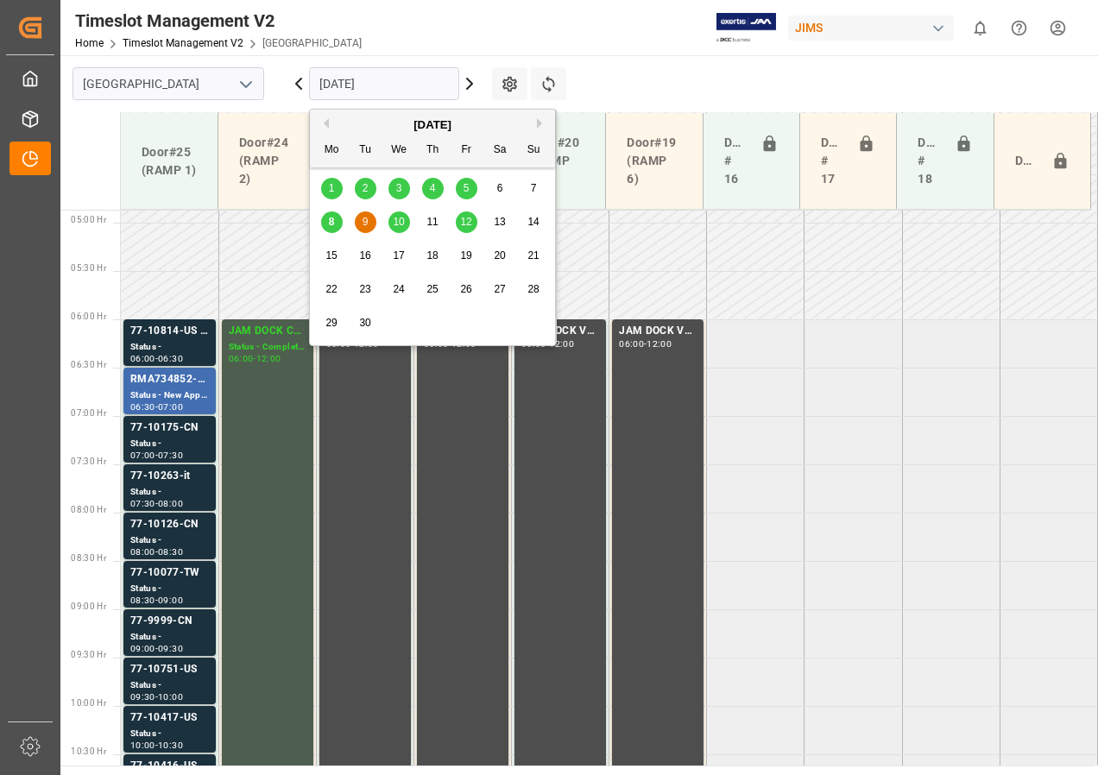
click at [404, 222] on span "10" at bounding box center [398, 222] width 11 height 12
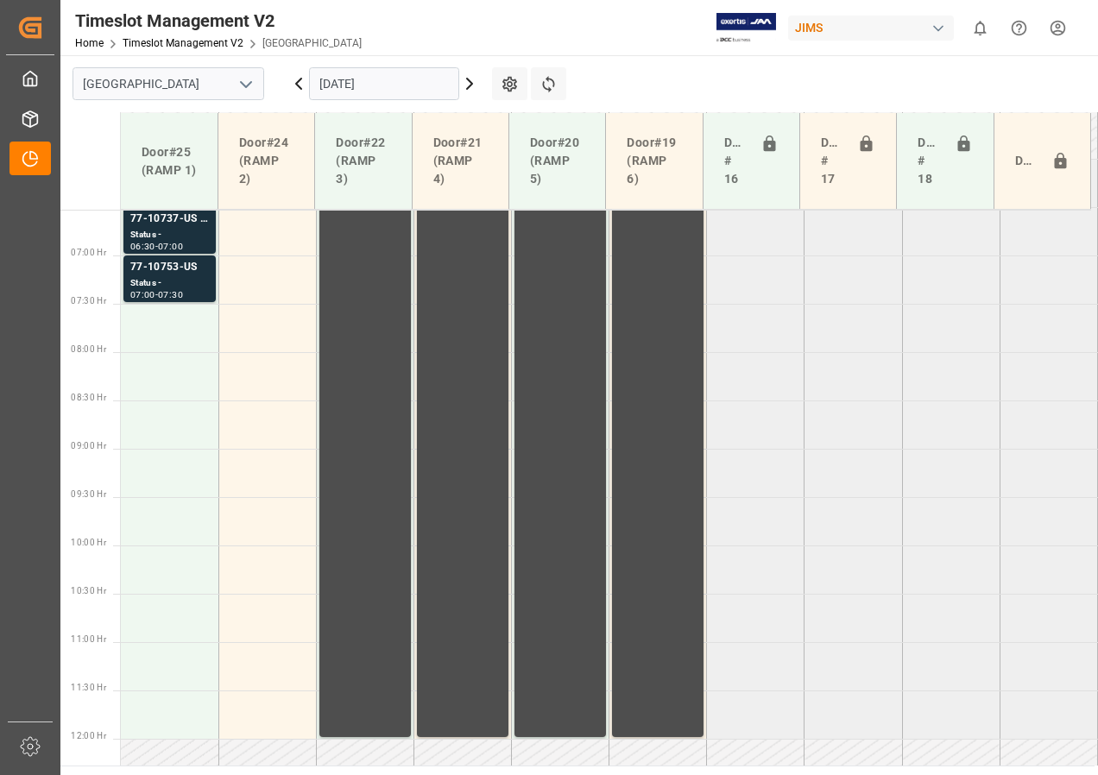
scroll to position [632, 0]
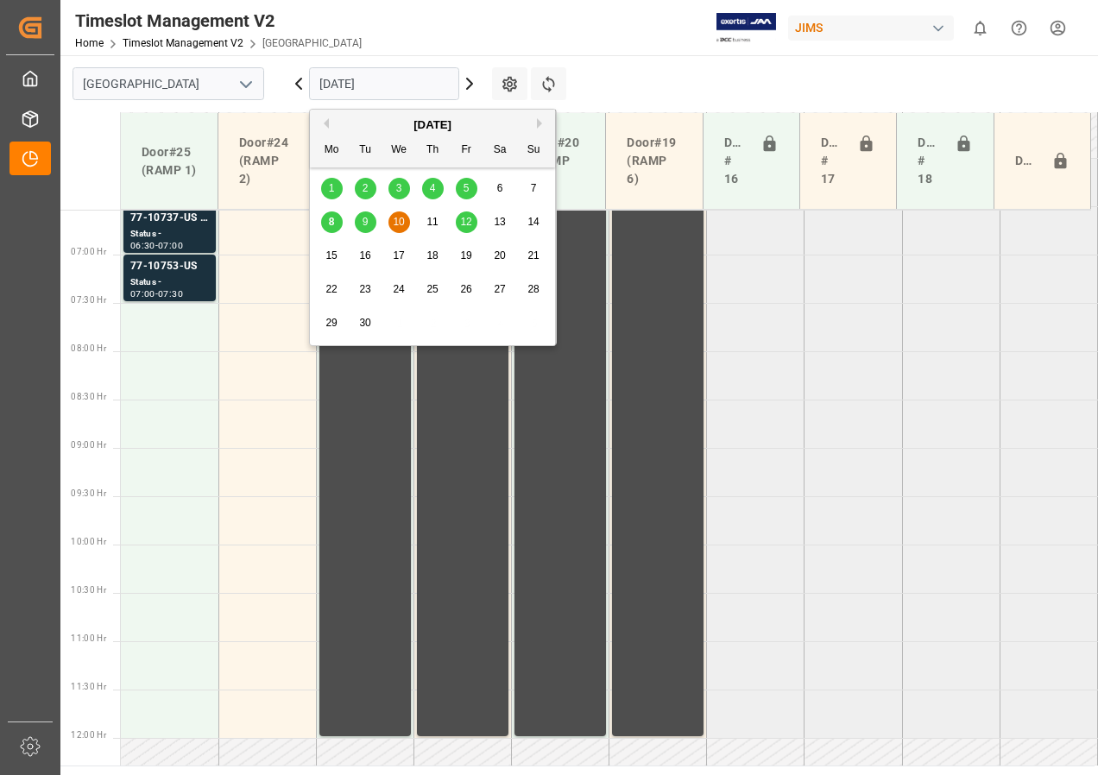
click at [357, 76] on input "[DATE]" at bounding box center [384, 83] width 150 height 33
click at [465, 220] on span "12" at bounding box center [465, 222] width 11 height 12
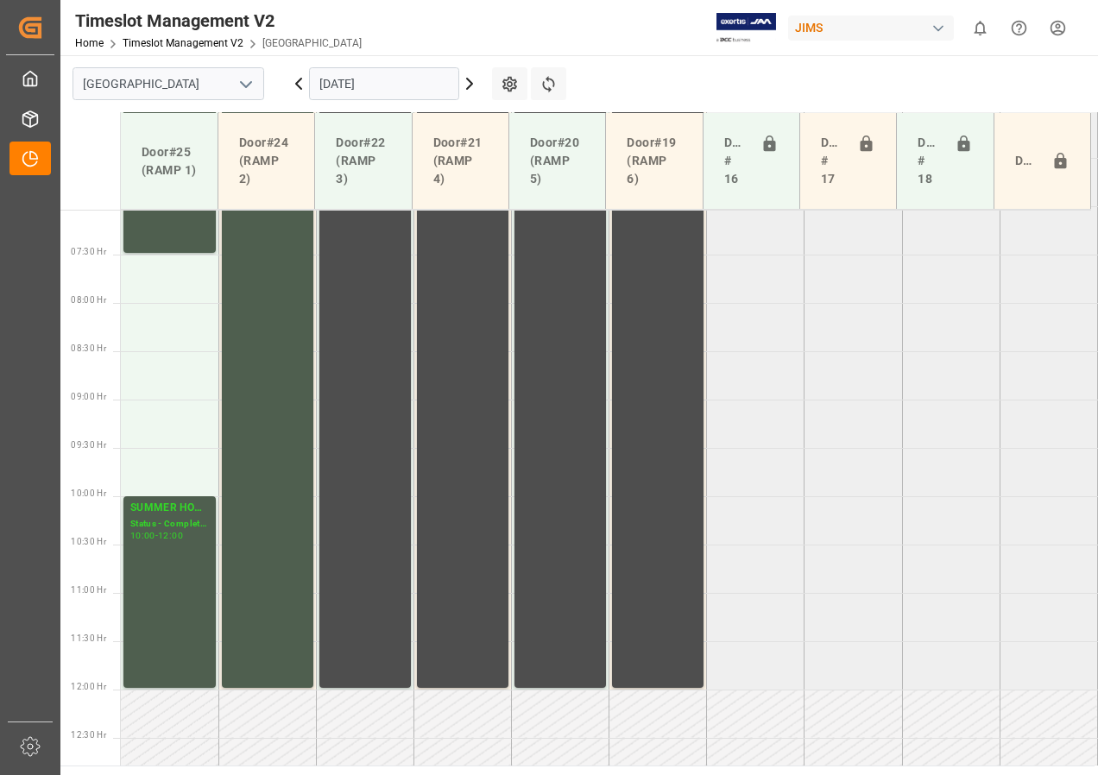
scroll to position [645, 0]
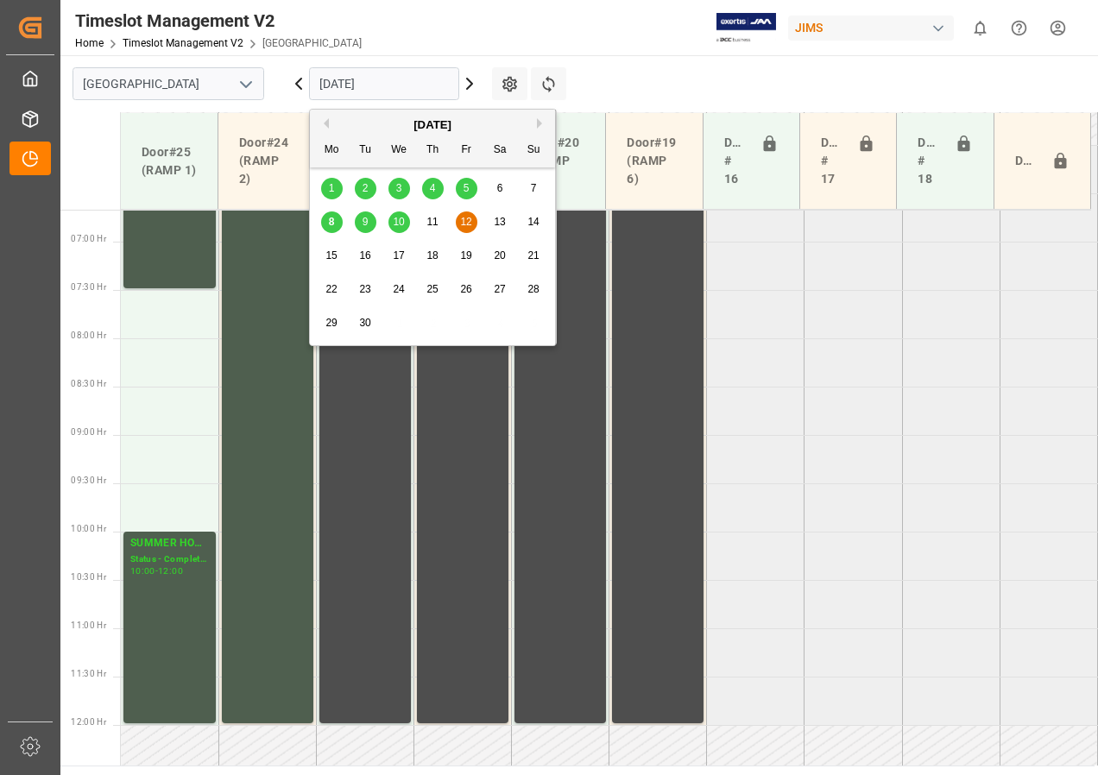
click at [352, 85] on input "[DATE]" at bounding box center [384, 83] width 150 height 33
click at [399, 221] on span "10" at bounding box center [398, 222] width 11 height 12
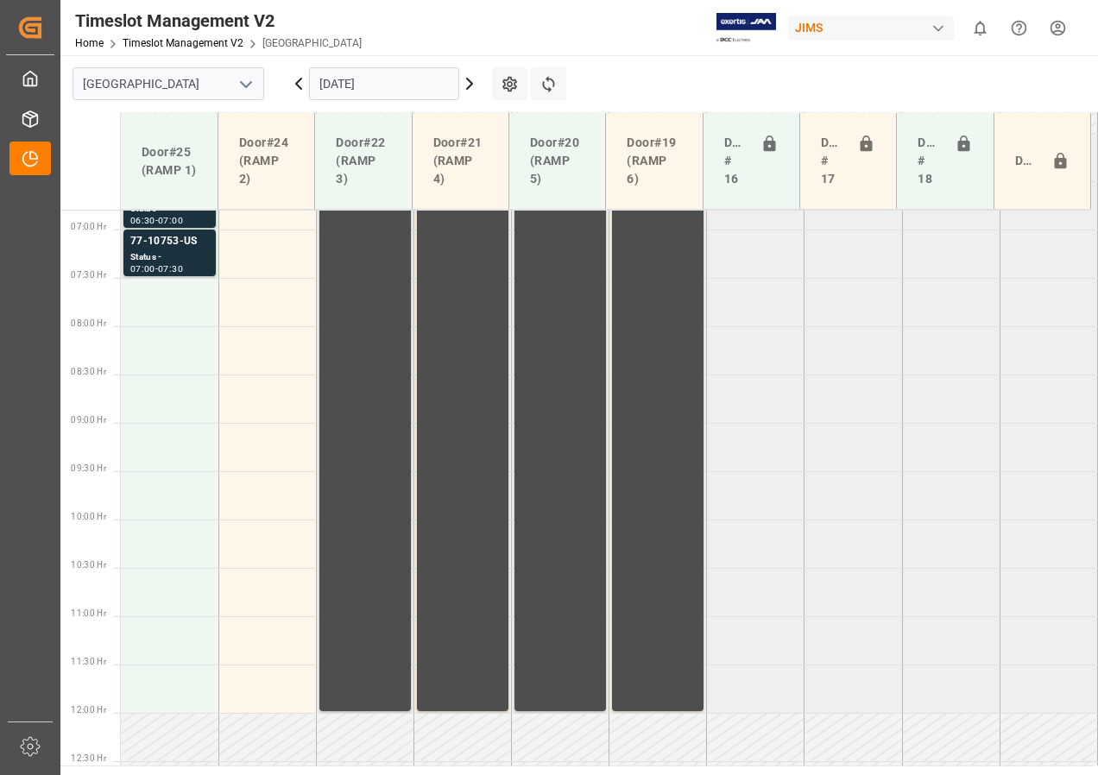
scroll to position [560, 0]
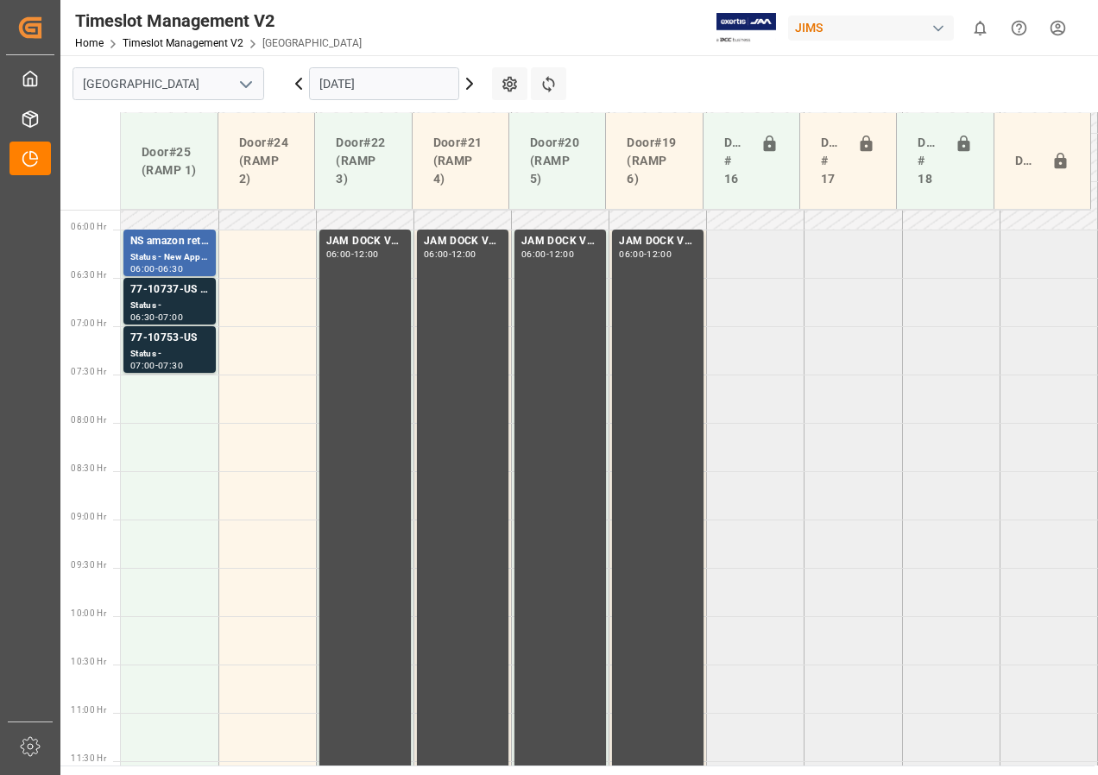
click at [299, 81] on icon at bounding box center [298, 84] width 5 height 10
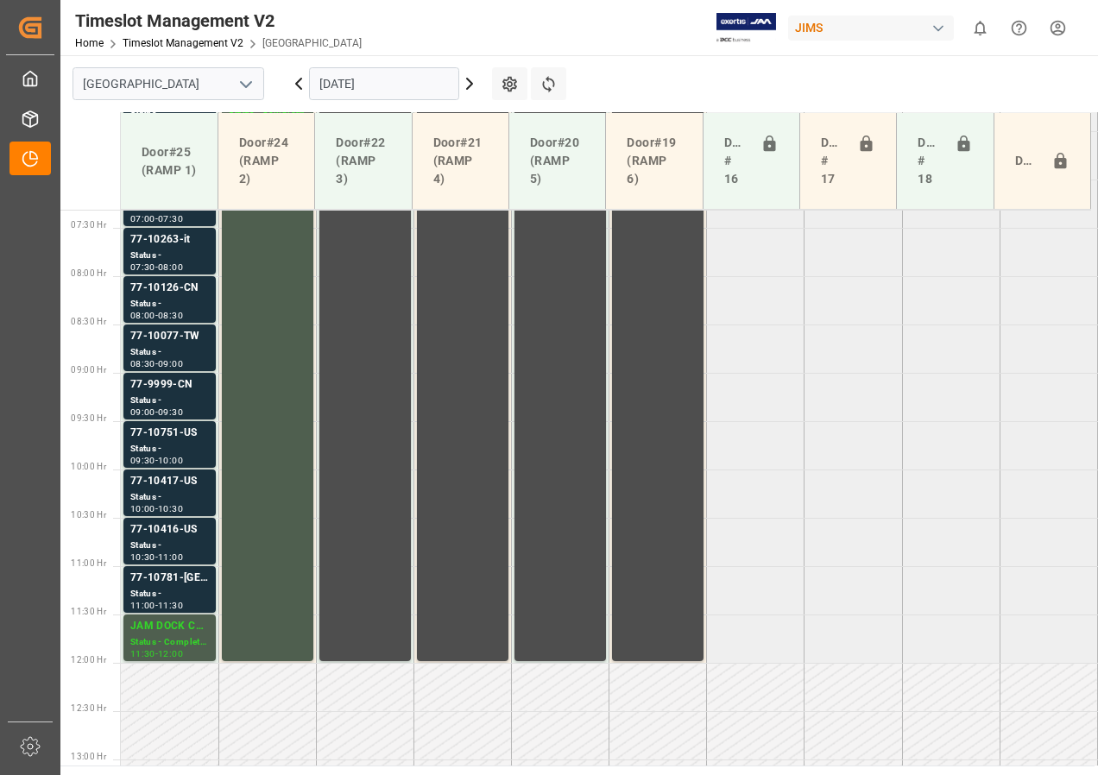
scroll to position [733, 0]
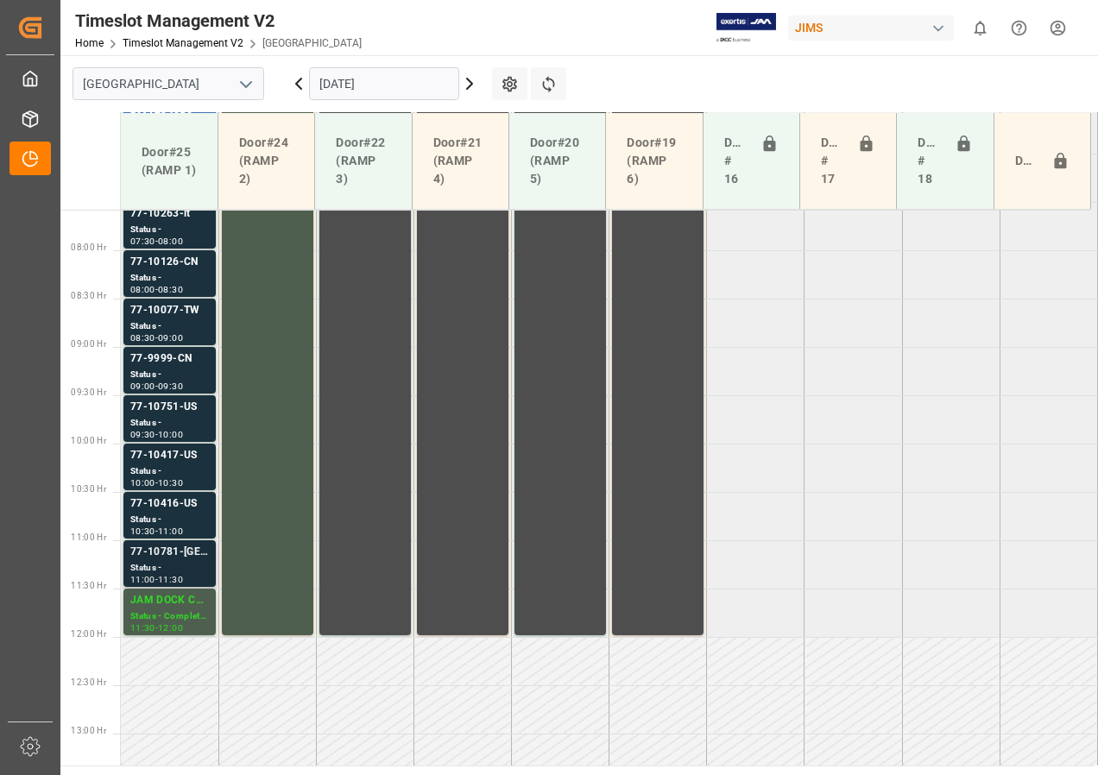
click at [187, 560] on div "77-10781-[GEOGRAPHIC_DATA]" at bounding box center [169, 552] width 79 height 17
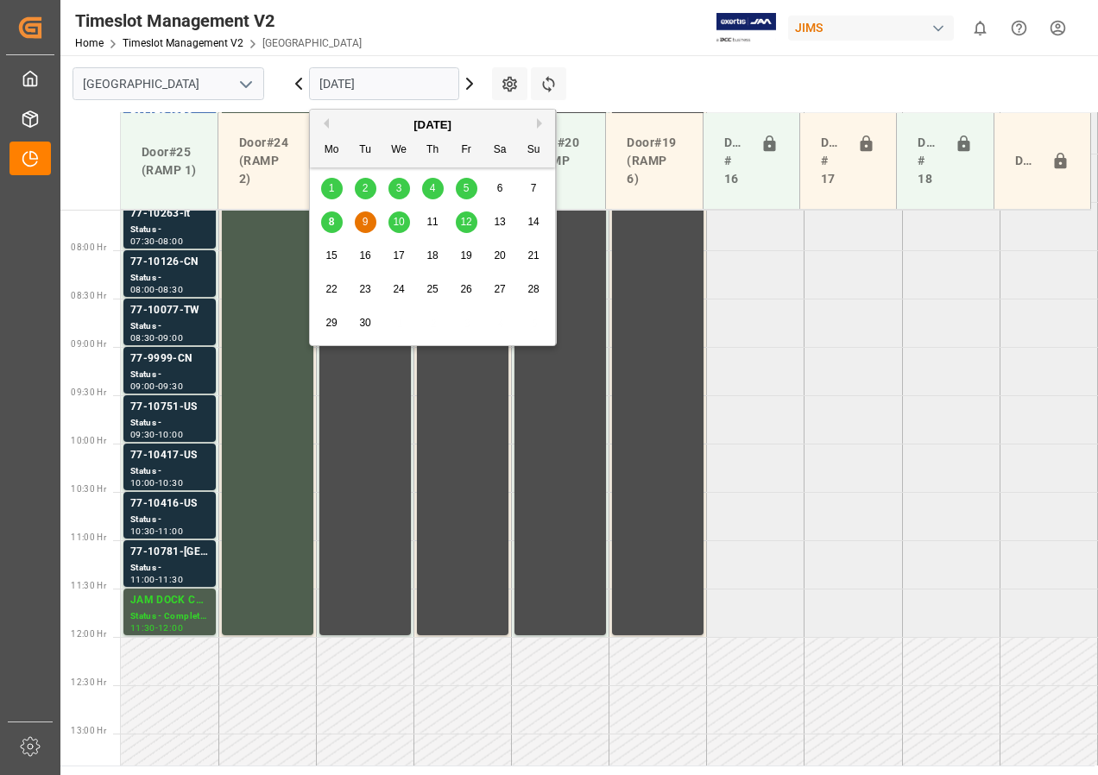
click at [348, 79] on input "[DATE]" at bounding box center [384, 83] width 150 height 33
